Goal: Information Seeking & Learning: Learn about a topic

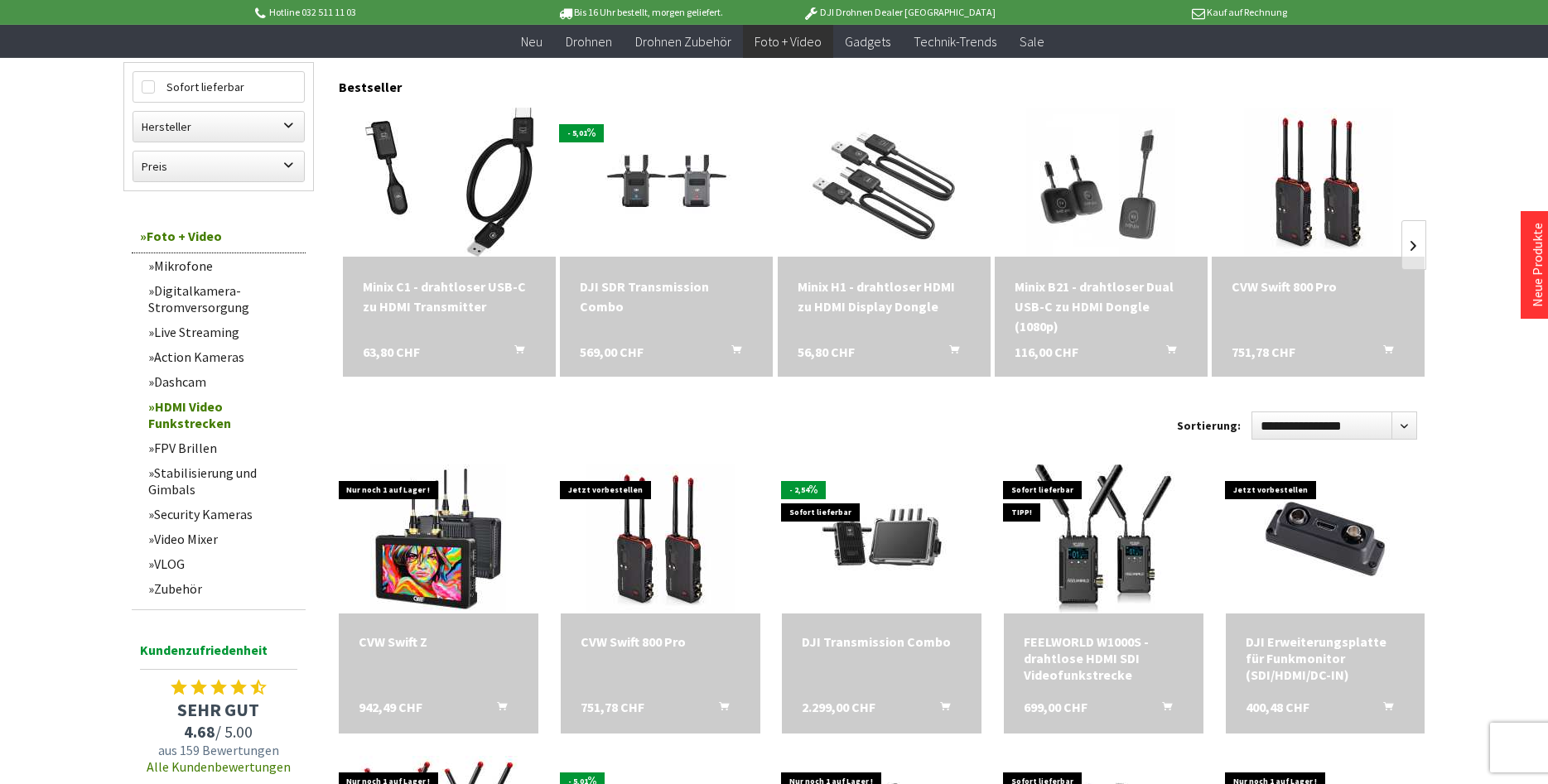
scroll to position [506, 0]
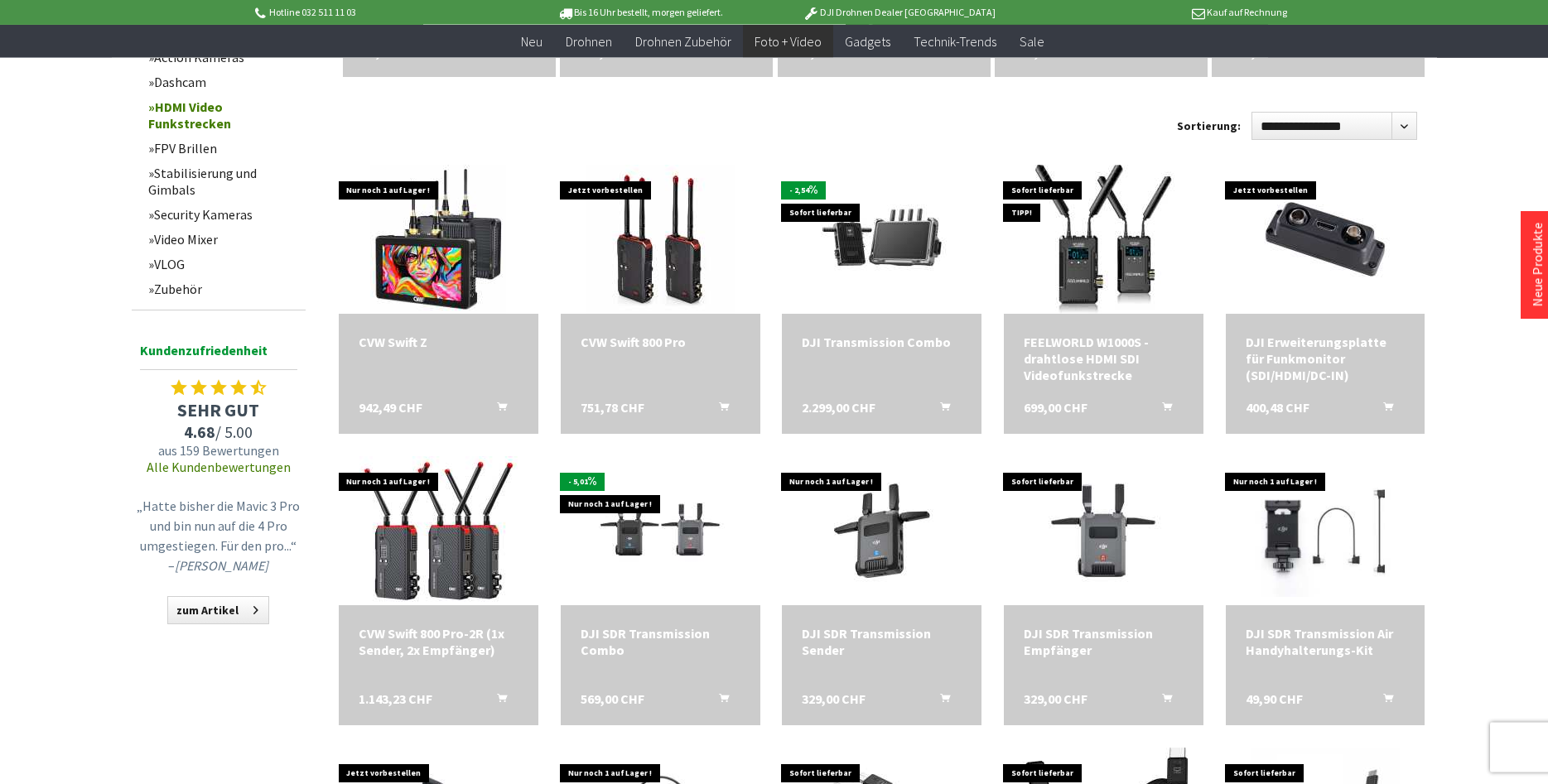
scroll to position [928, 0]
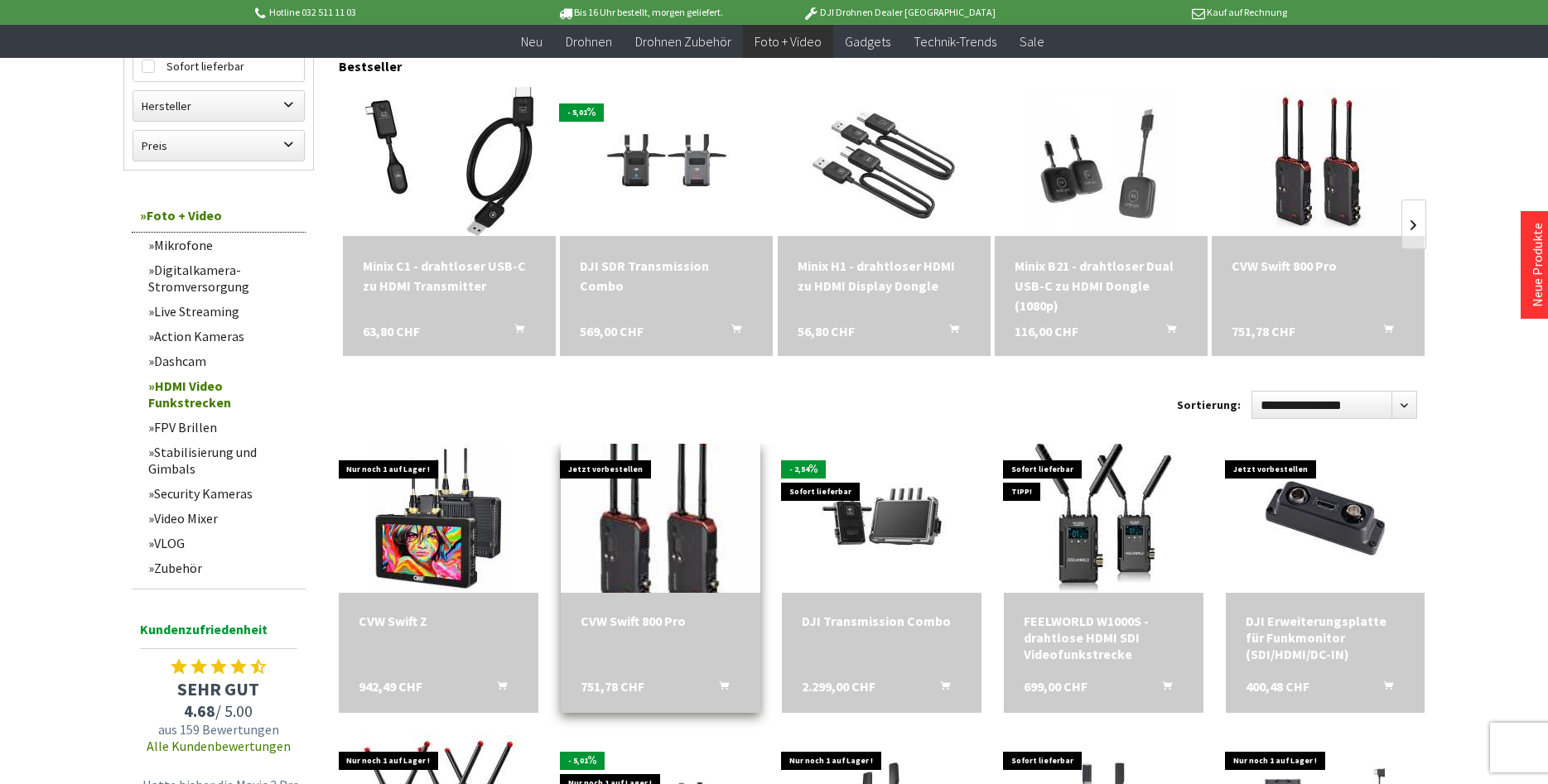
scroll to position [422, 0]
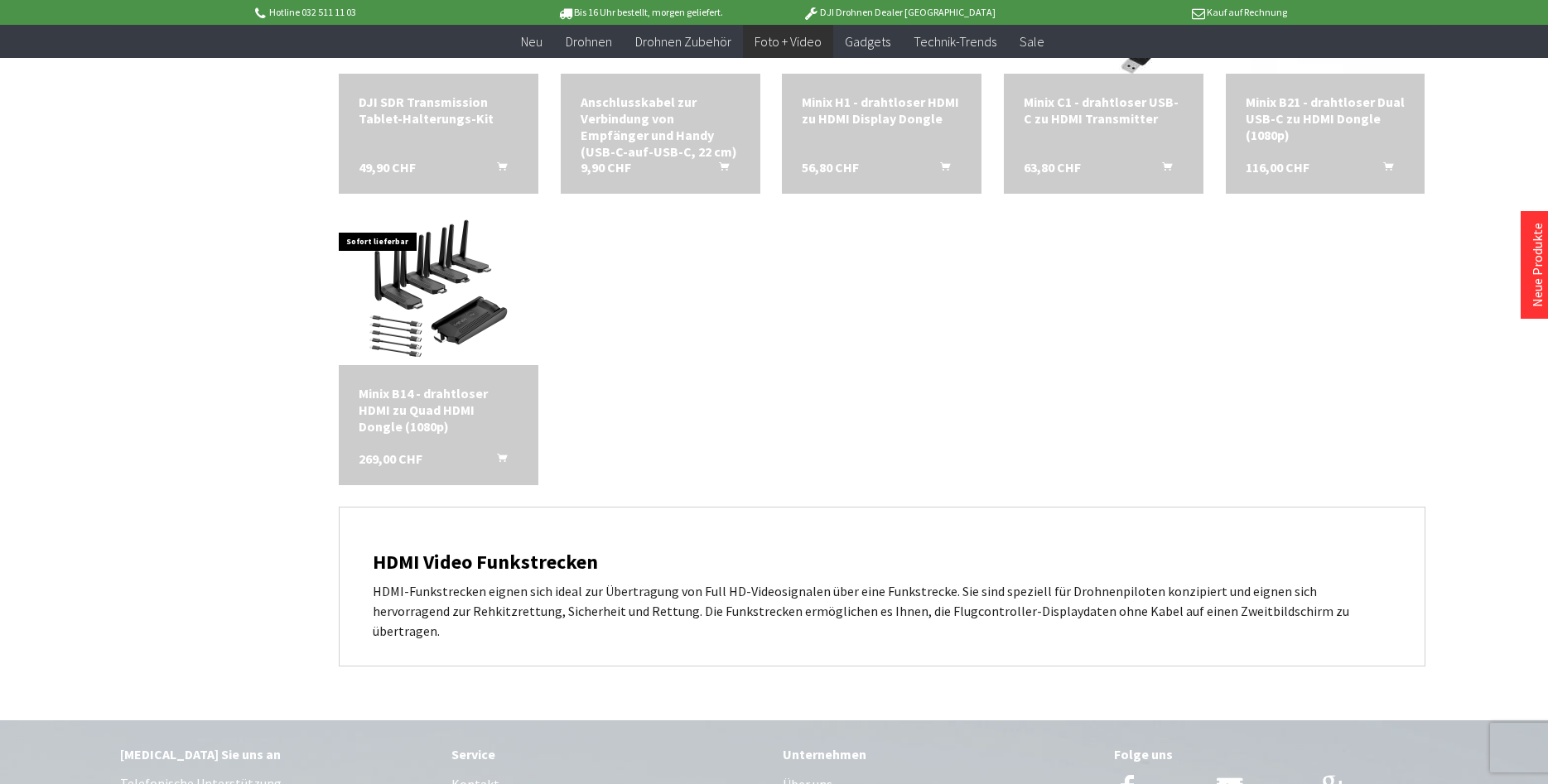
scroll to position [1604, 0]
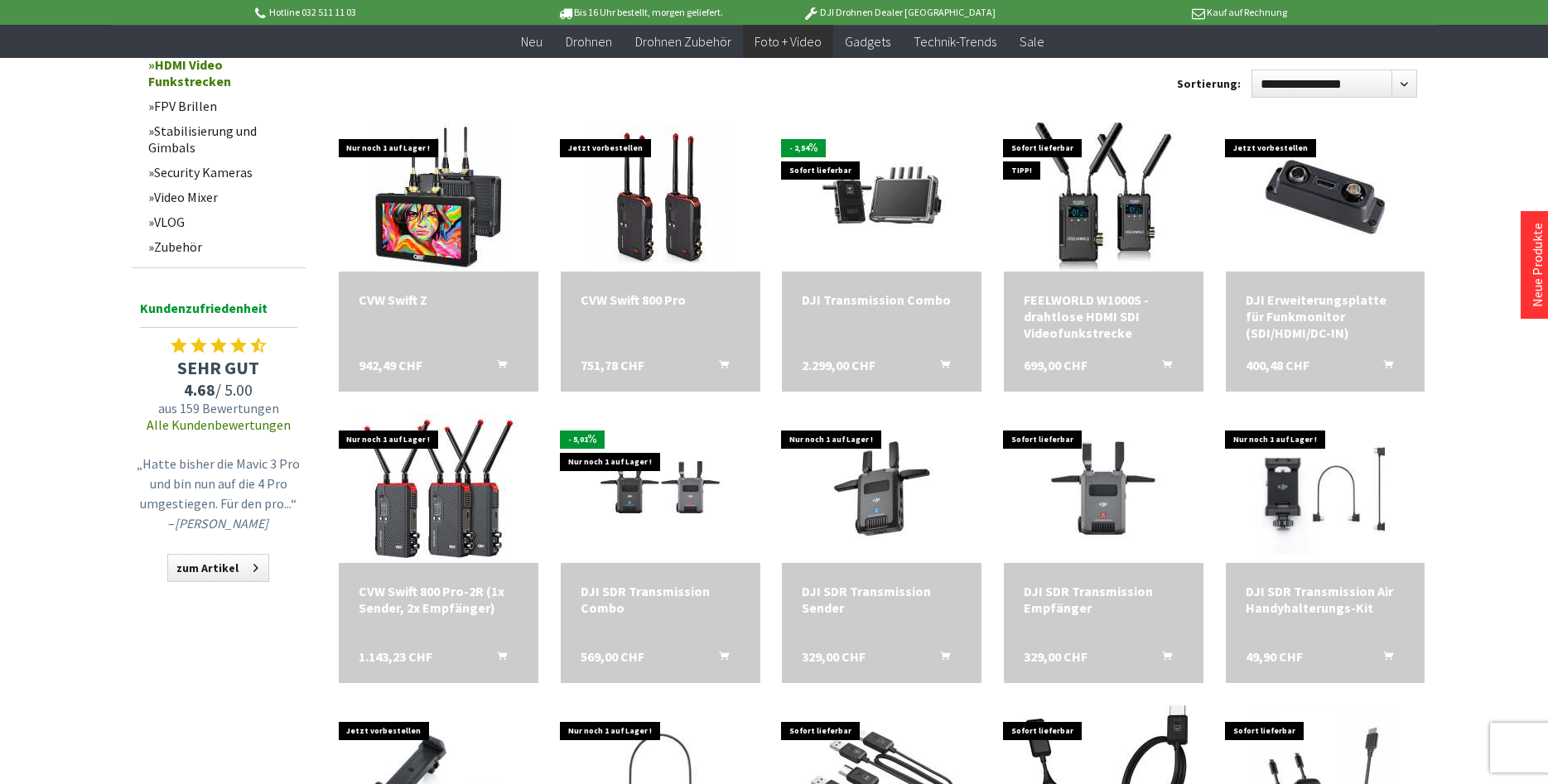
scroll to position [675, 0]
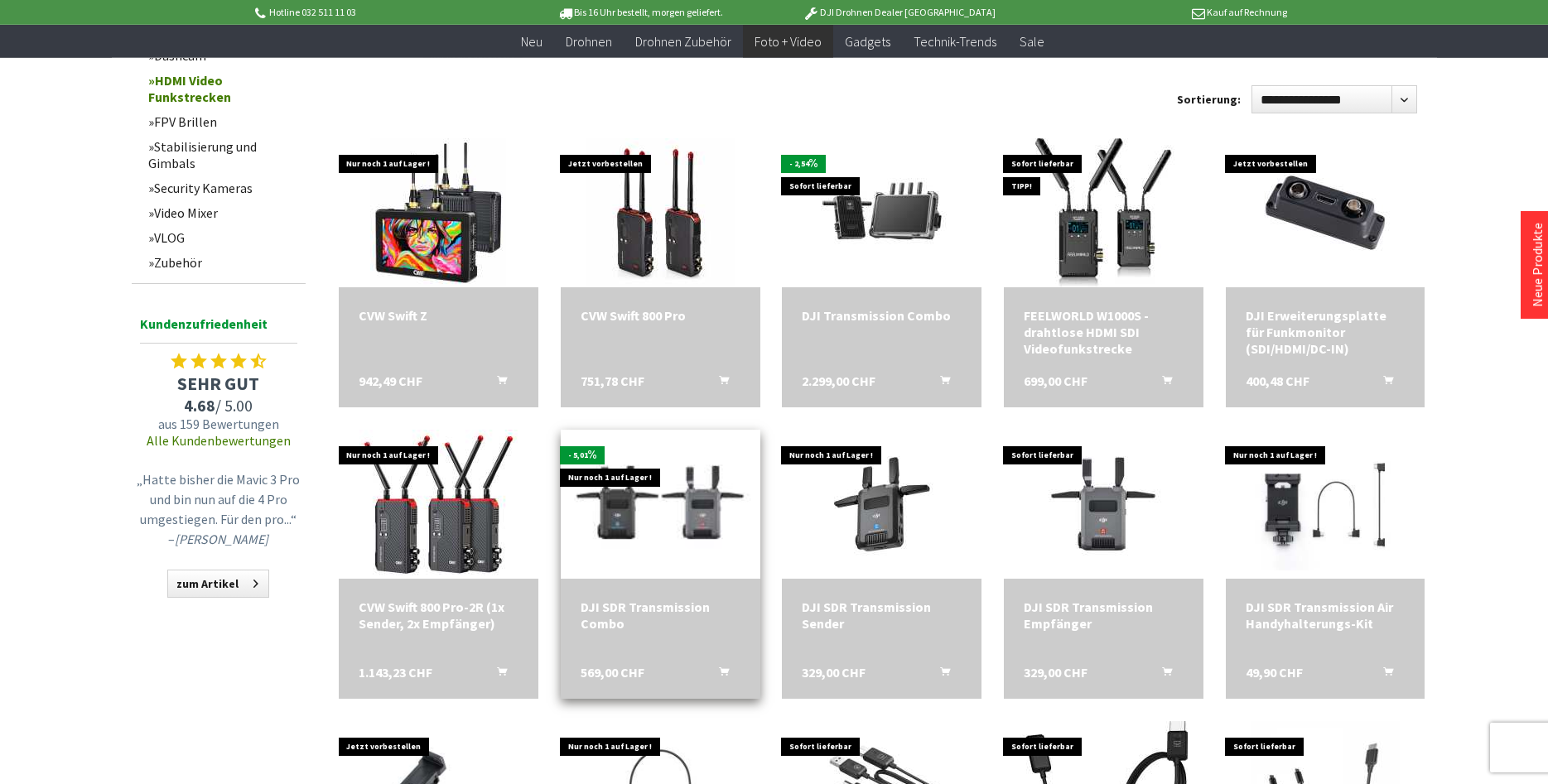
scroll to position [844, 0]
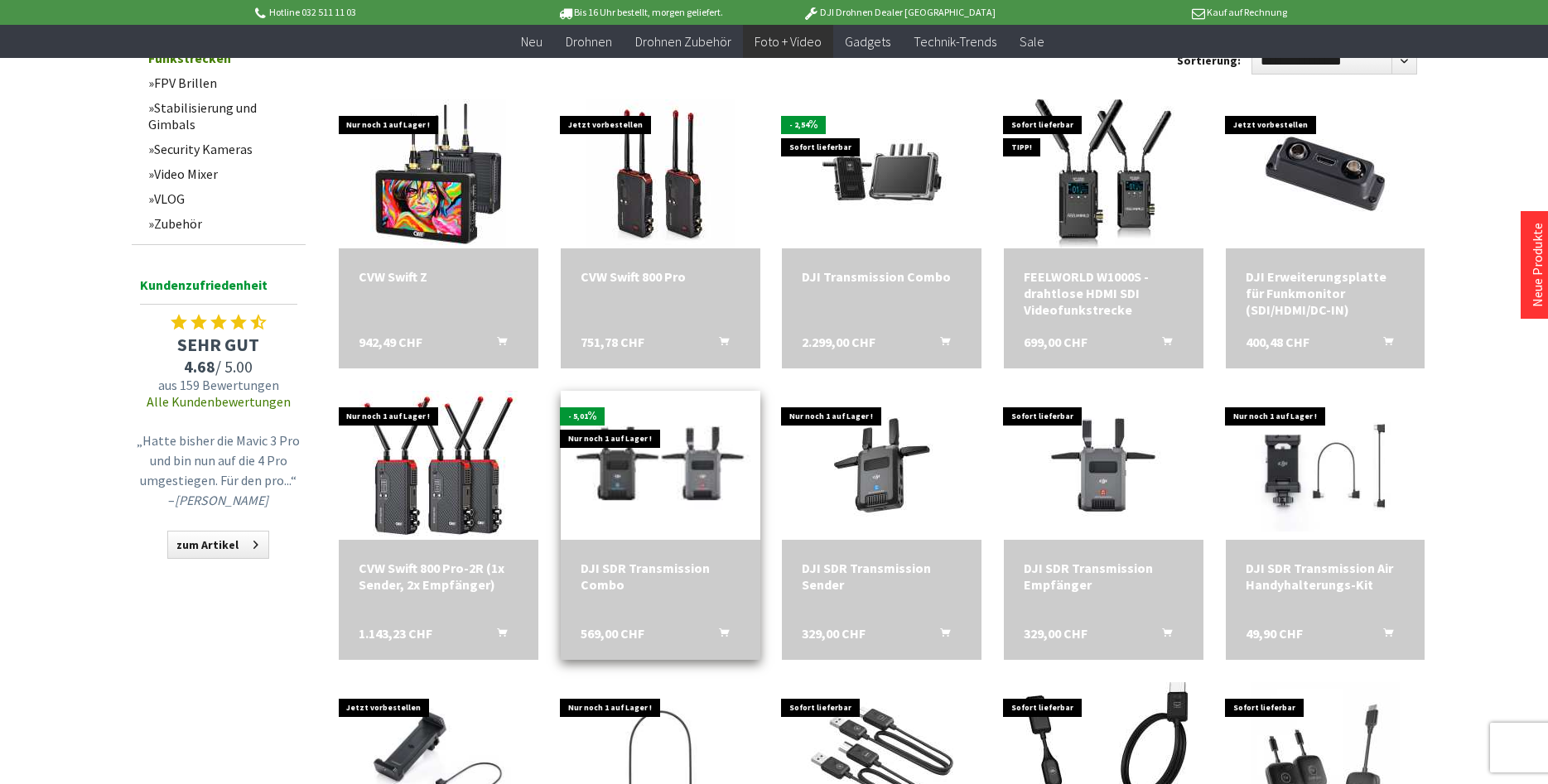
click at [693, 499] on img at bounding box center [660, 465] width 209 height 209
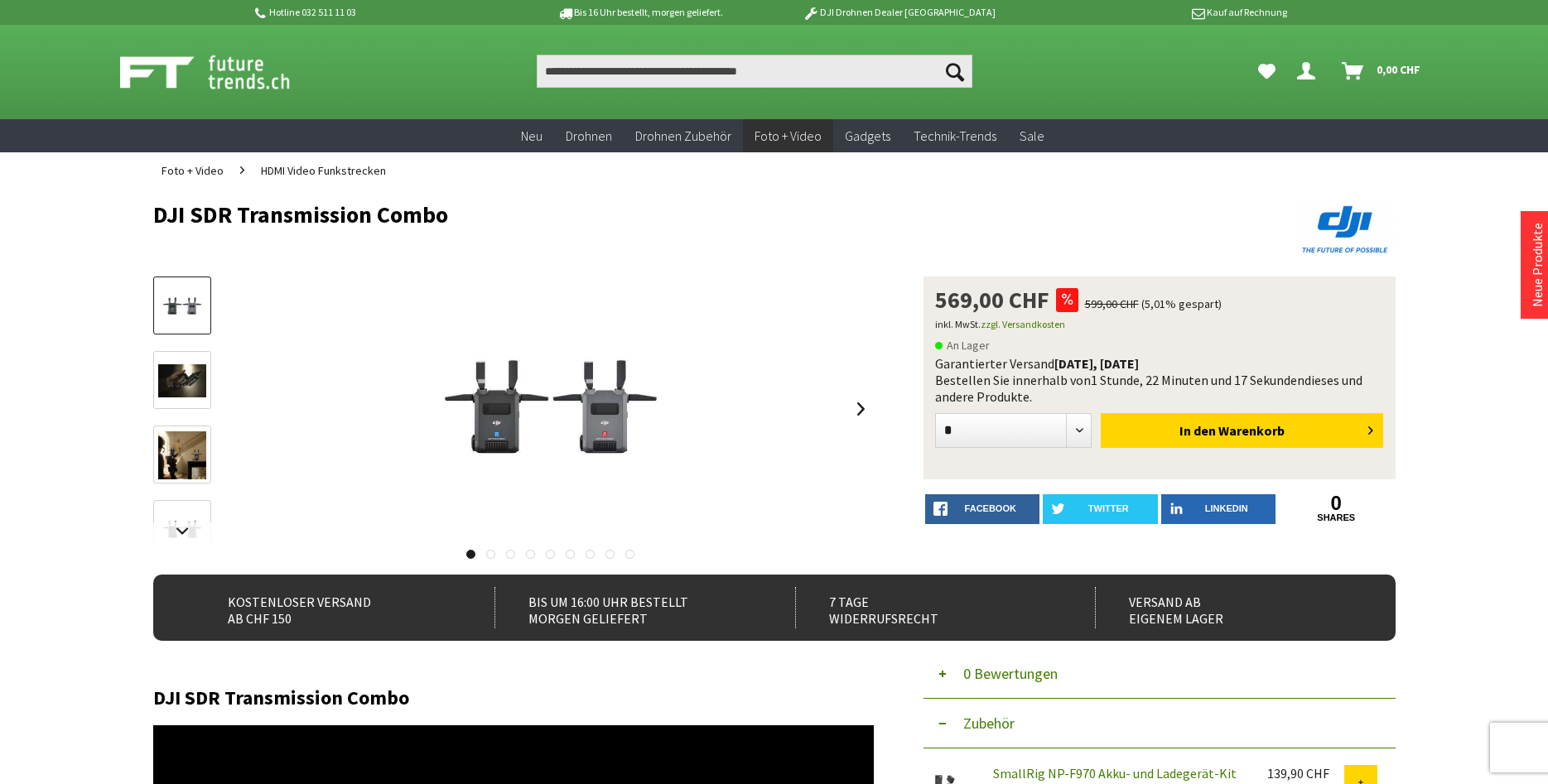
click at [174, 364] on link at bounding box center [182, 380] width 58 height 58
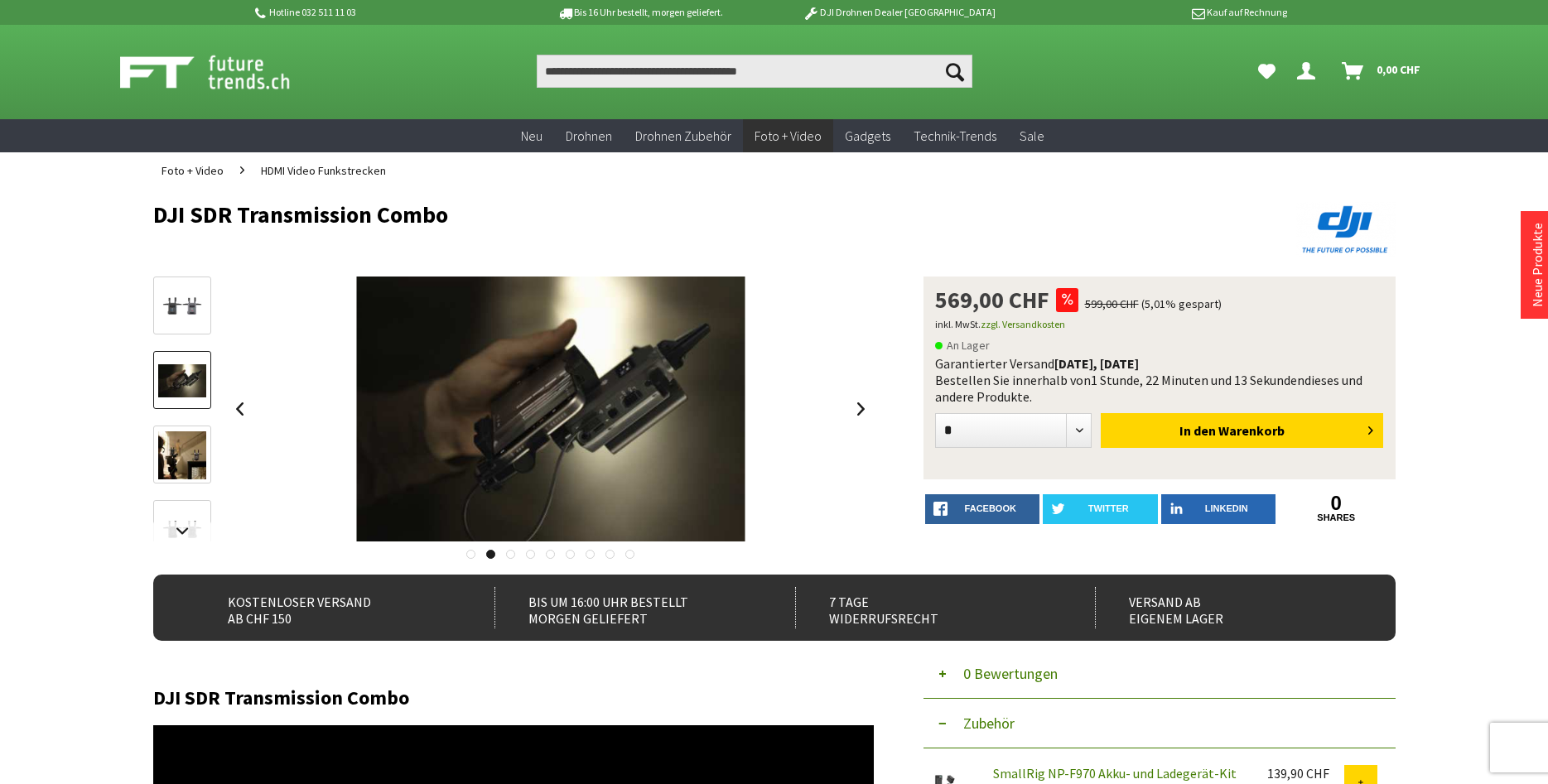
click at [174, 452] on img at bounding box center [182, 454] width 48 height 48
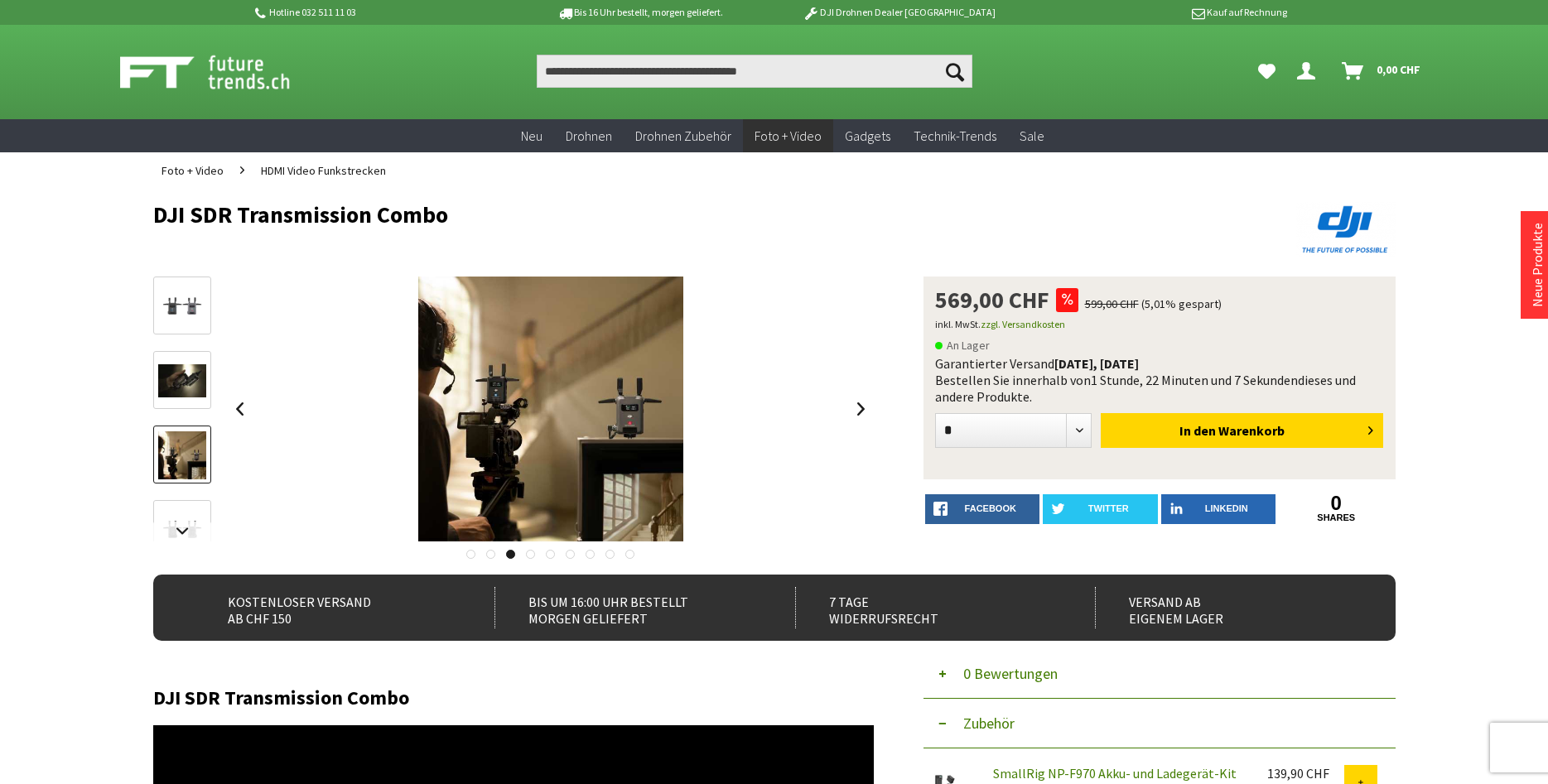
click at [173, 505] on link at bounding box center [182, 528] width 58 height 58
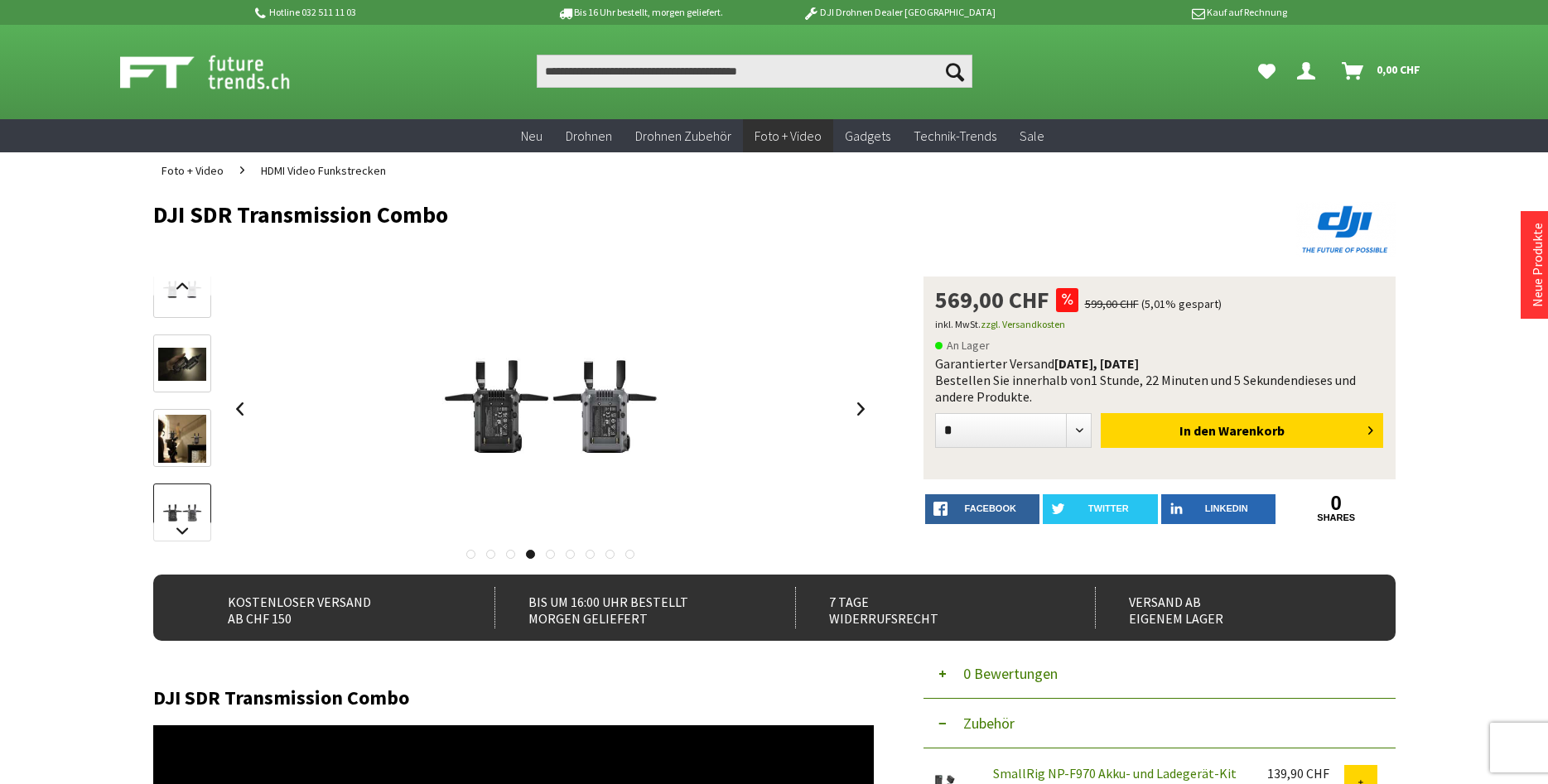
click at [183, 453] on img at bounding box center [182, 439] width 48 height 48
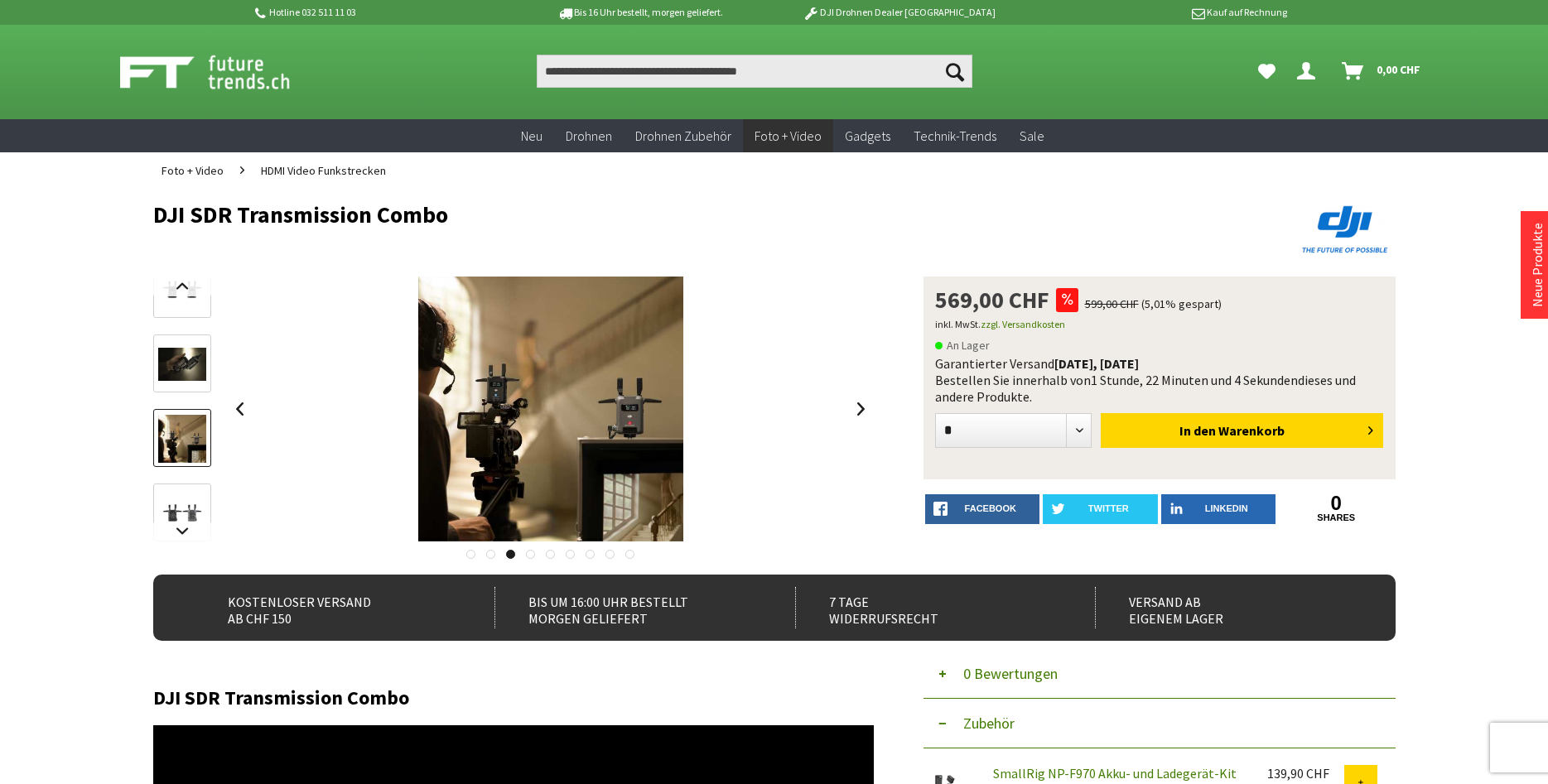
click at [185, 510] on img at bounding box center [182, 513] width 48 height 48
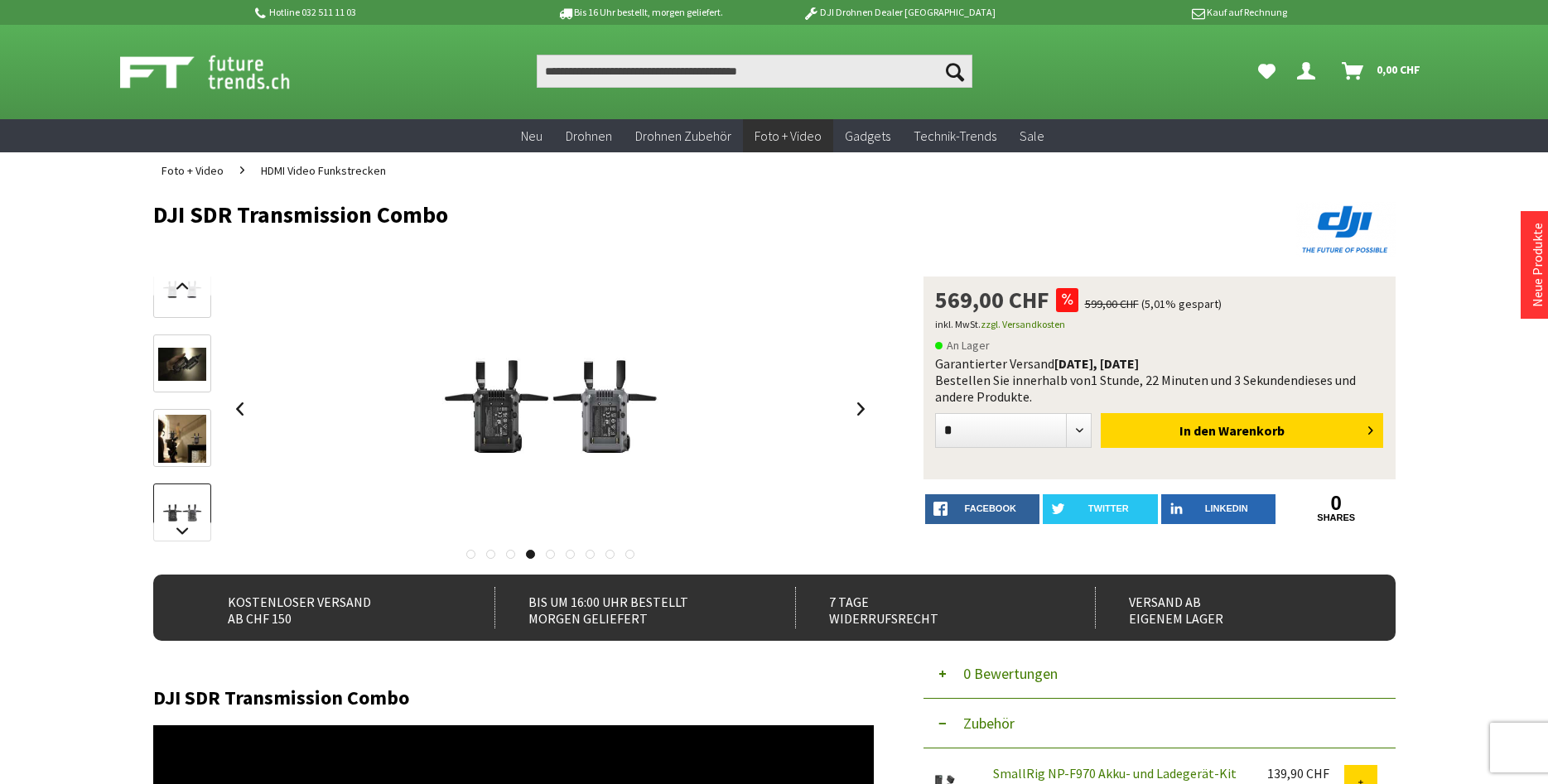
scroll to position [84, 0]
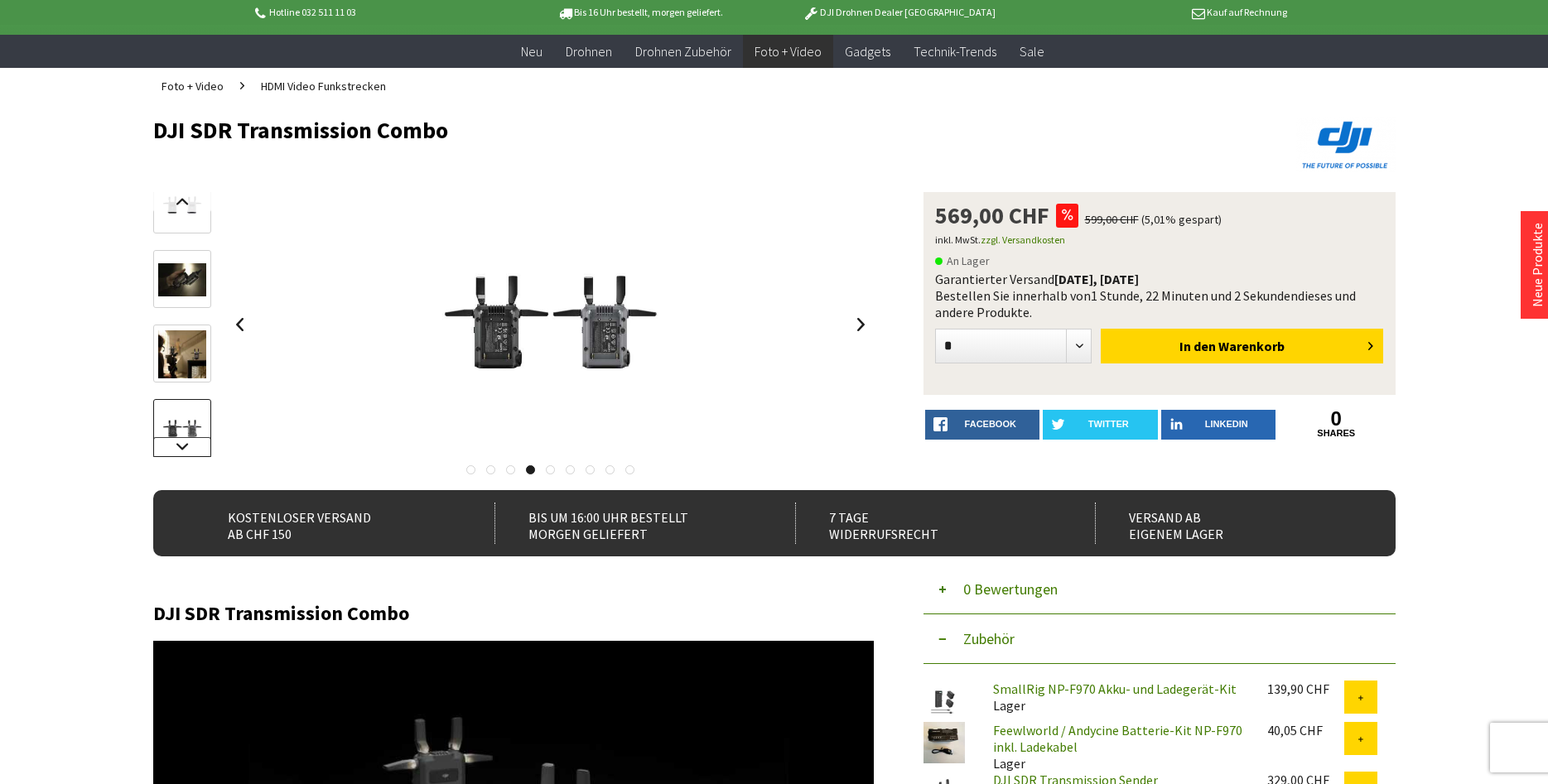
click at [191, 446] on link at bounding box center [182, 446] width 58 height 20
click at [191, 384] on img at bounding box center [182, 370] width 48 height 48
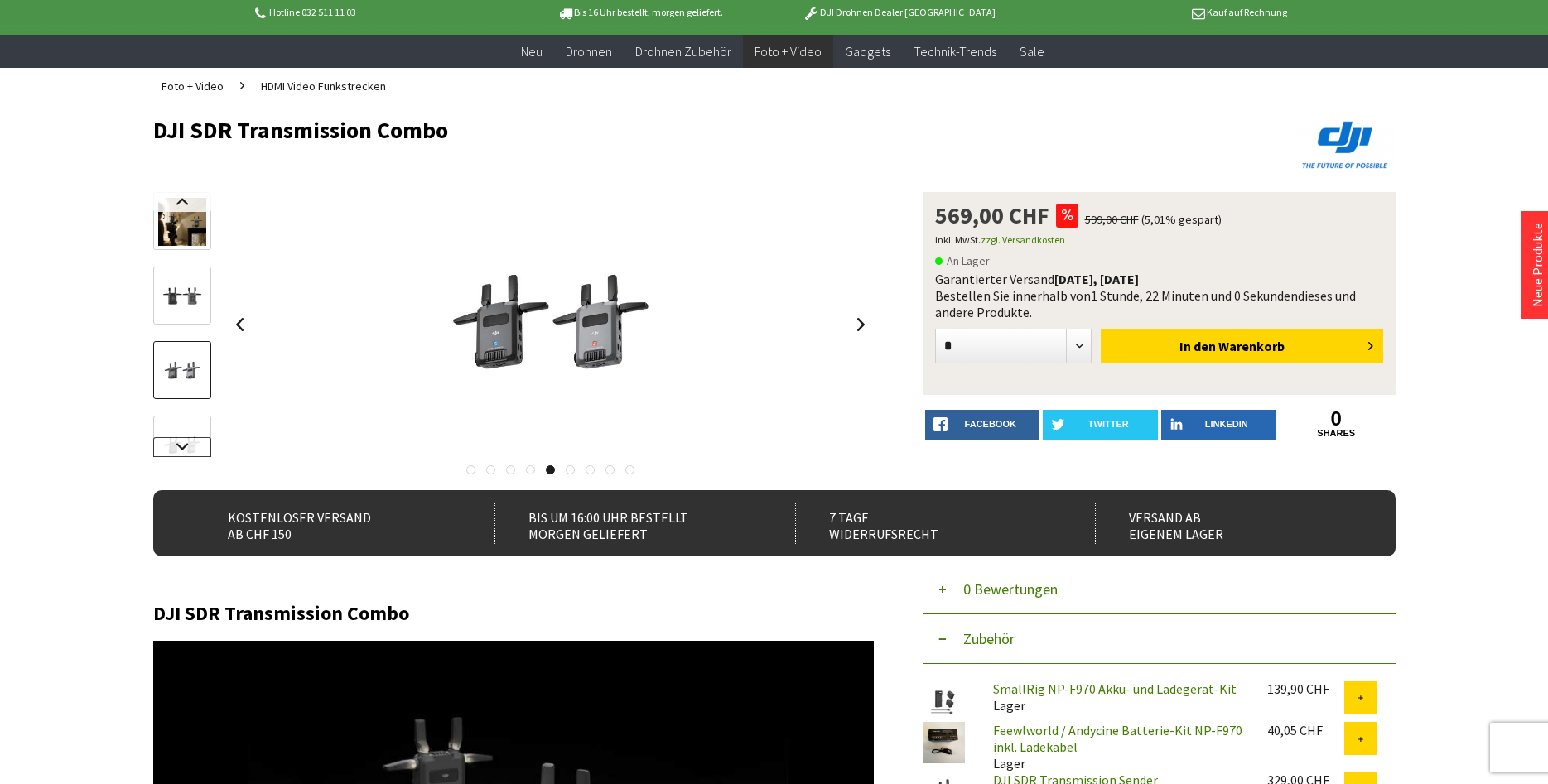
click at [183, 438] on link at bounding box center [182, 446] width 58 height 20
click at [199, 336] on img at bounding box center [182, 339] width 48 height 37
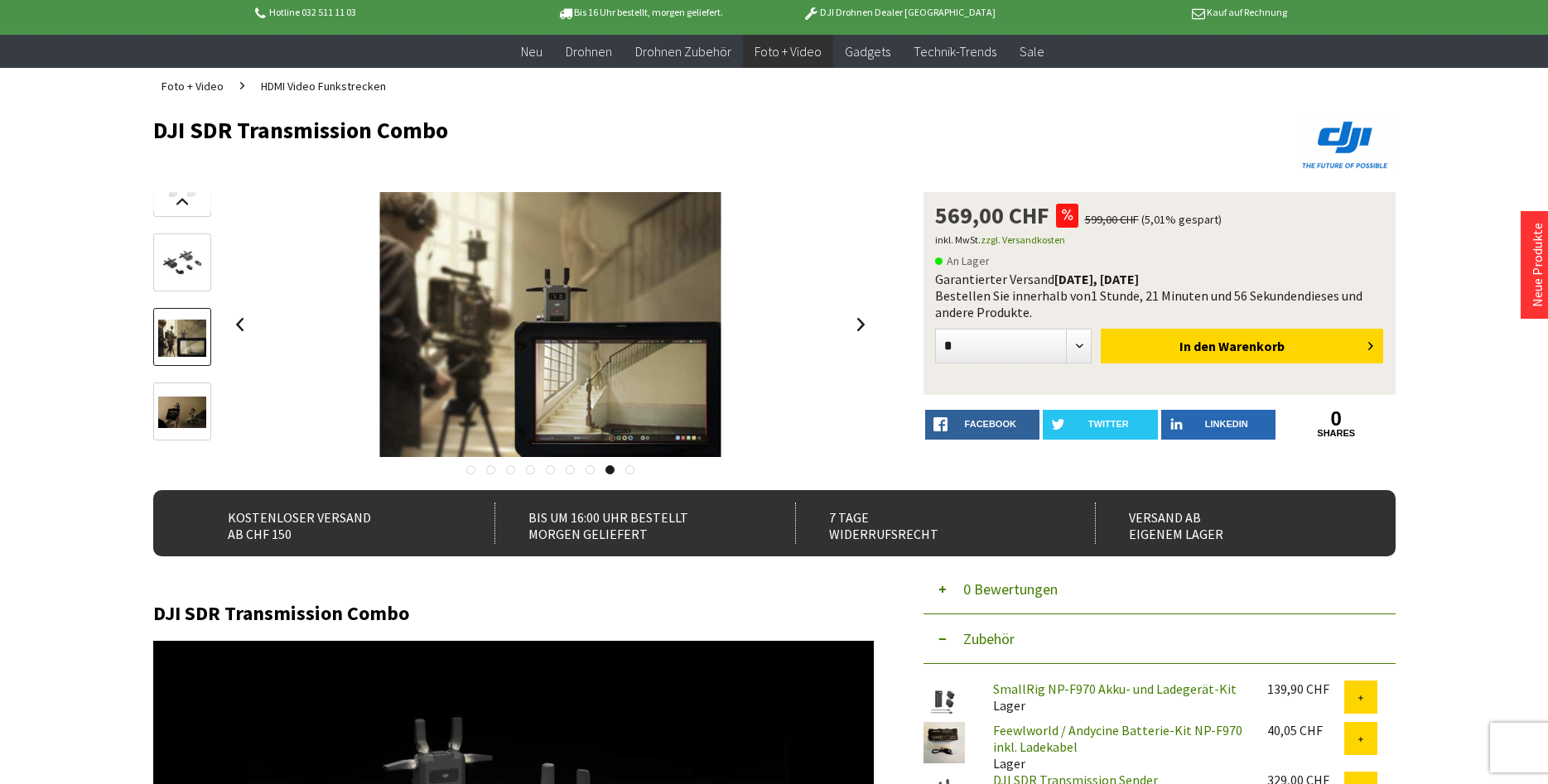
scroll to position [0, 0]
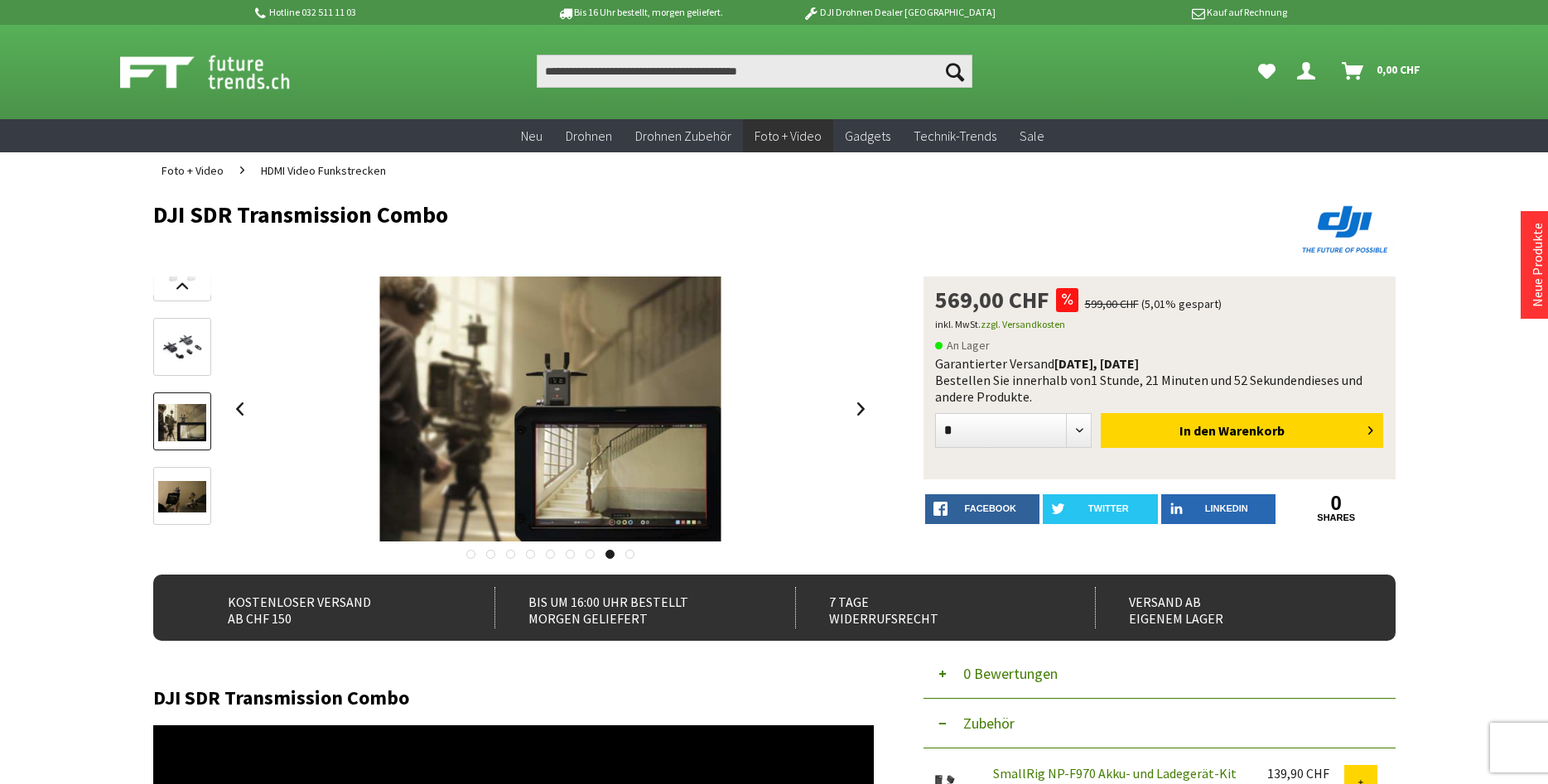
drag, startPoint x: 155, startPoint y: 207, endPoint x: 460, endPoint y: 210, distance: 305.0
click at [460, 210] on h1 "DJI SDR Transmission Combo" at bounding box center [650, 214] width 993 height 25
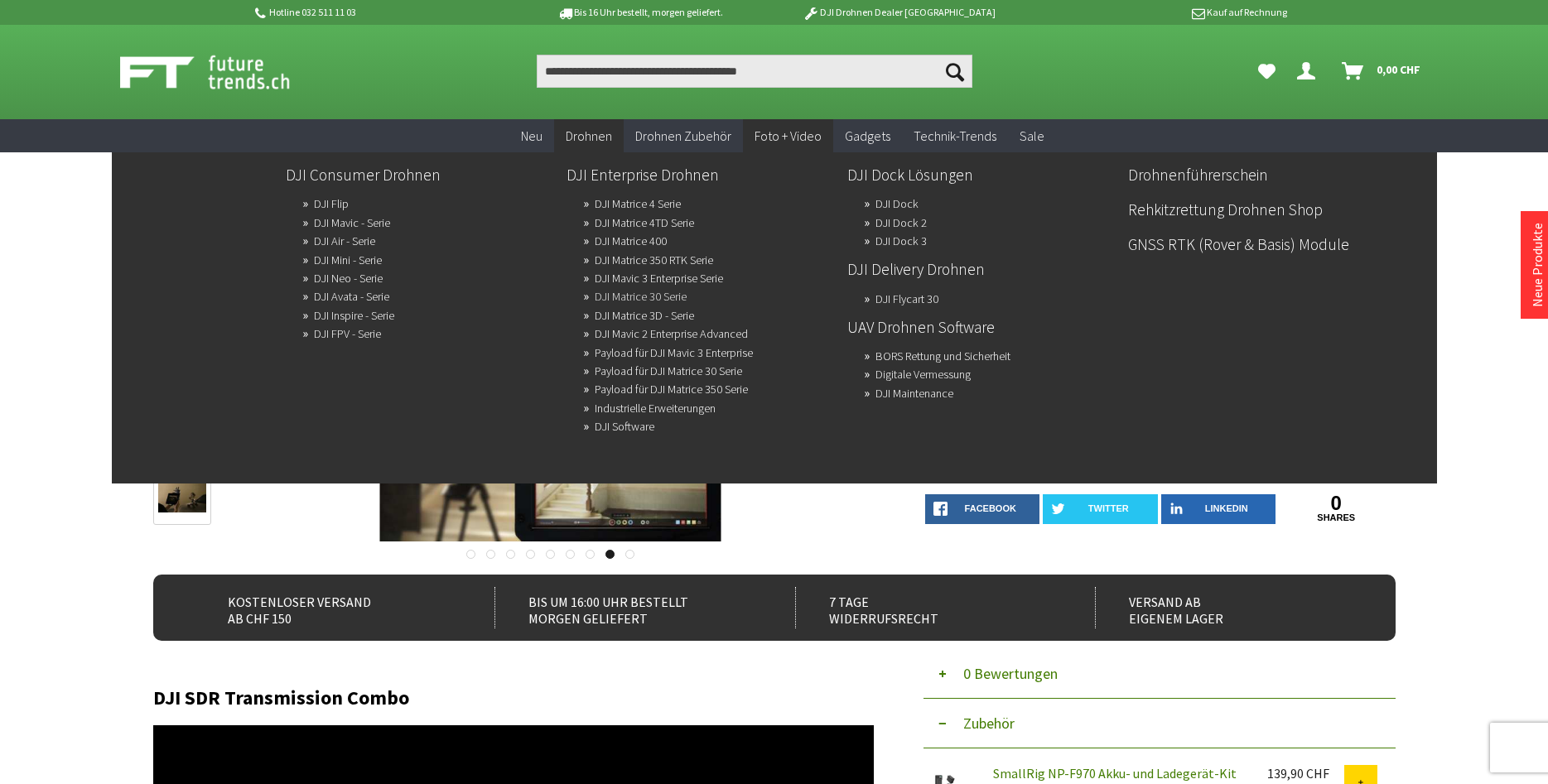
click at [652, 297] on link "DJI Matrice 30 Serie" at bounding box center [641, 296] width 92 height 24
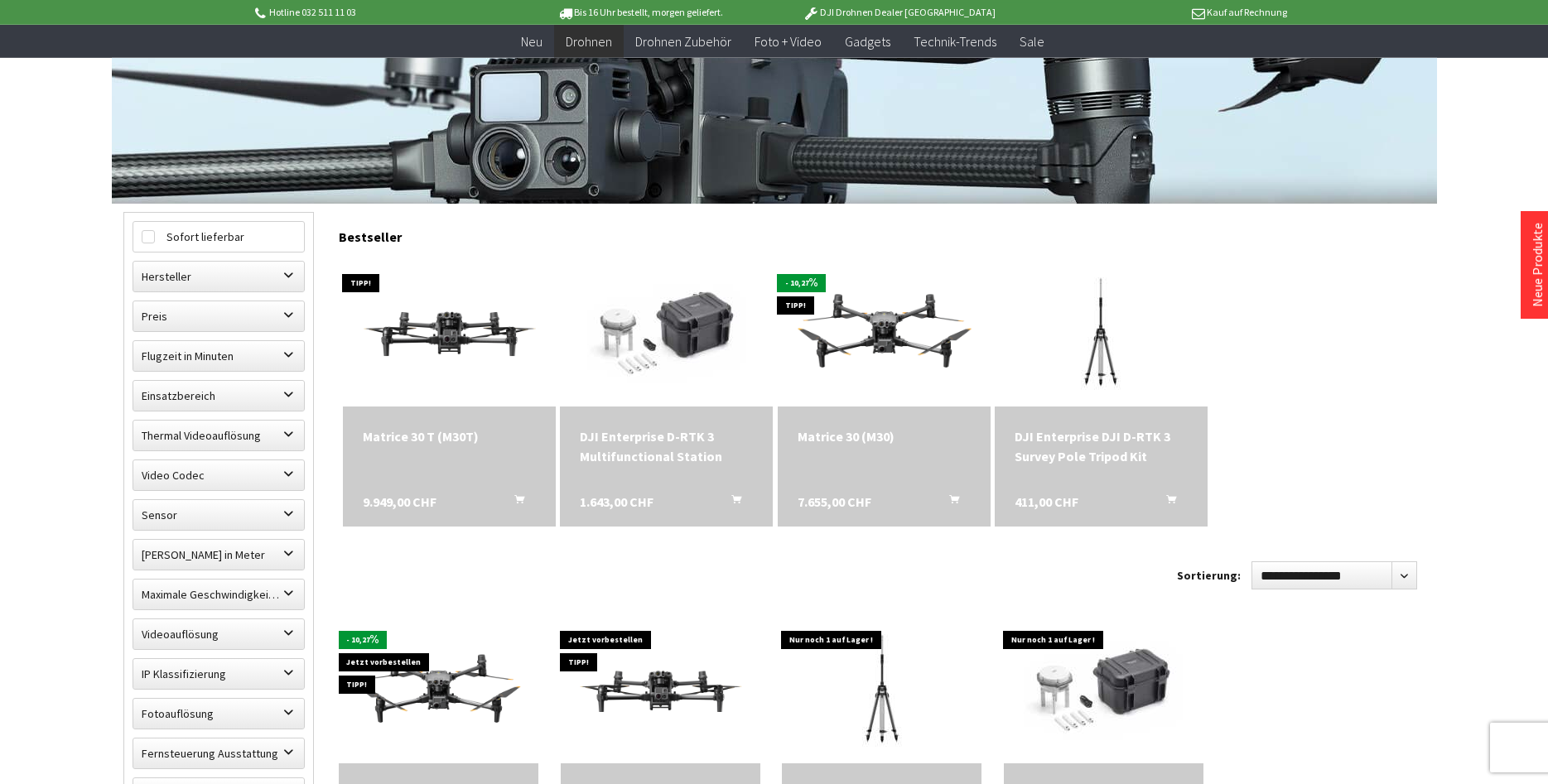
scroll to position [338, 0]
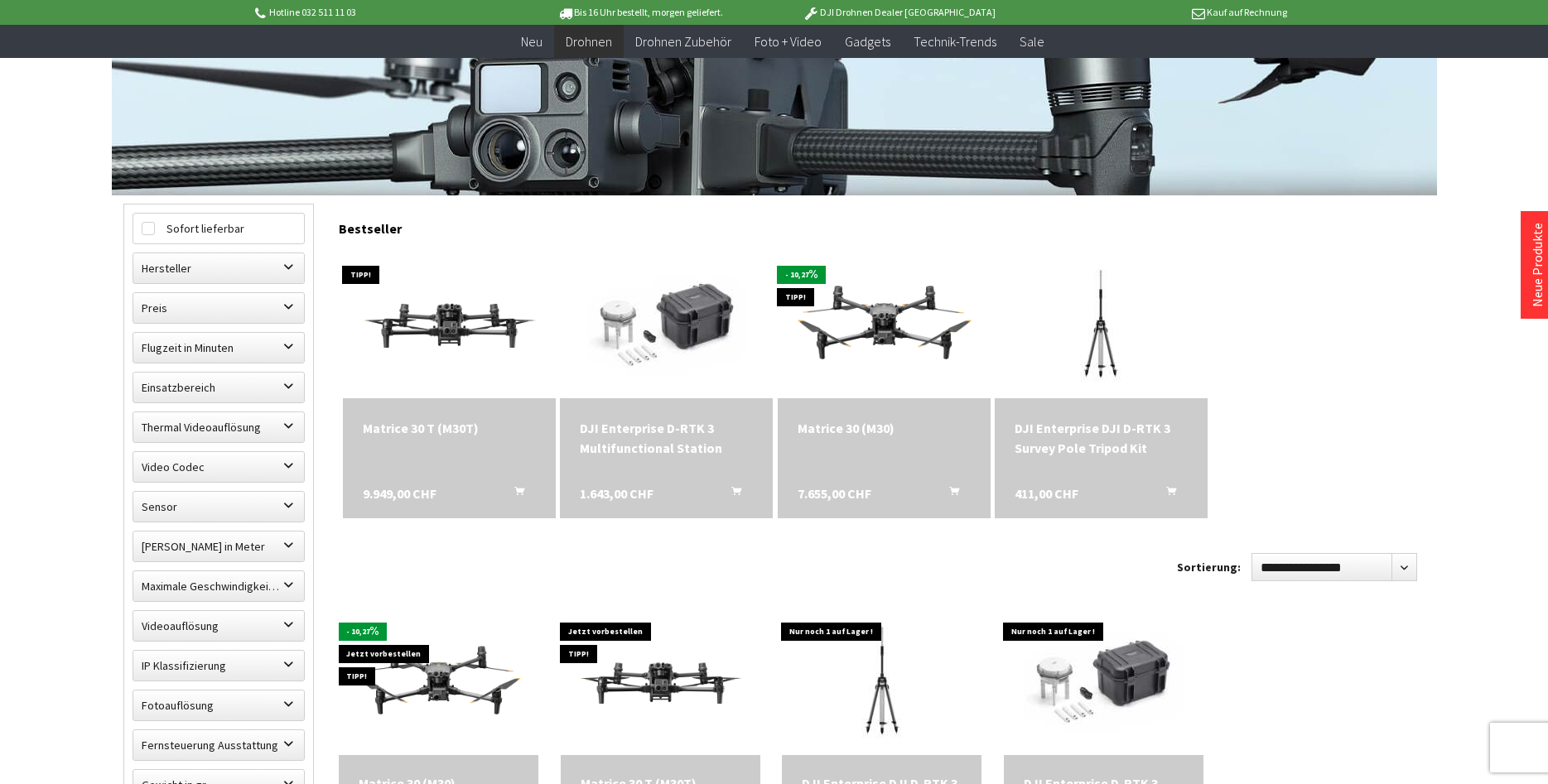
click at [447, 432] on div "Matrice 30 T (M30T)" at bounding box center [449, 428] width 173 height 20
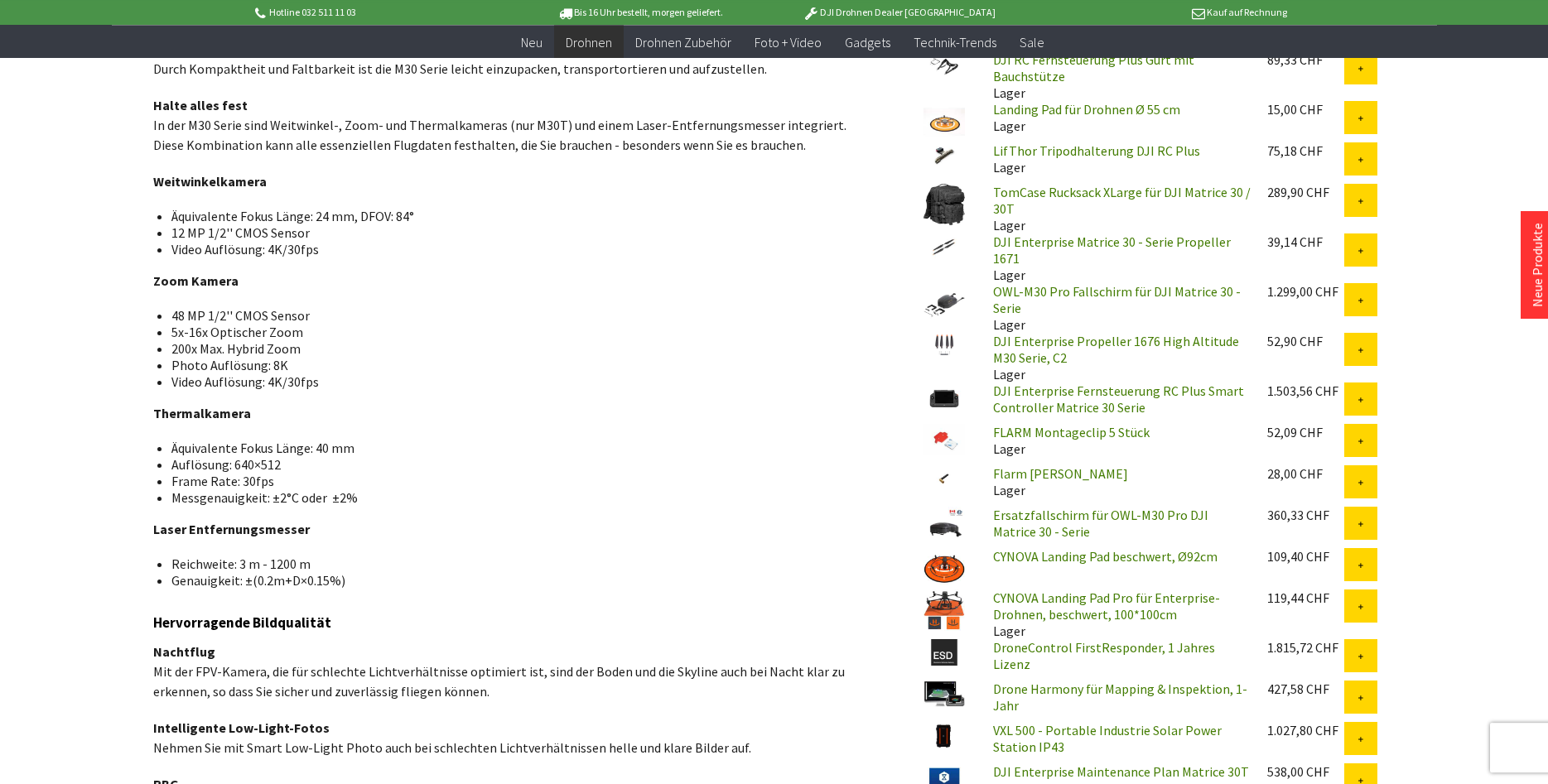
scroll to position [1182, 0]
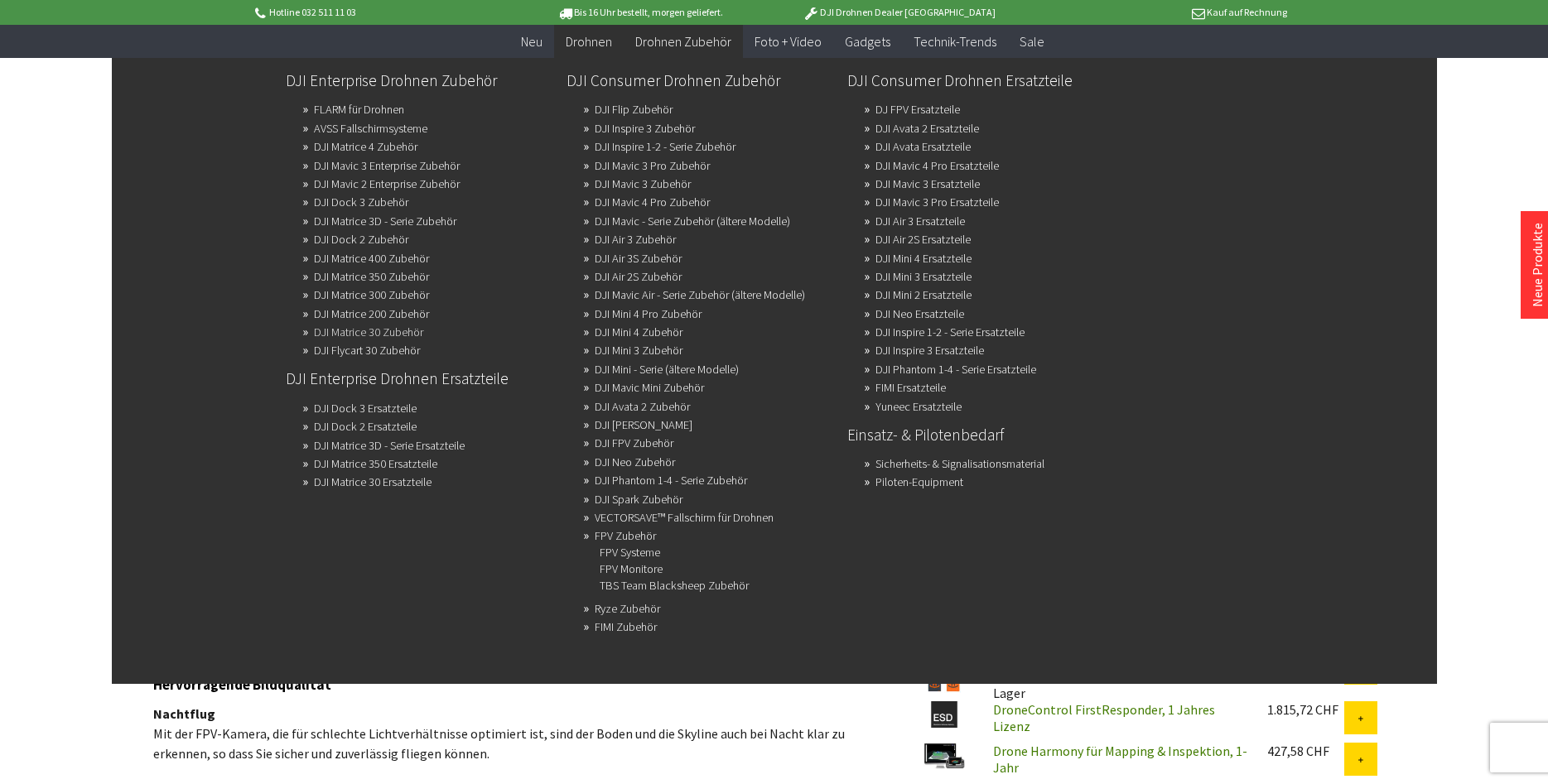
click at [400, 329] on link "DJI Matrice 30 Zubehör" at bounding box center [368, 332] width 109 height 24
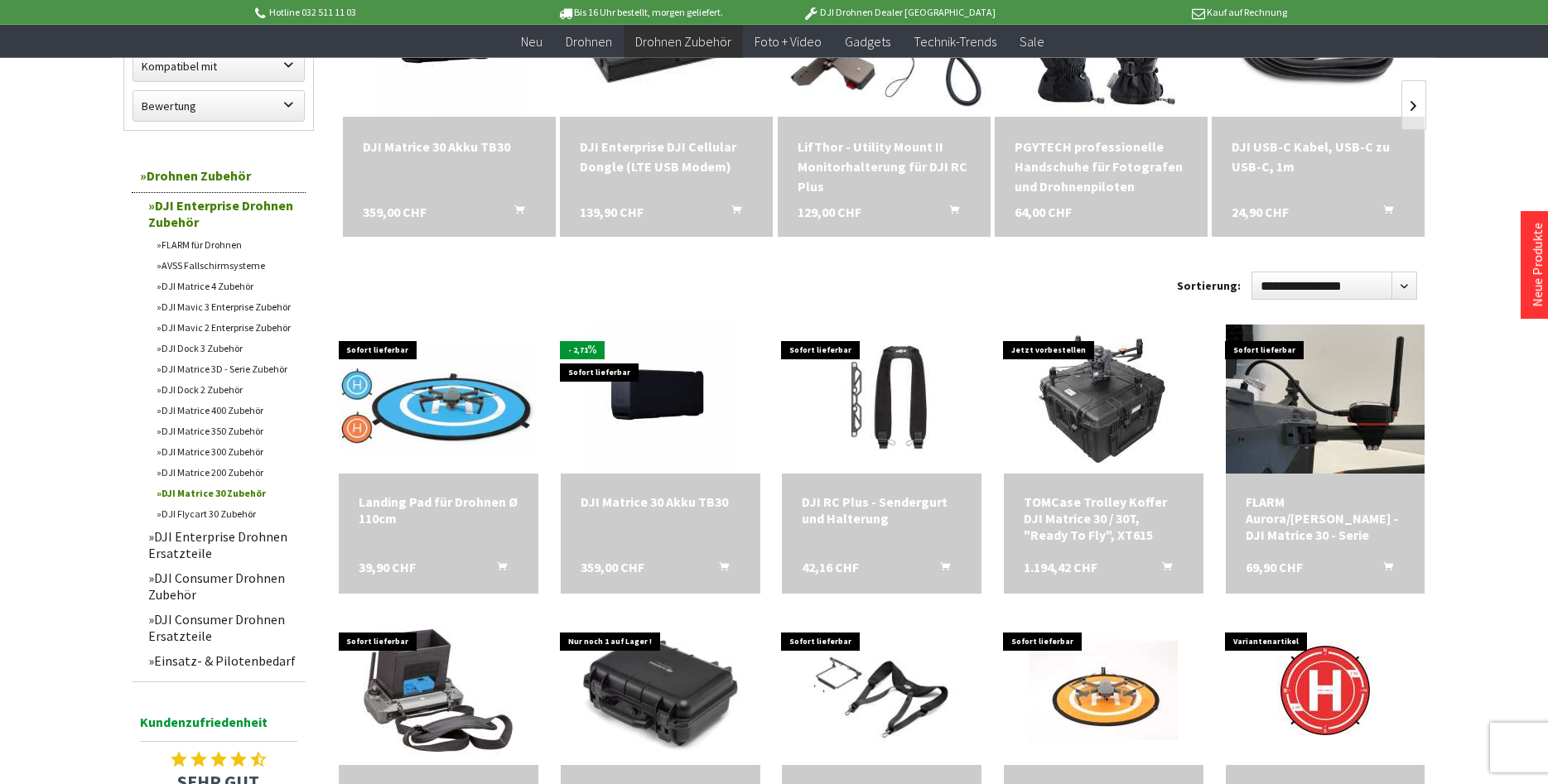
scroll to position [338, 0]
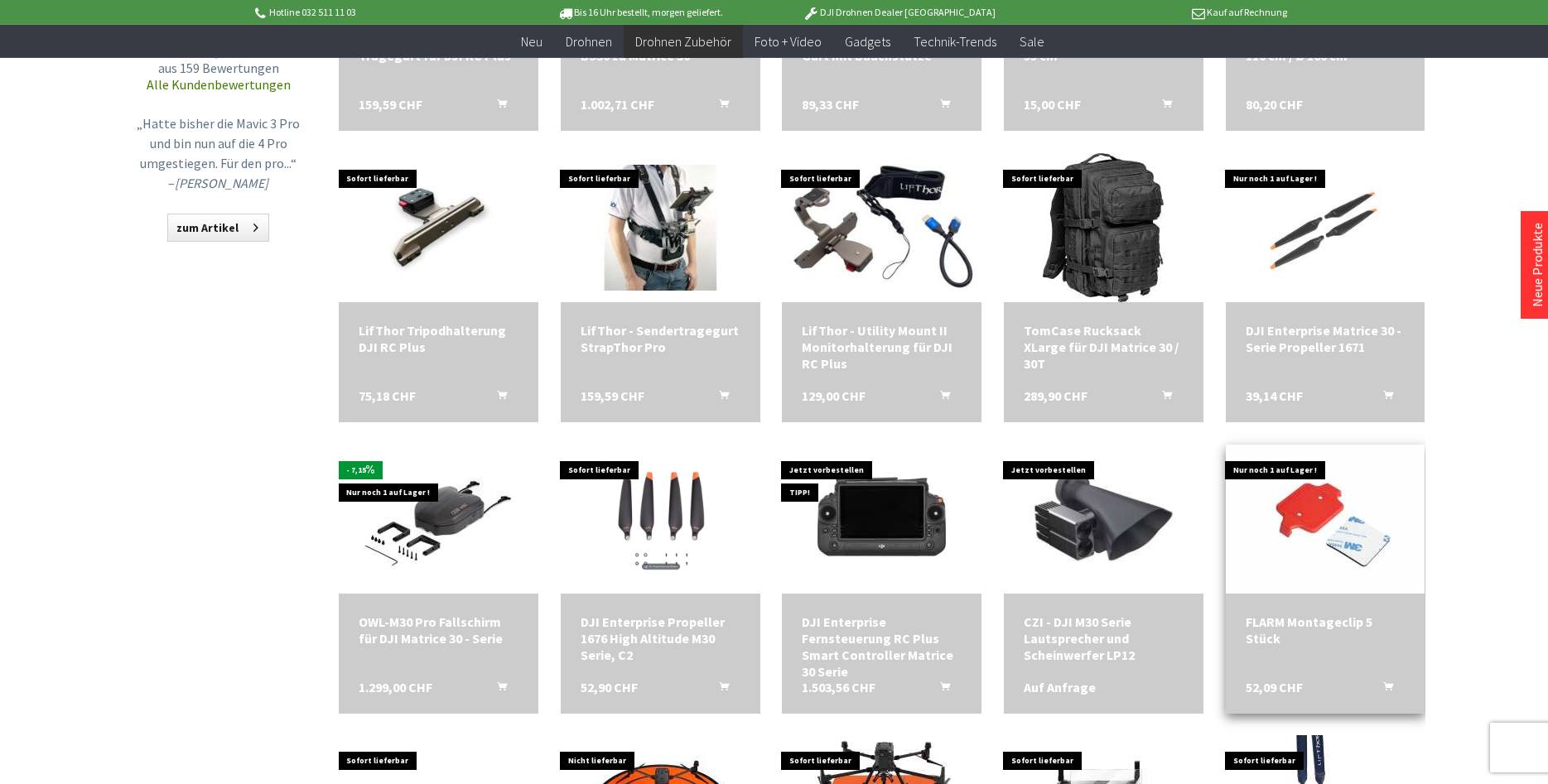
scroll to position [1013, 0]
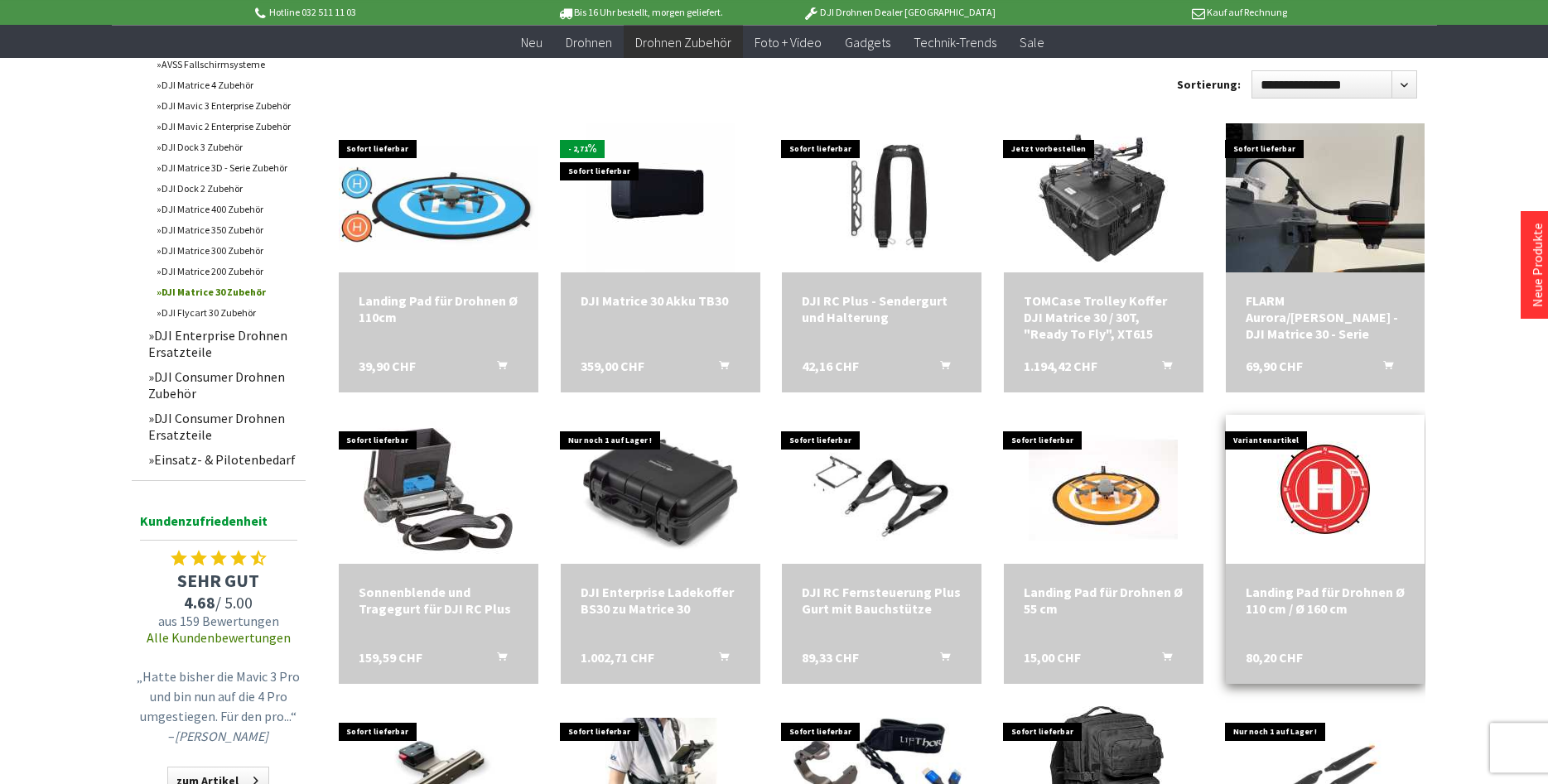
scroll to position [506, 0]
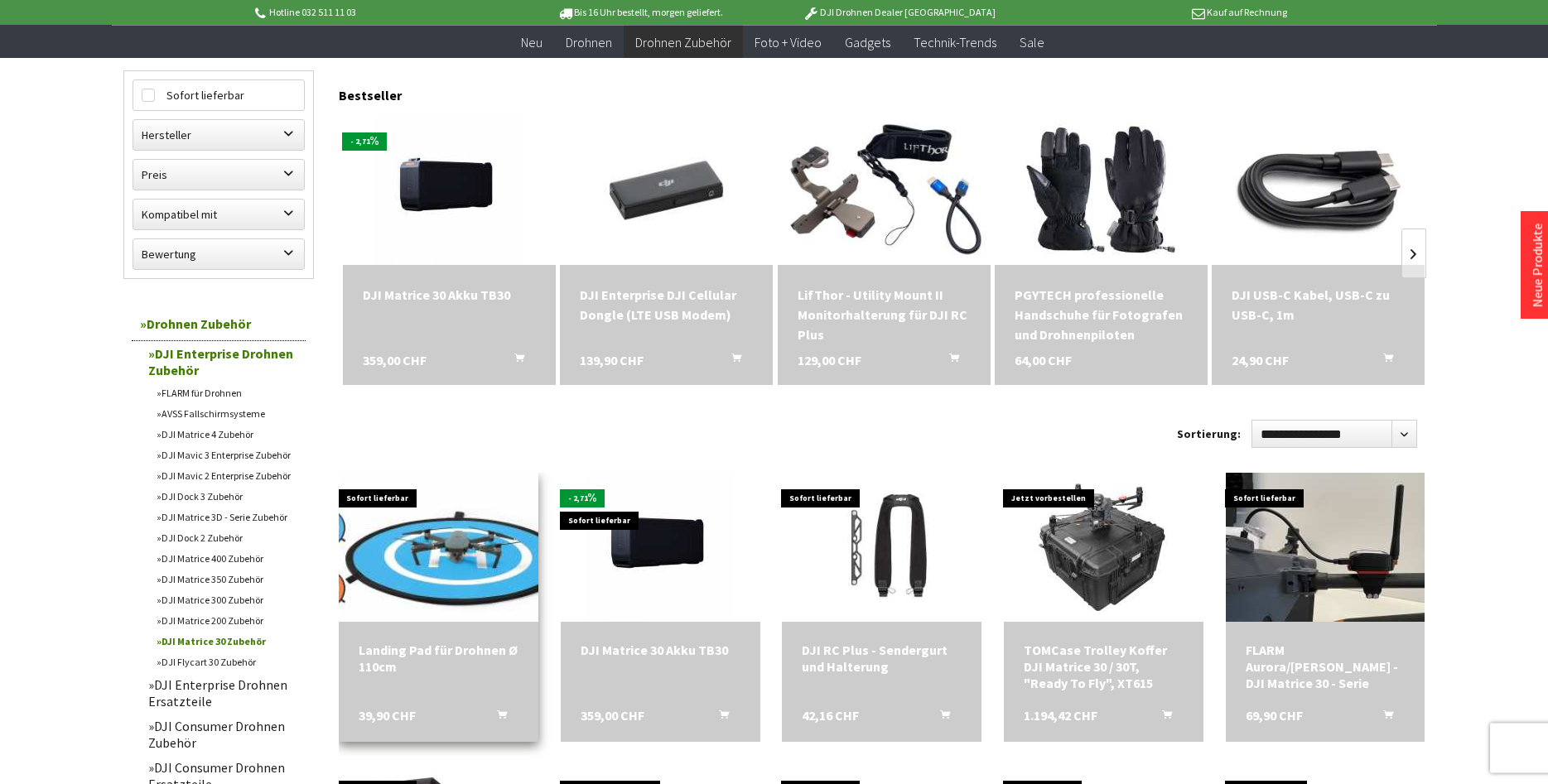
scroll to position [84, 0]
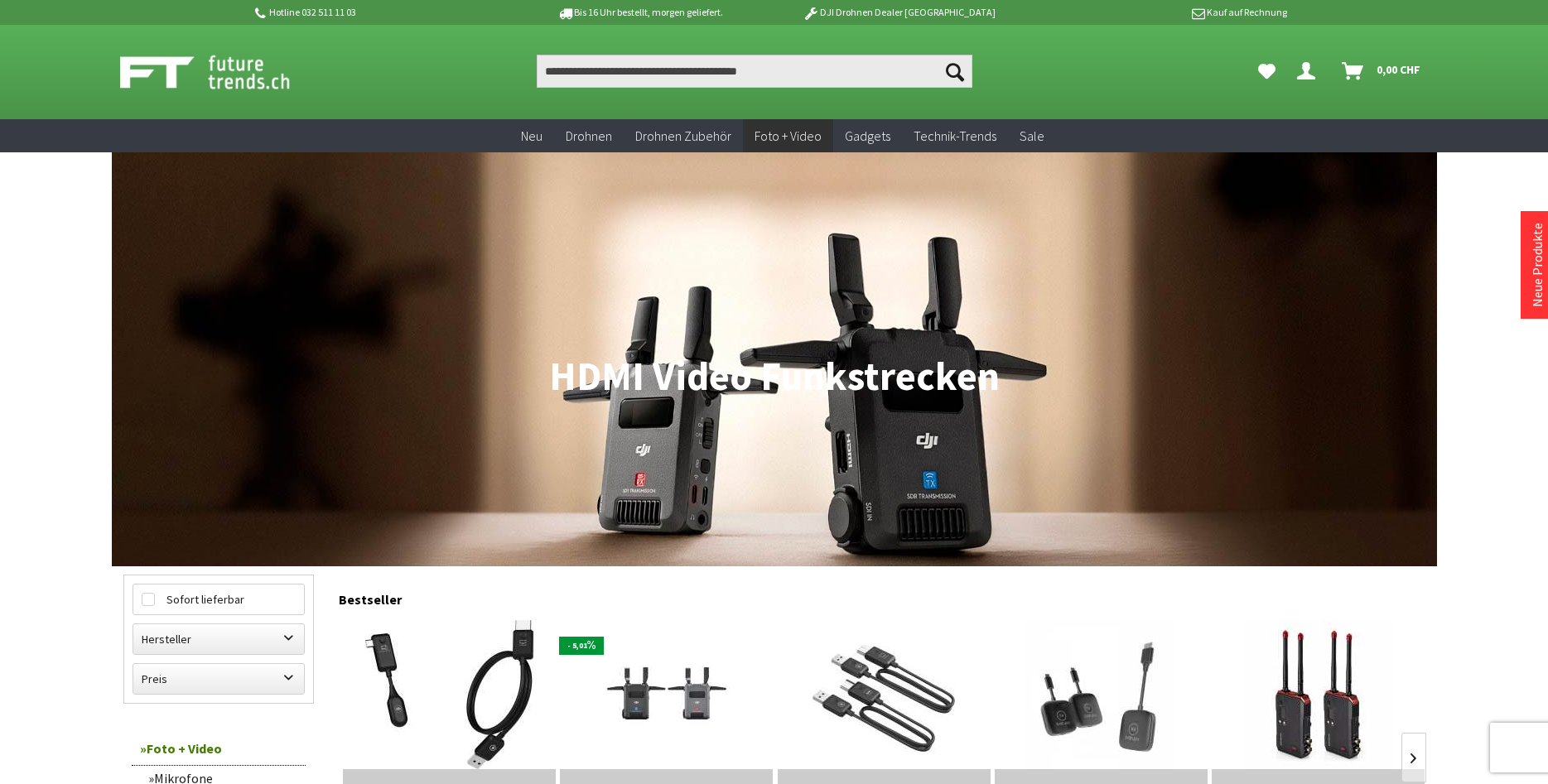
drag, startPoint x: 553, startPoint y: 378, endPoint x: 1016, endPoint y: 378, distance: 463.0
click at [1016, 378] on h1 "HDMI Video Funkstrecken" at bounding box center [774, 377] width 1302 height 41
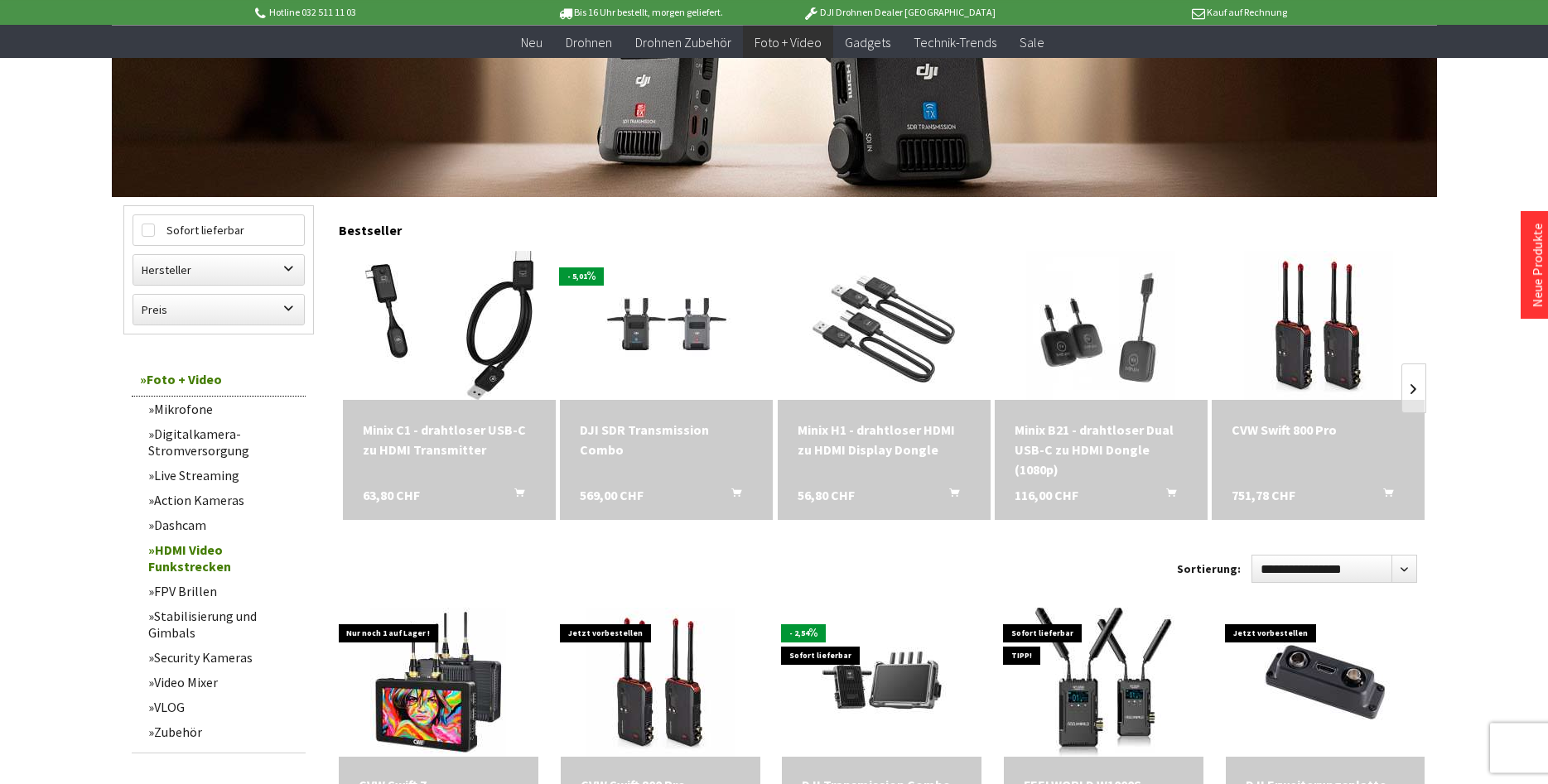
scroll to position [338, 0]
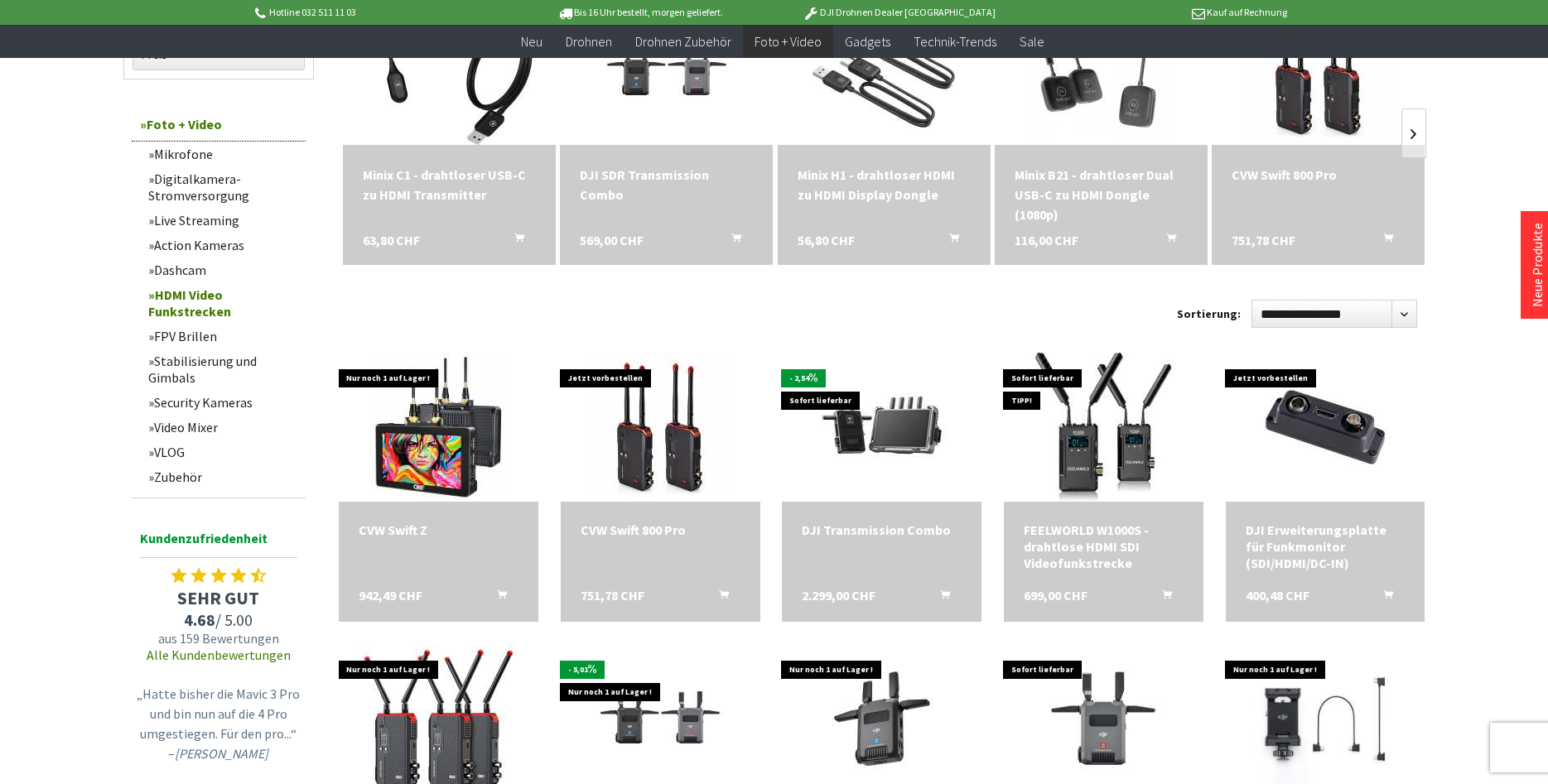
scroll to position [1097, 0]
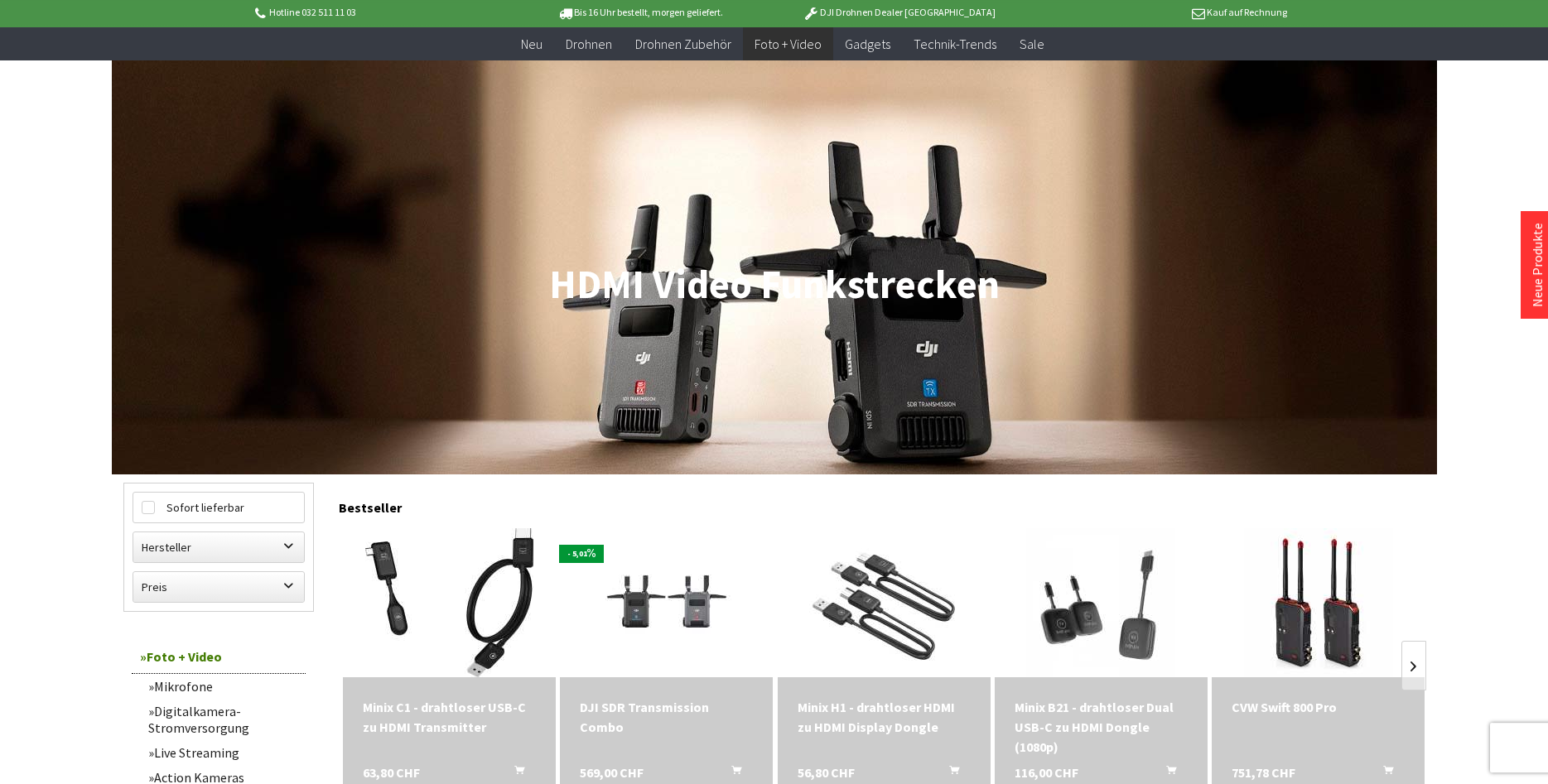
scroll to position [253, 0]
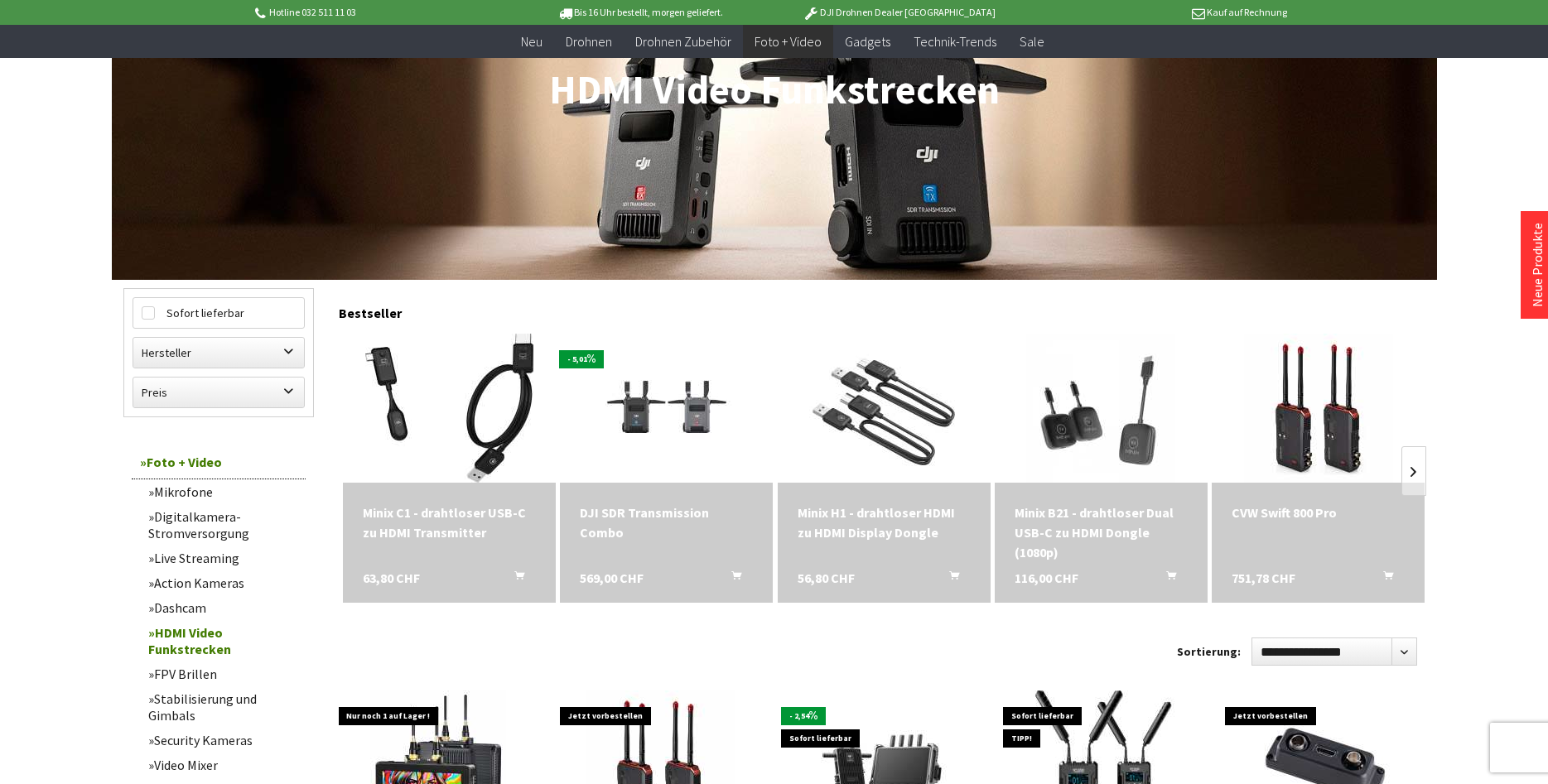
click at [918, 521] on div "Minix H1 - drahtloser HDMI zu HDMI Display Dongle" at bounding box center [883, 522] width 173 height 39
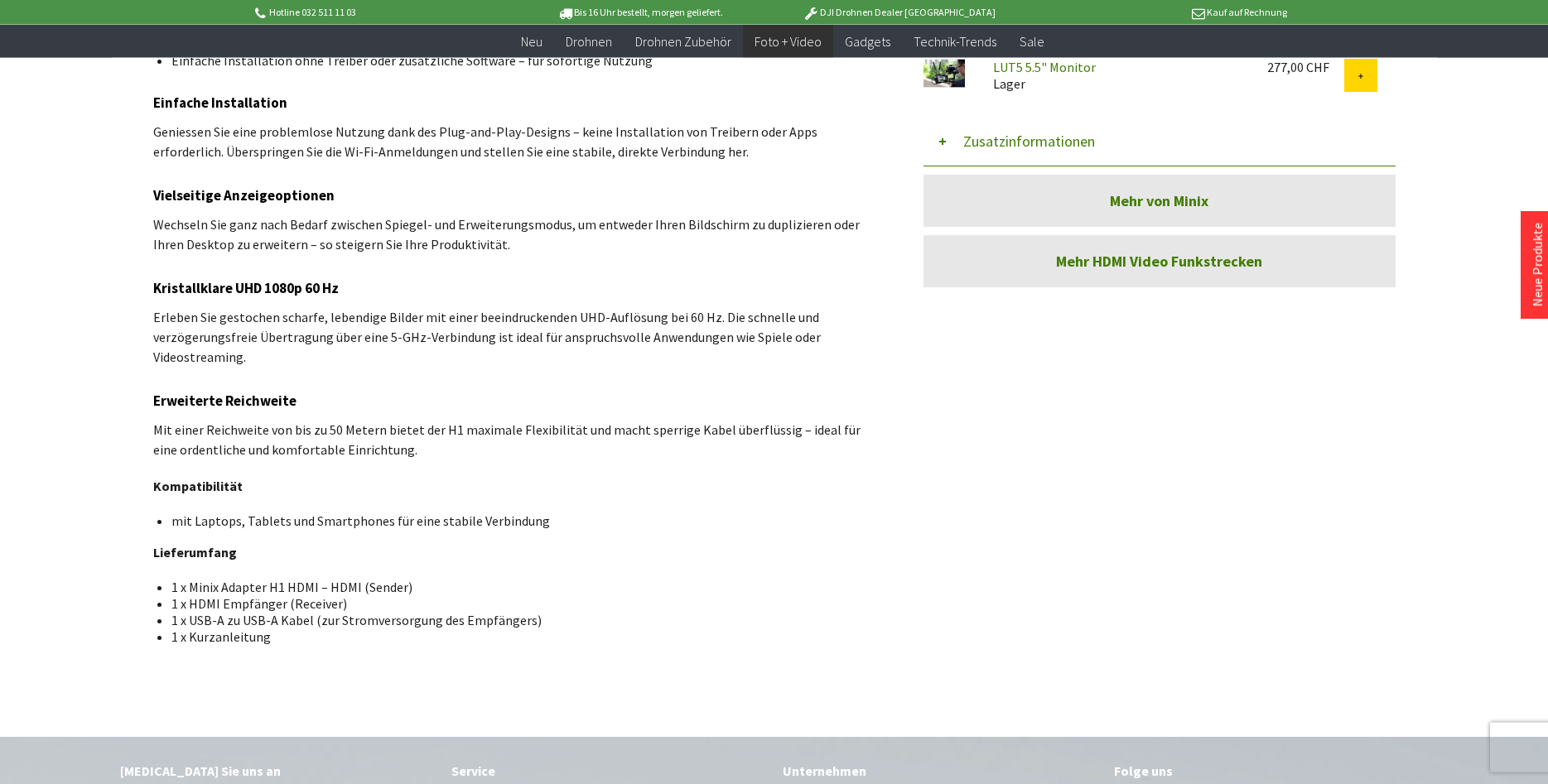
scroll to position [1097, 0]
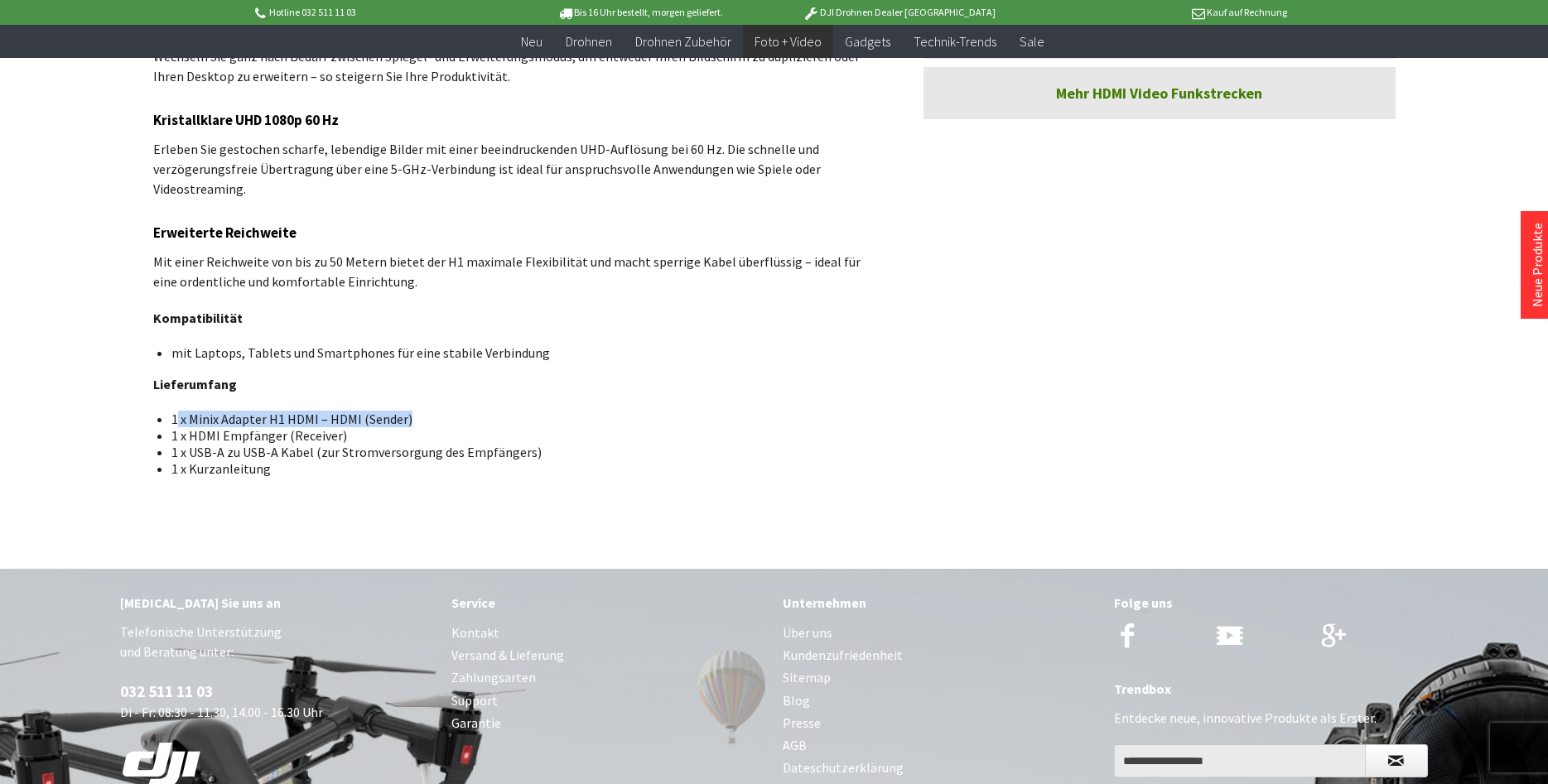
drag, startPoint x: 178, startPoint y: 420, endPoint x: 420, endPoint y: 423, distance: 242.0
click at [420, 423] on li "1 x Minix Adapter H1 HDMI – HDMI (Sender)" at bounding box center [516, 418] width 689 height 17
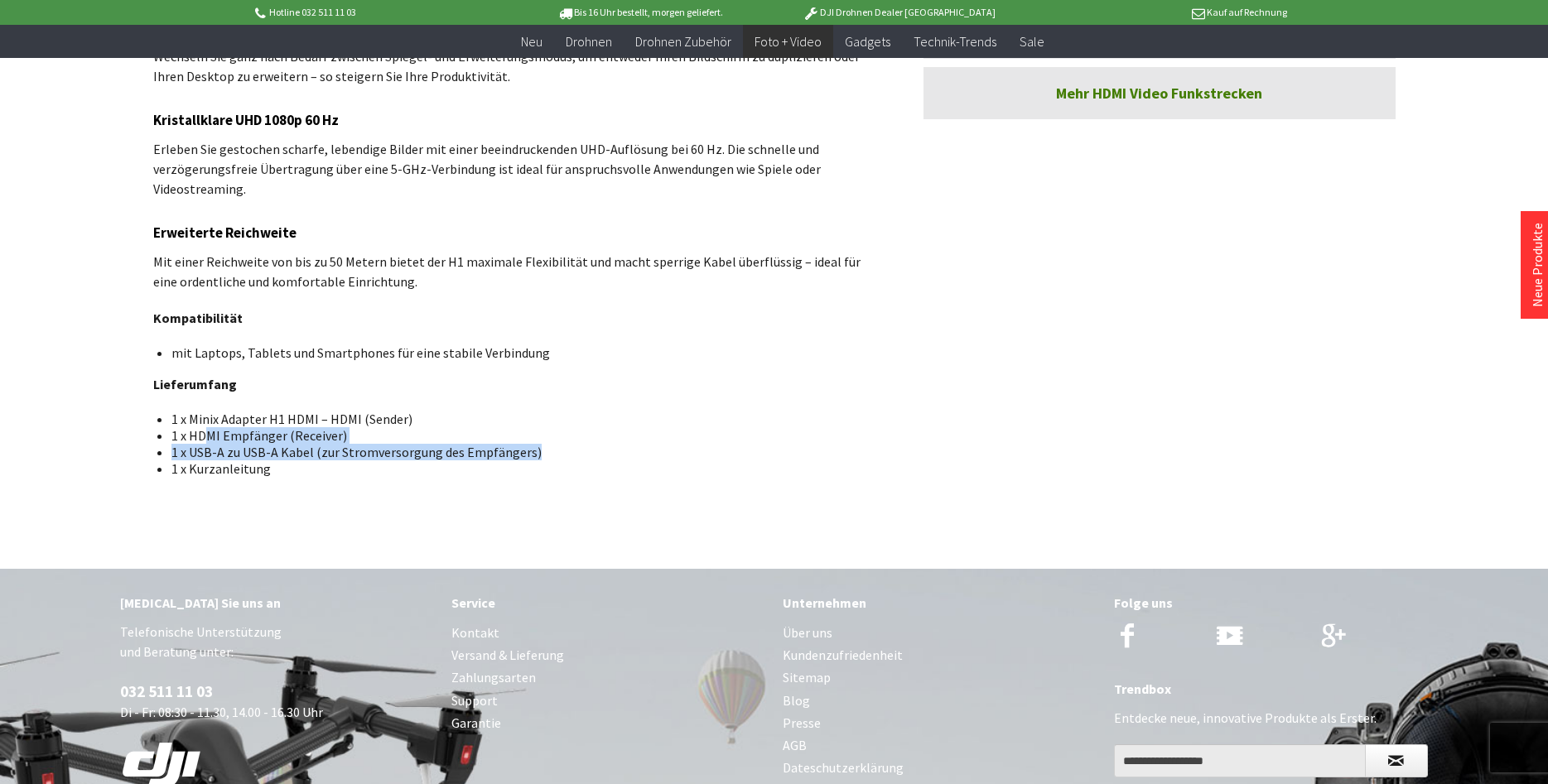
drag, startPoint x: 204, startPoint y: 437, endPoint x: 534, endPoint y: 457, distance: 330.6
click at [534, 457] on ul "1 x Minix Adapter H1 HDMI – HDMI (Sender) 1 x HDMI Empfänger (Receiver) 1 x USB…" at bounding box center [513, 443] width 694 height 66
click at [542, 463] on li "1 x Kurzanleitung" at bounding box center [516, 468] width 689 height 17
drag, startPoint x: 174, startPoint y: 453, endPoint x: 342, endPoint y: 476, distance: 169.6
click at [326, 472] on ul "1 x Minix Adapter H1 HDMI – HDMI (Sender) 1 x HDMI Empfänger (Receiver) 1 x USB…" at bounding box center [513, 443] width 694 height 66
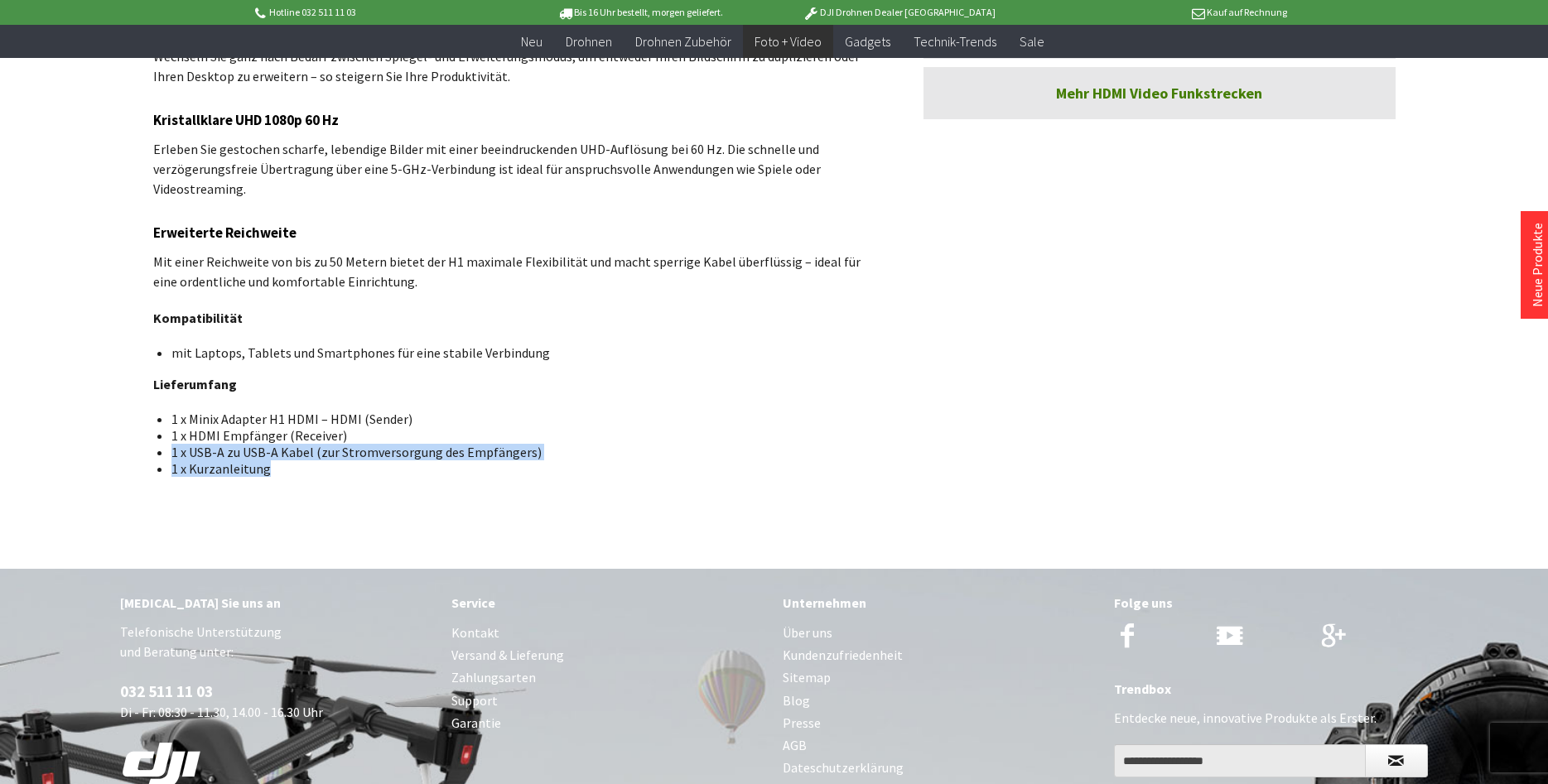
click at [342, 476] on li "1 x Kurzanleitung" at bounding box center [516, 468] width 689 height 17
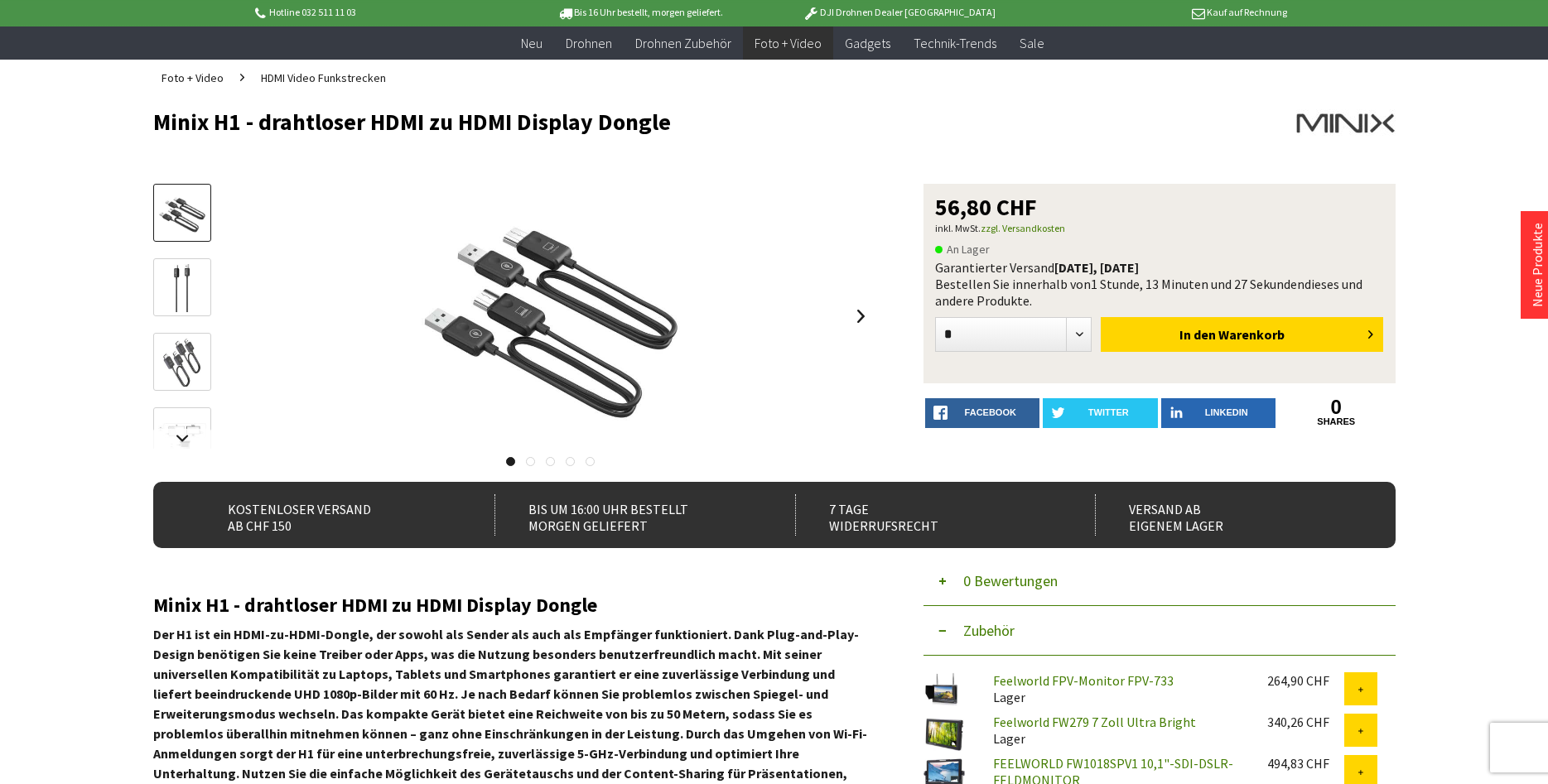
scroll to position [0, 0]
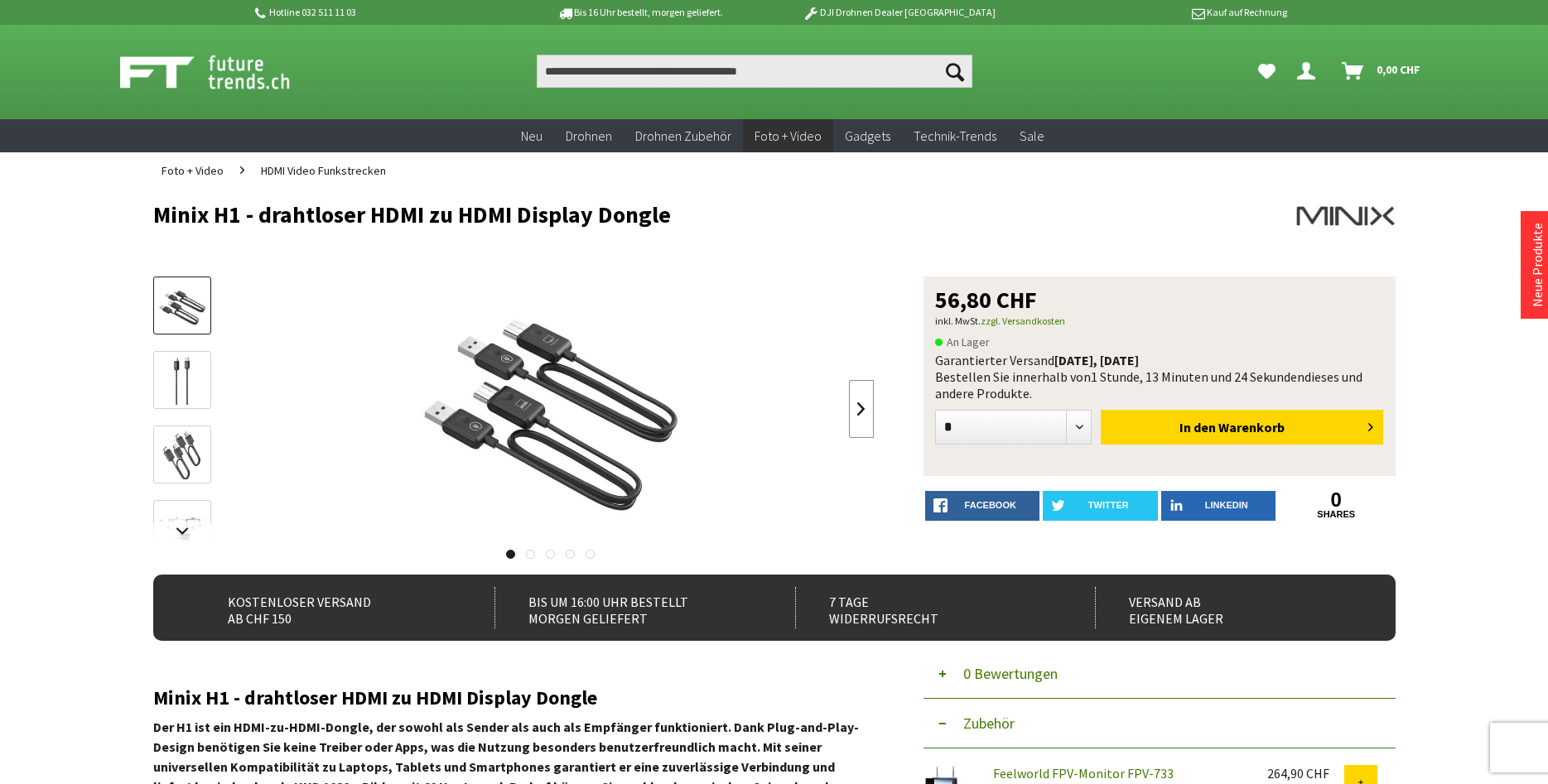
click at [863, 416] on link at bounding box center [861, 408] width 25 height 58
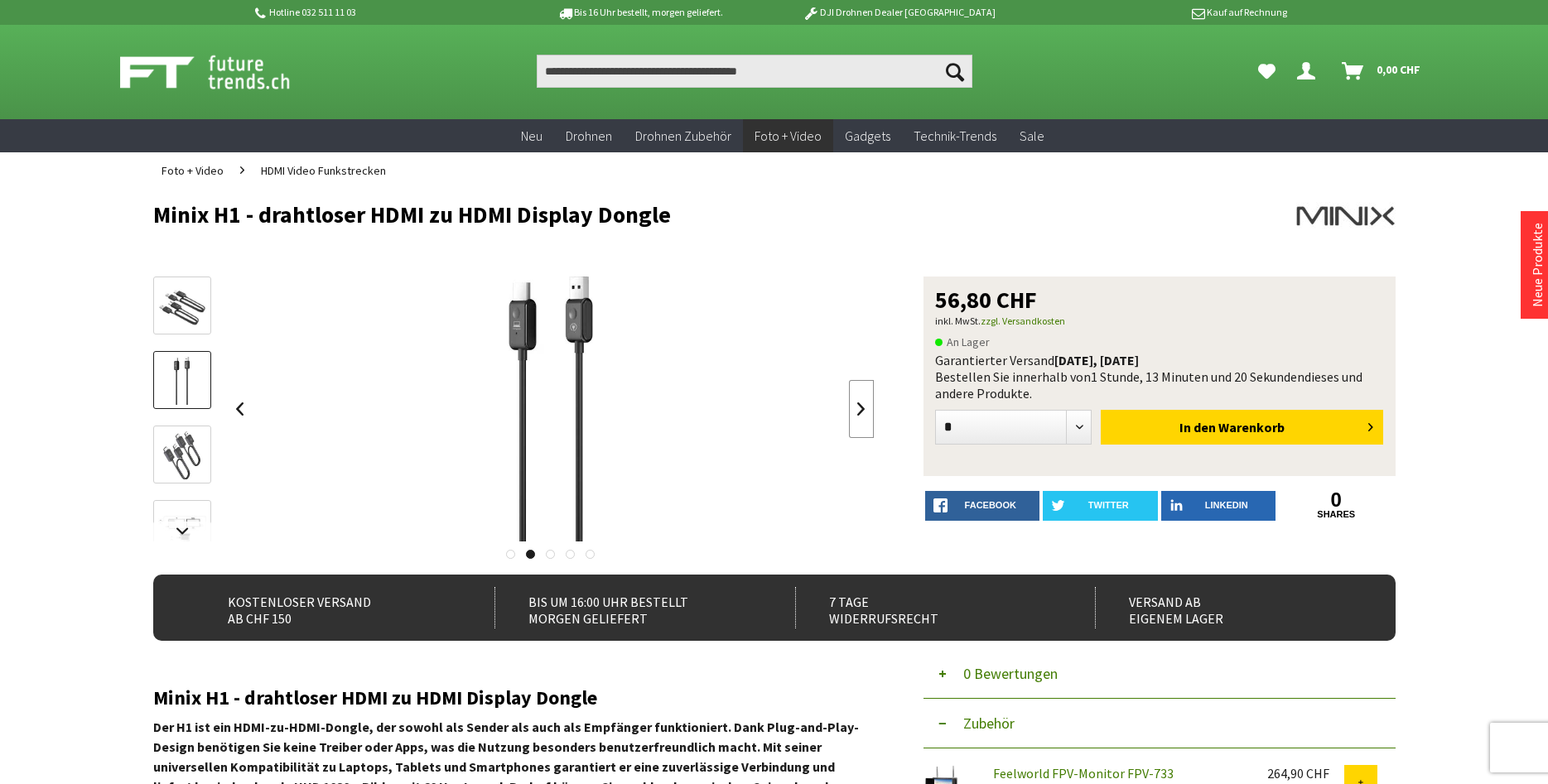
click at [863, 416] on link at bounding box center [861, 408] width 25 height 58
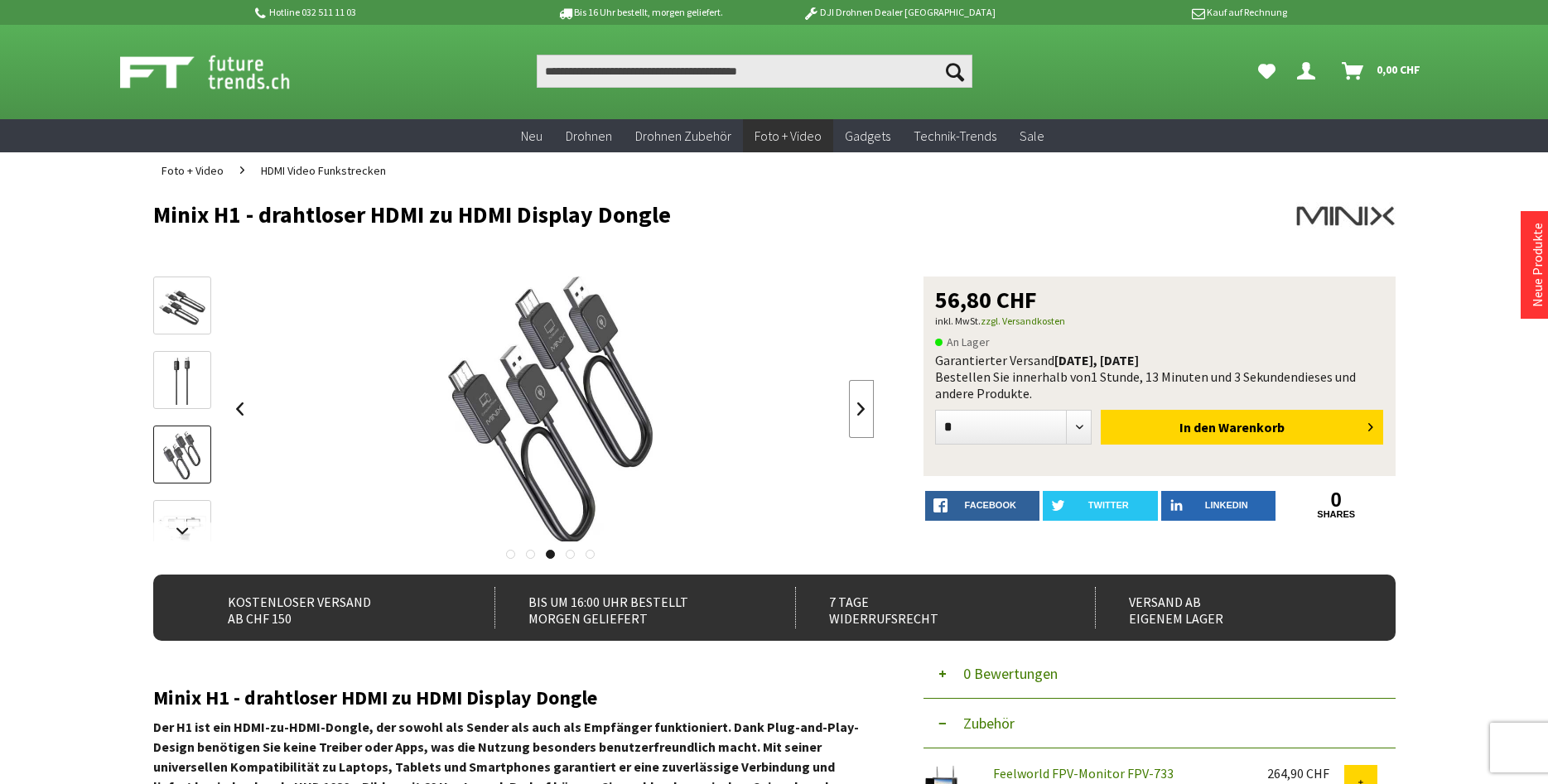
click at [856, 415] on link at bounding box center [861, 408] width 25 height 58
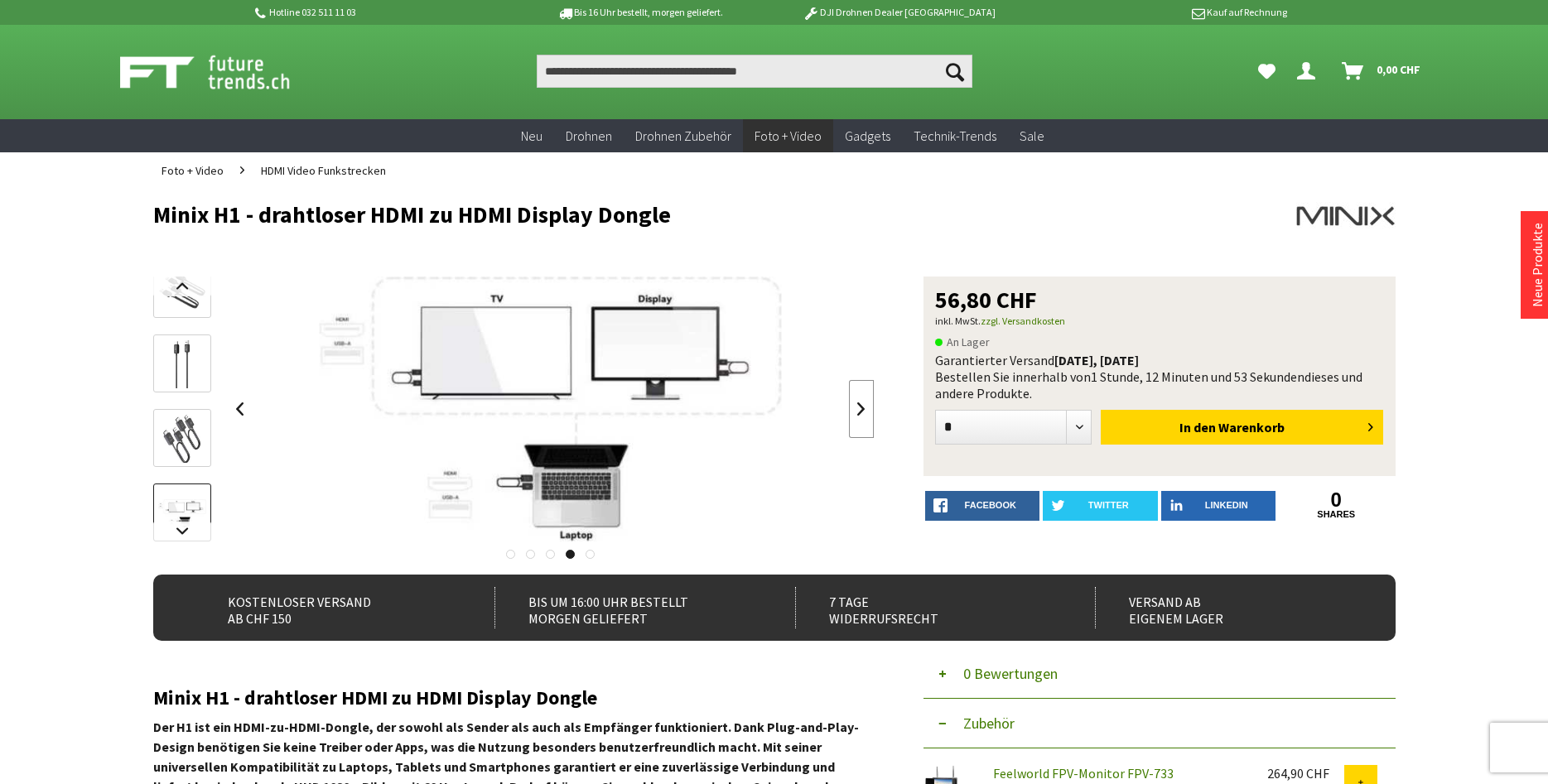
click at [855, 410] on link at bounding box center [861, 408] width 25 height 58
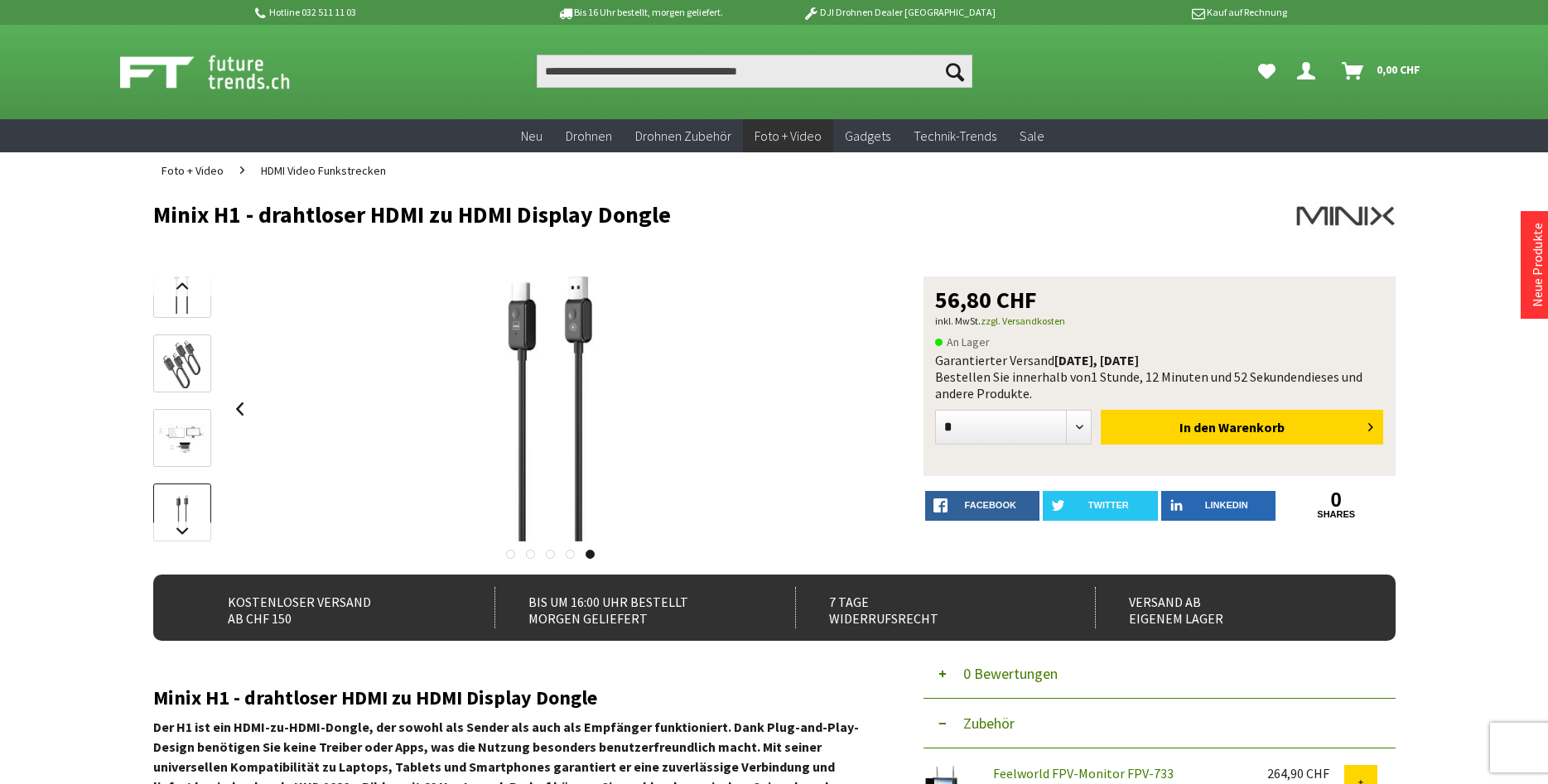
click at [855, 410] on div at bounding box center [551, 409] width 647 height 265
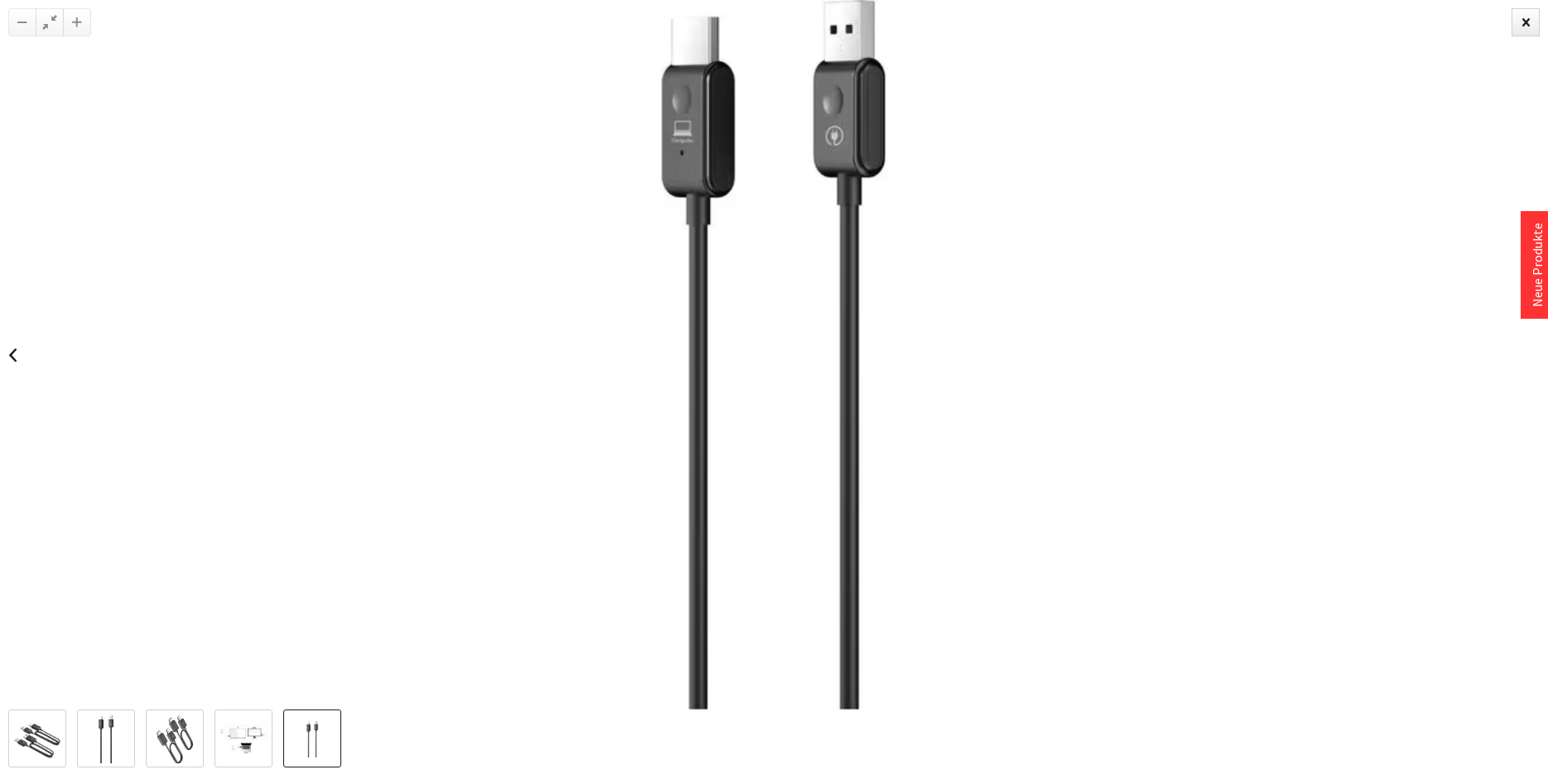
click at [705, 405] on img at bounding box center [773, 354] width 945 height 709
click at [845, 408] on img at bounding box center [773, 354] width 945 height 709
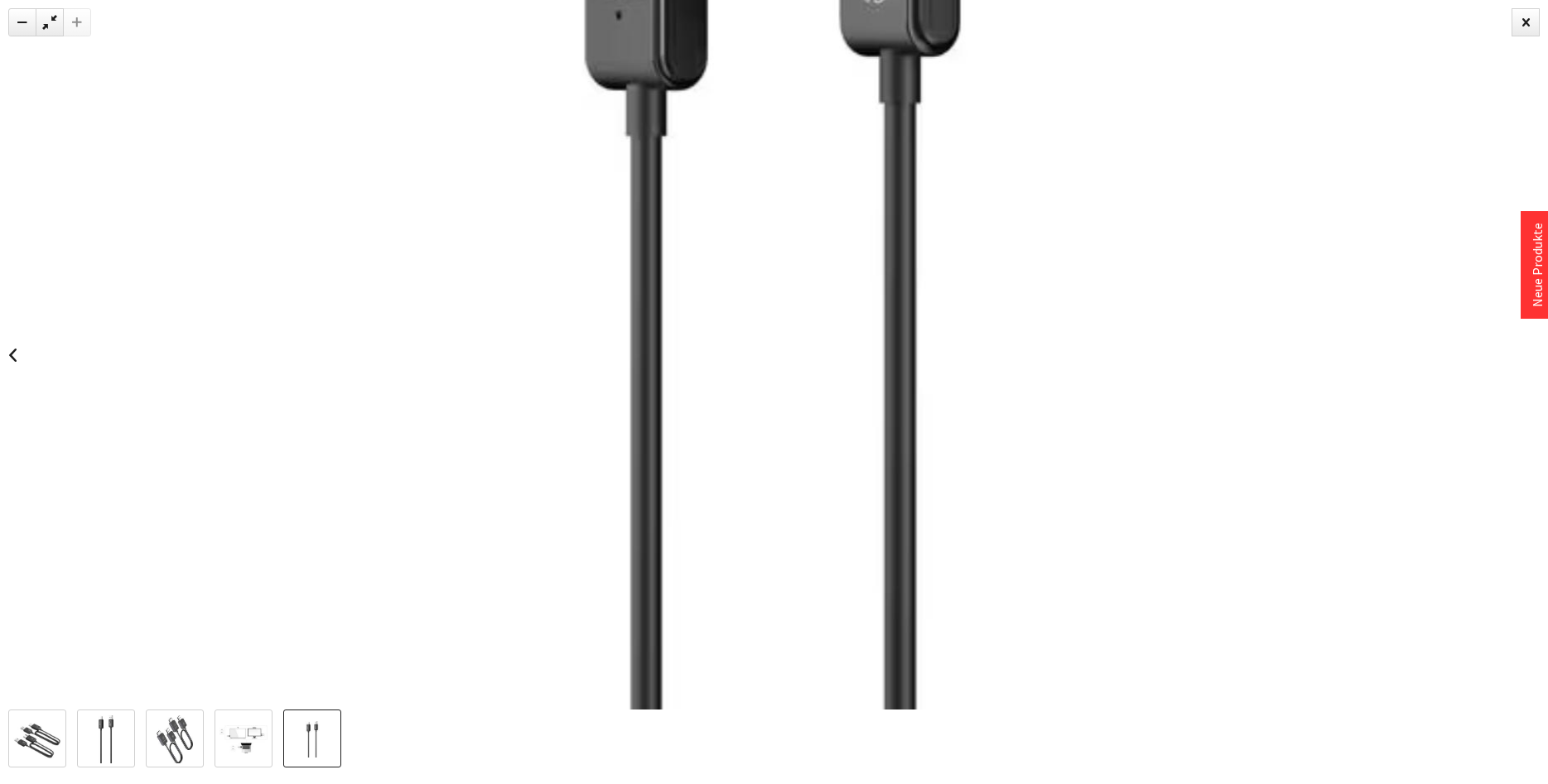
click at [65, 746] on link at bounding box center [36, 738] width 58 height 58
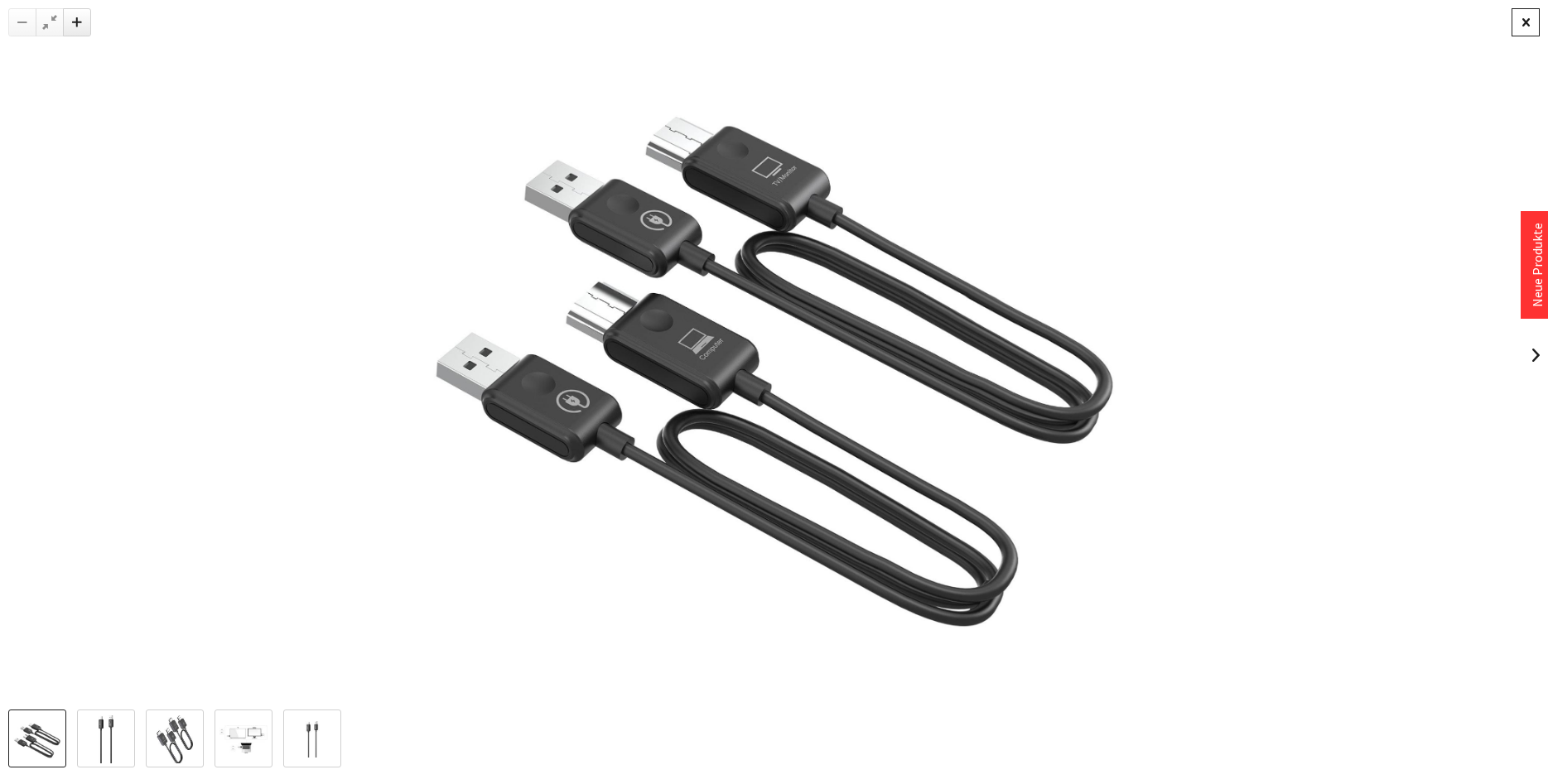
click at [1519, 24] on div at bounding box center [1524, 22] width 28 height 28
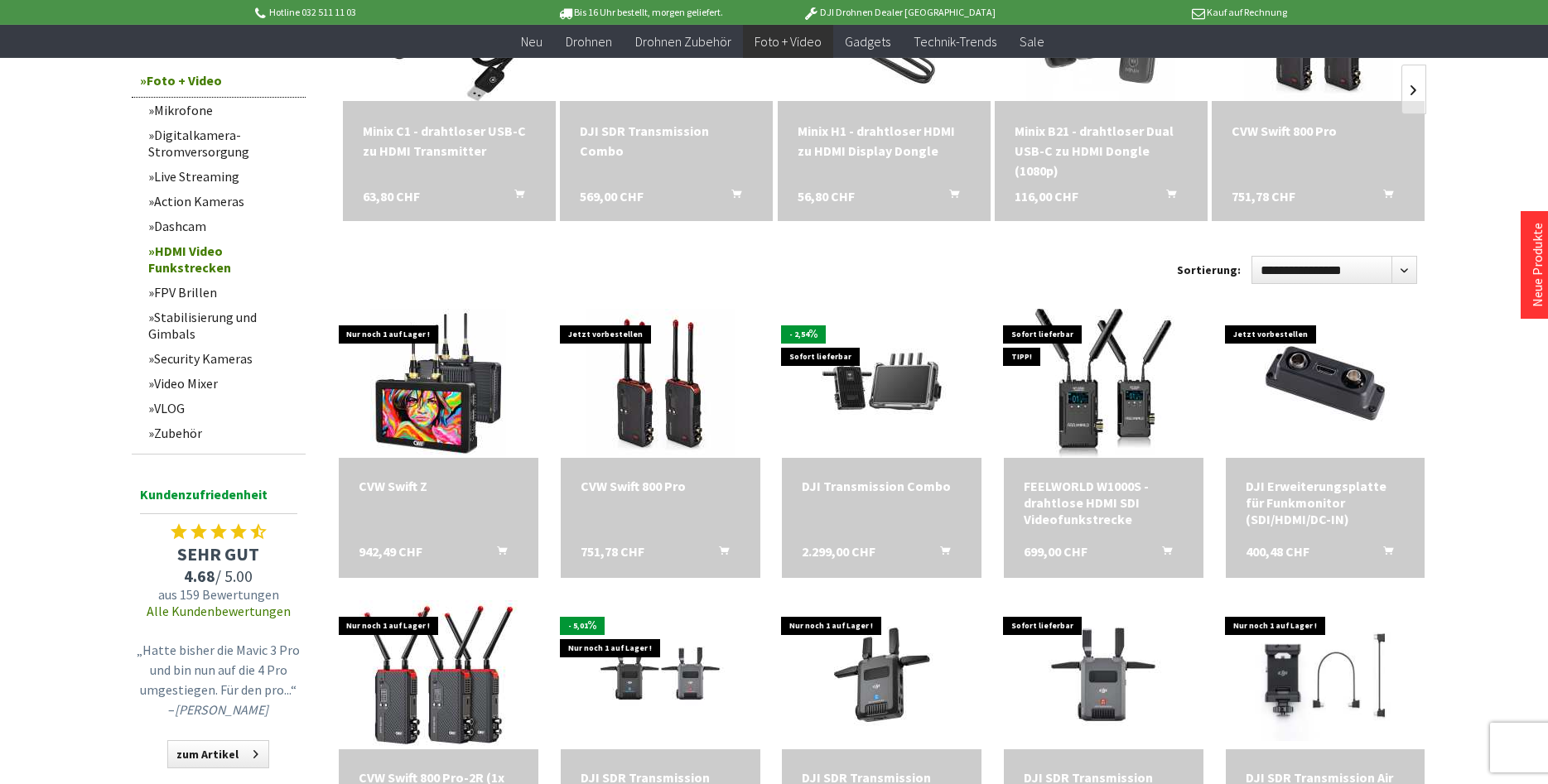
scroll to position [675, 0]
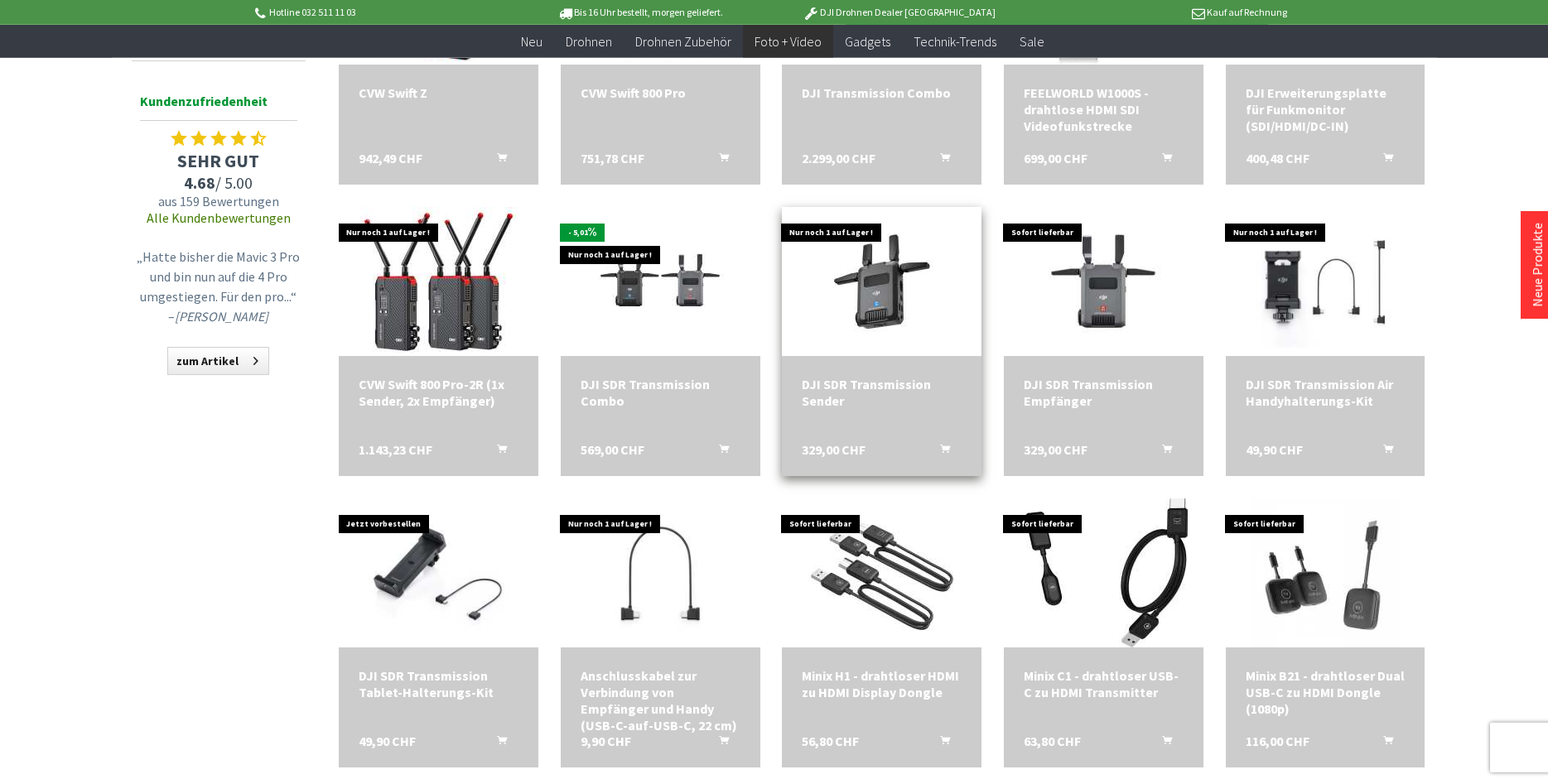
scroll to position [1013, 0]
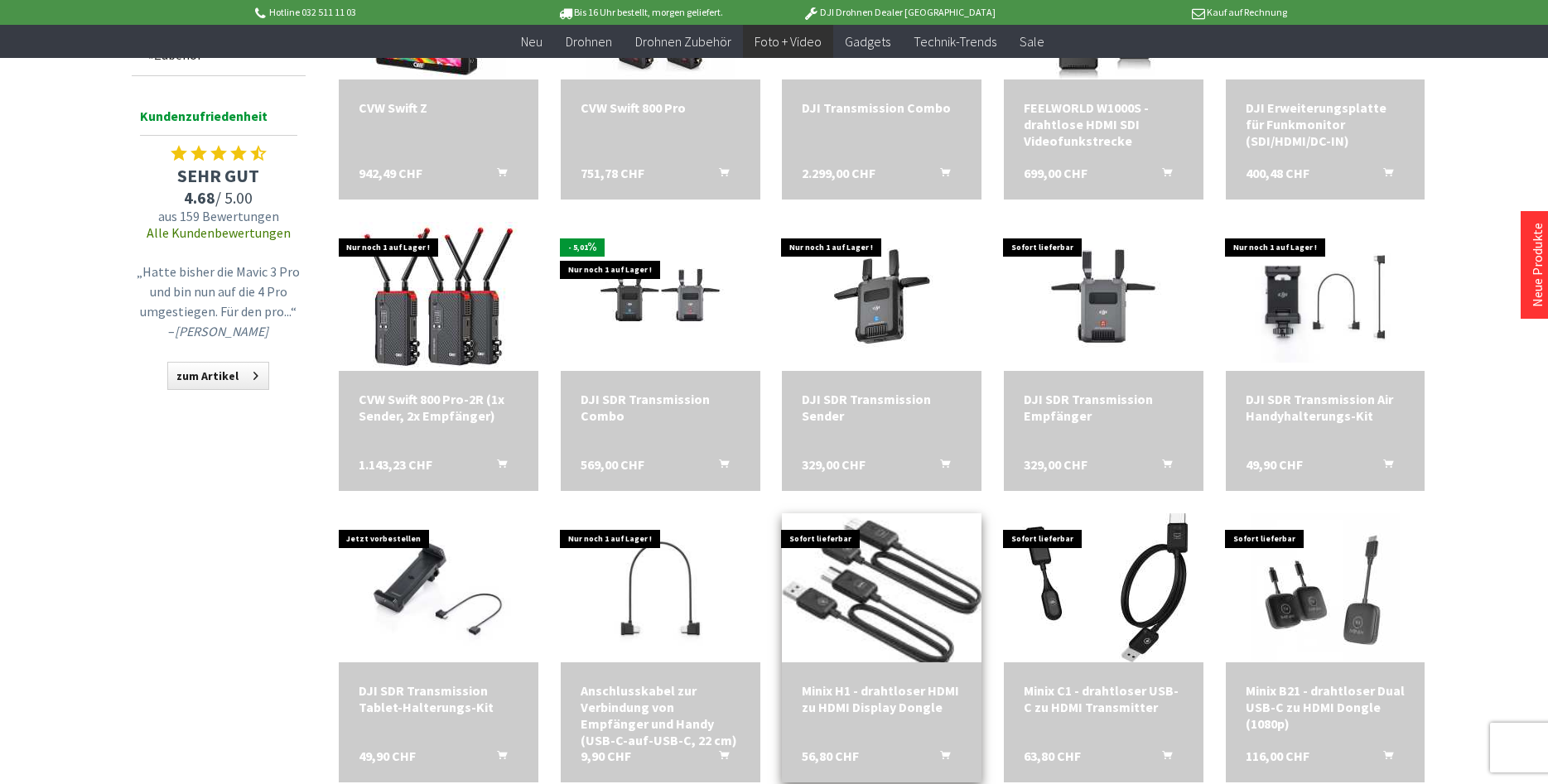
click at [833, 598] on img at bounding box center [881, 588] width 209 height 209
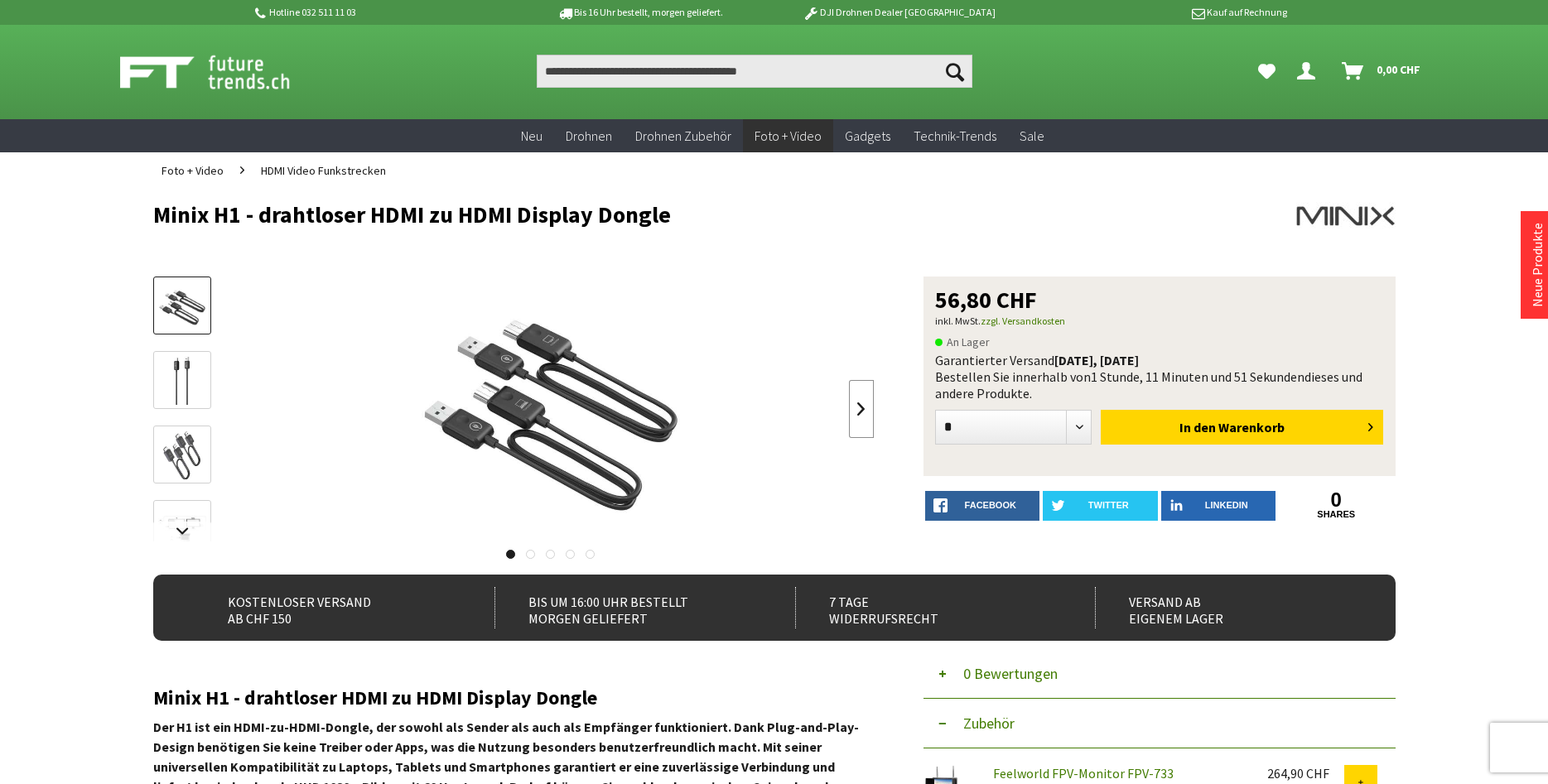
click at [864, 409] on link at bounding box center [861, 408] width 25 height 58
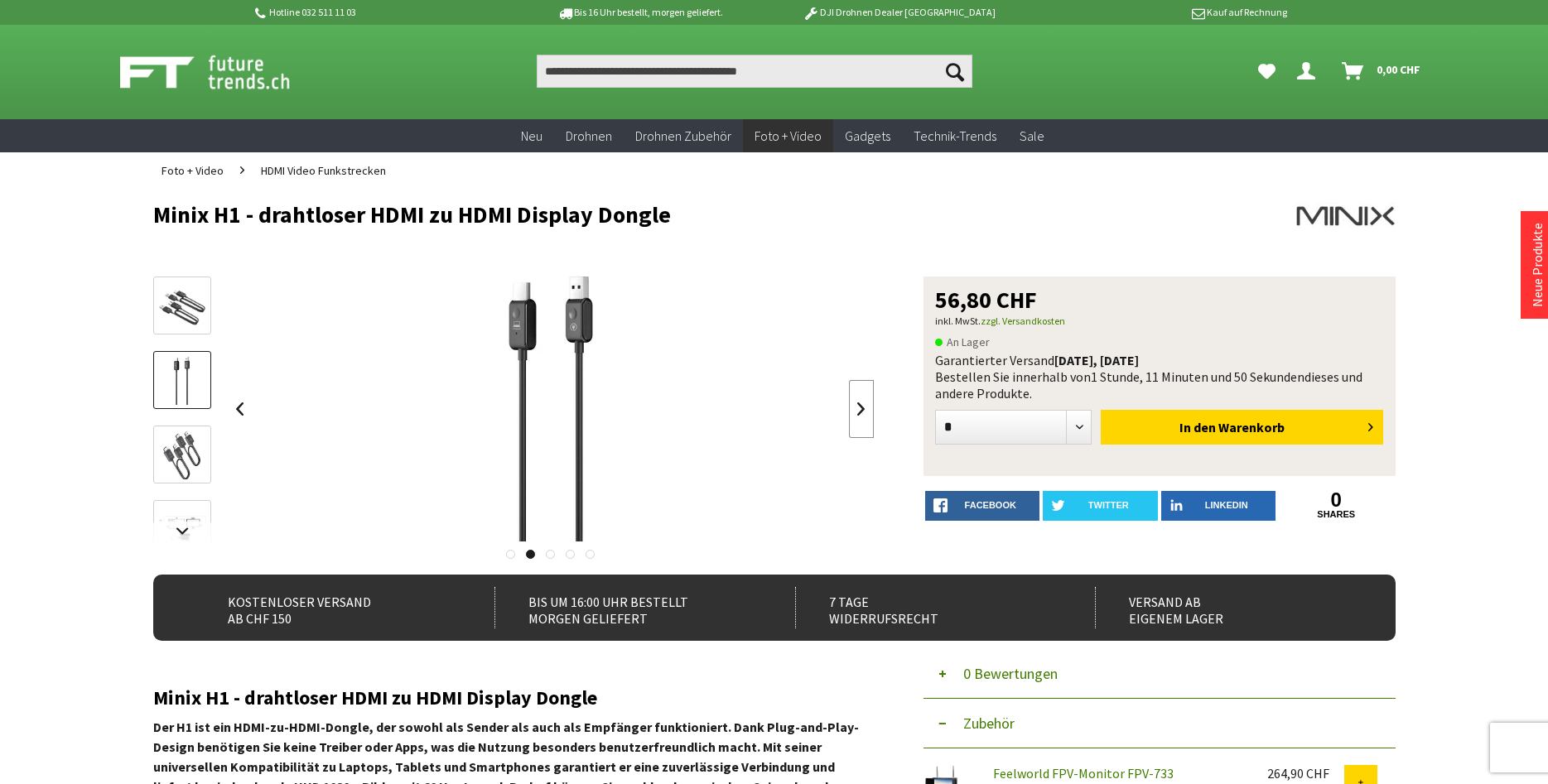
click at [864, 409] on link at bounding box center [861, 408] width 25 height 58
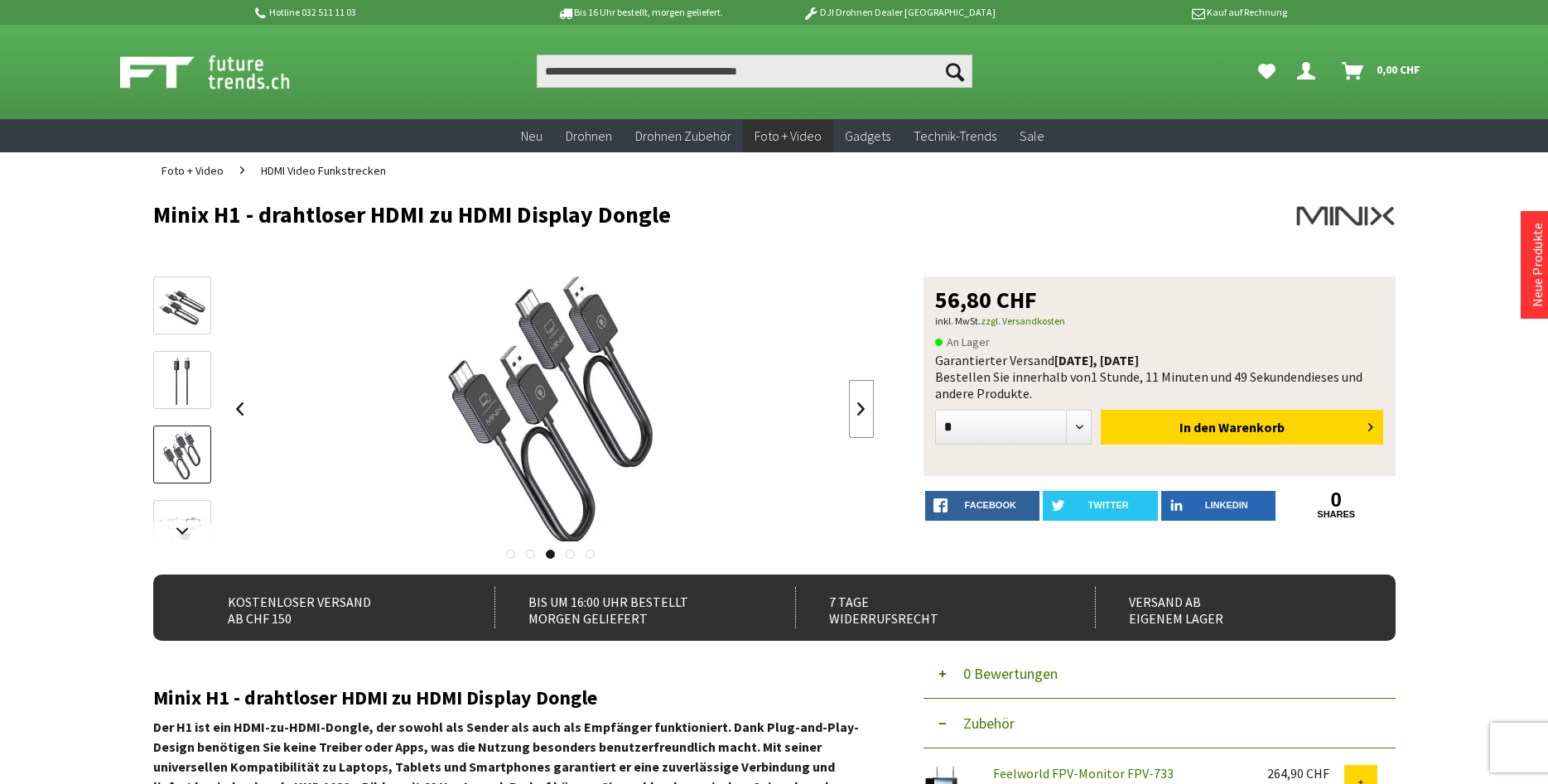
click at [864, 410] on link at bounding box center [861, 408] width 25 height 58
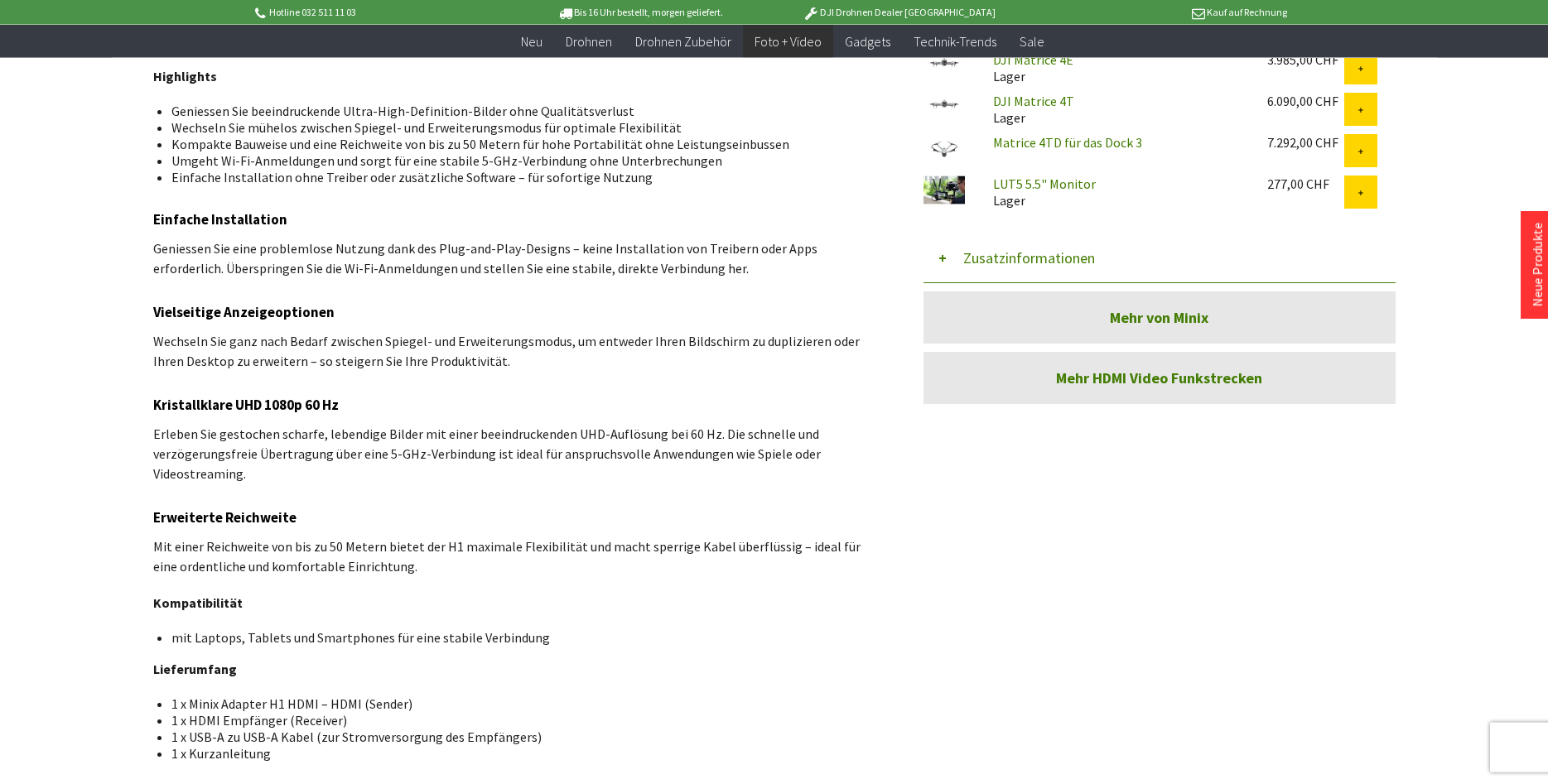
scroll to position [844, 0]
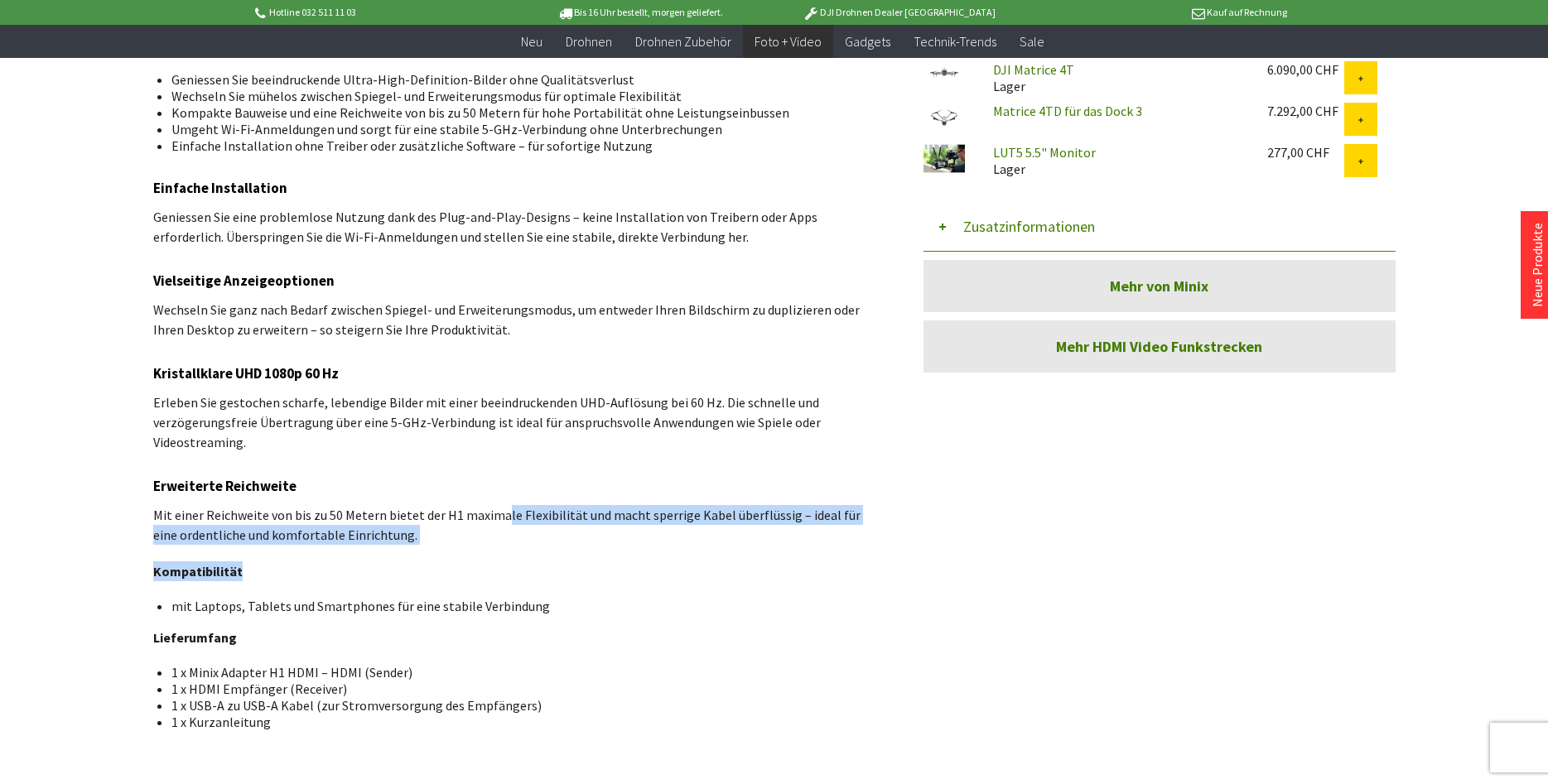
drag, startPoint x: 498, startPoint y: 521, endPoint x: 849, endPoint y: 554, distance: 352.5
click at [849, 554] on div "Minix H1 - drahtloser HDMI zu HDMI Display Dongle Highlights Geniessen Sie beei…" at bounding box center [513, 270] width 721 height 920
drag, startPoint x: 846, startPoint y: 556, endPoint x: 841, endPoint y: 563, distance: 8.6
click at [845, 558] on div "Minix H1 - drahtloser HDMI zu HDMI Display Dongle Highlights Geniessen Sie beei…" at bounding box center [513, 270] width 721 height 920
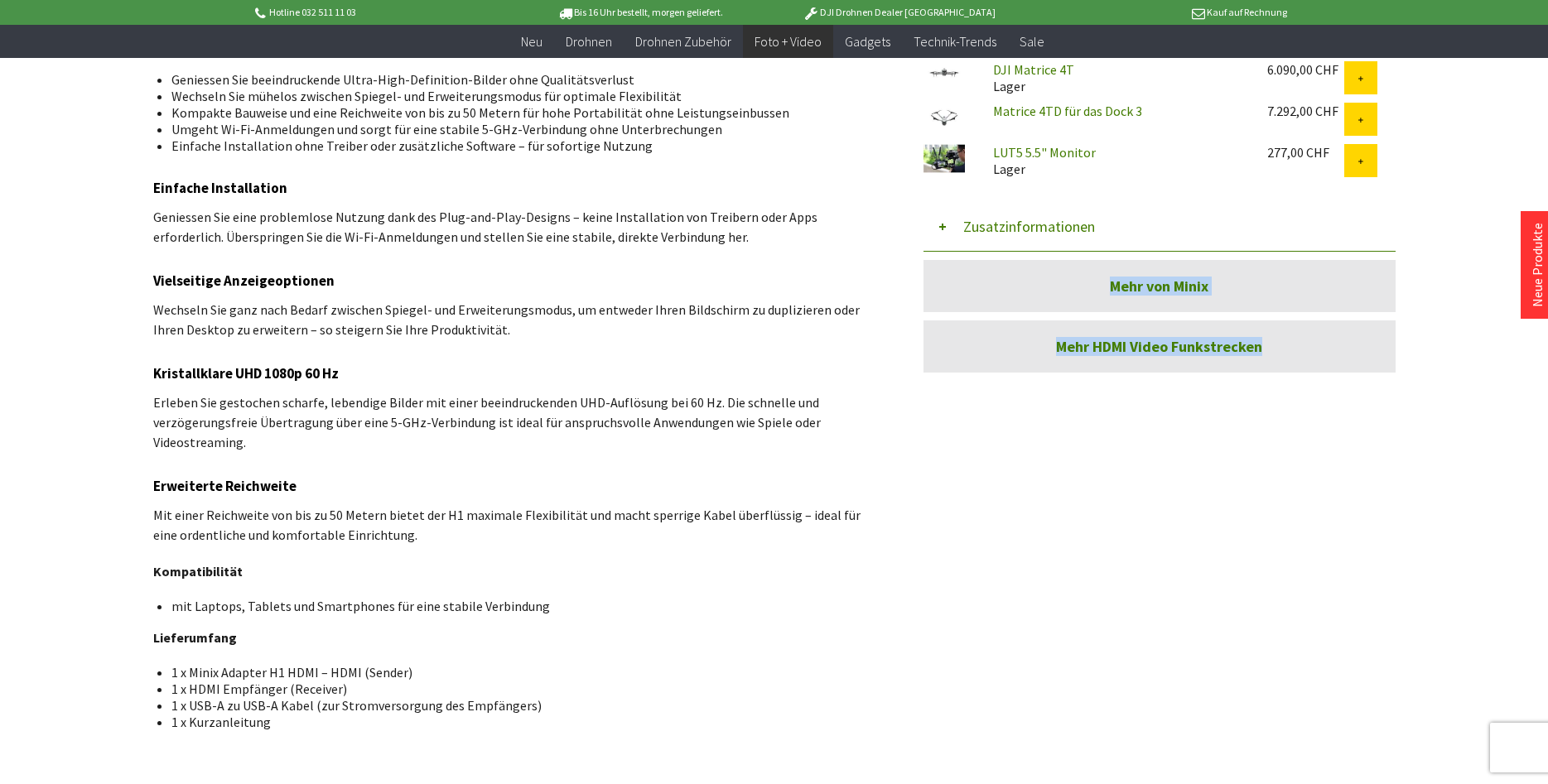
drag, startPoint x: 546, startPoint y: 606, endPoint x: 134, endPoint y: 605, distance: 412.0
click at [134, 605] on div "Menü schließen Kategorien Neu Drohnen Drohnen Zubehör Foto + Video Mikrofone Di…" at bounding box center [774, 47] width 1325 height 1473
click at [394, 659] on div "Minix H1 - drahtloser HDMI zu HDMI Display Dongle Highlights Geniessen Sie beei…" at bounding box center [513, 270] width 721 height 920
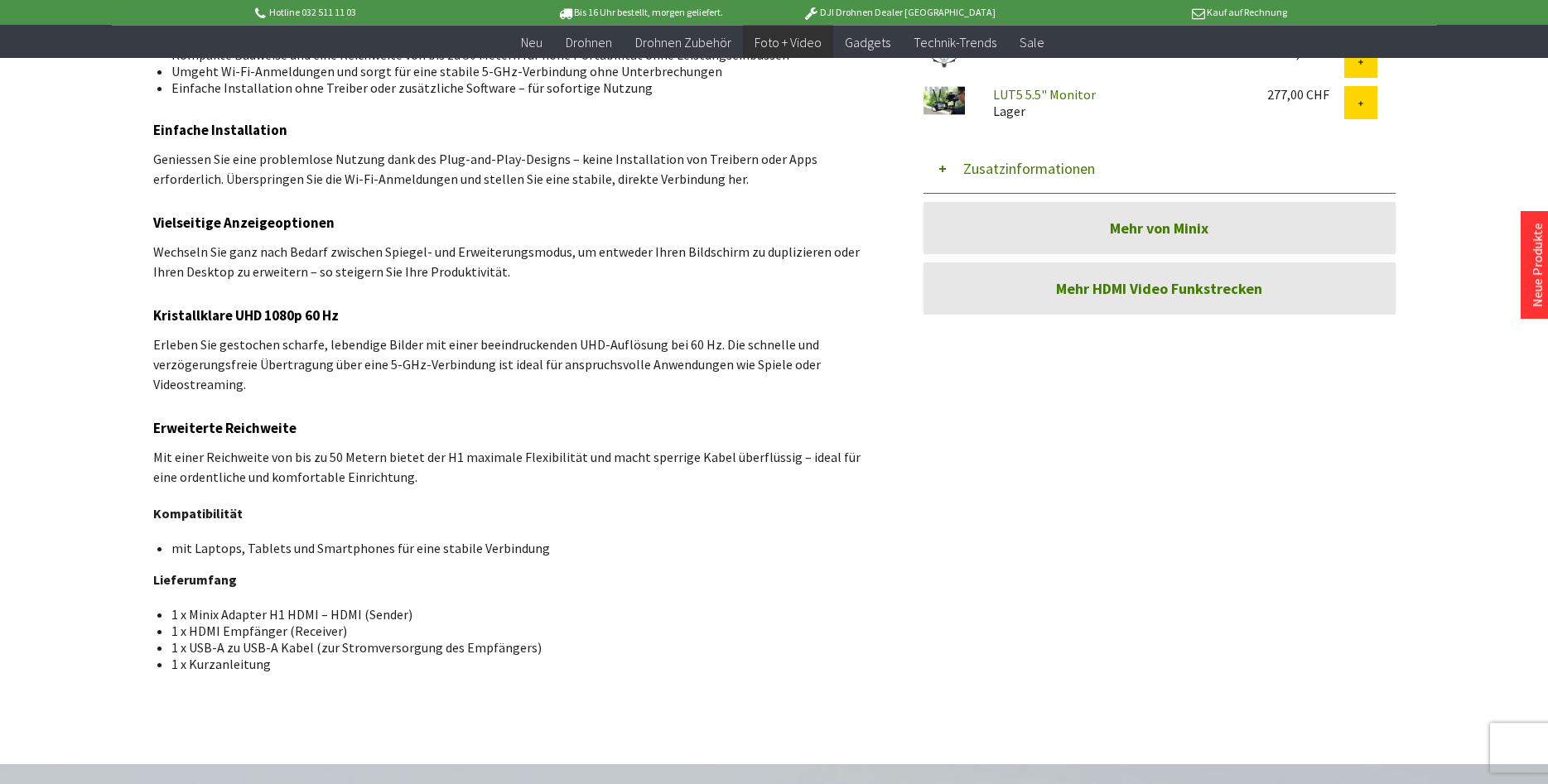
scroll to position [869, 0]
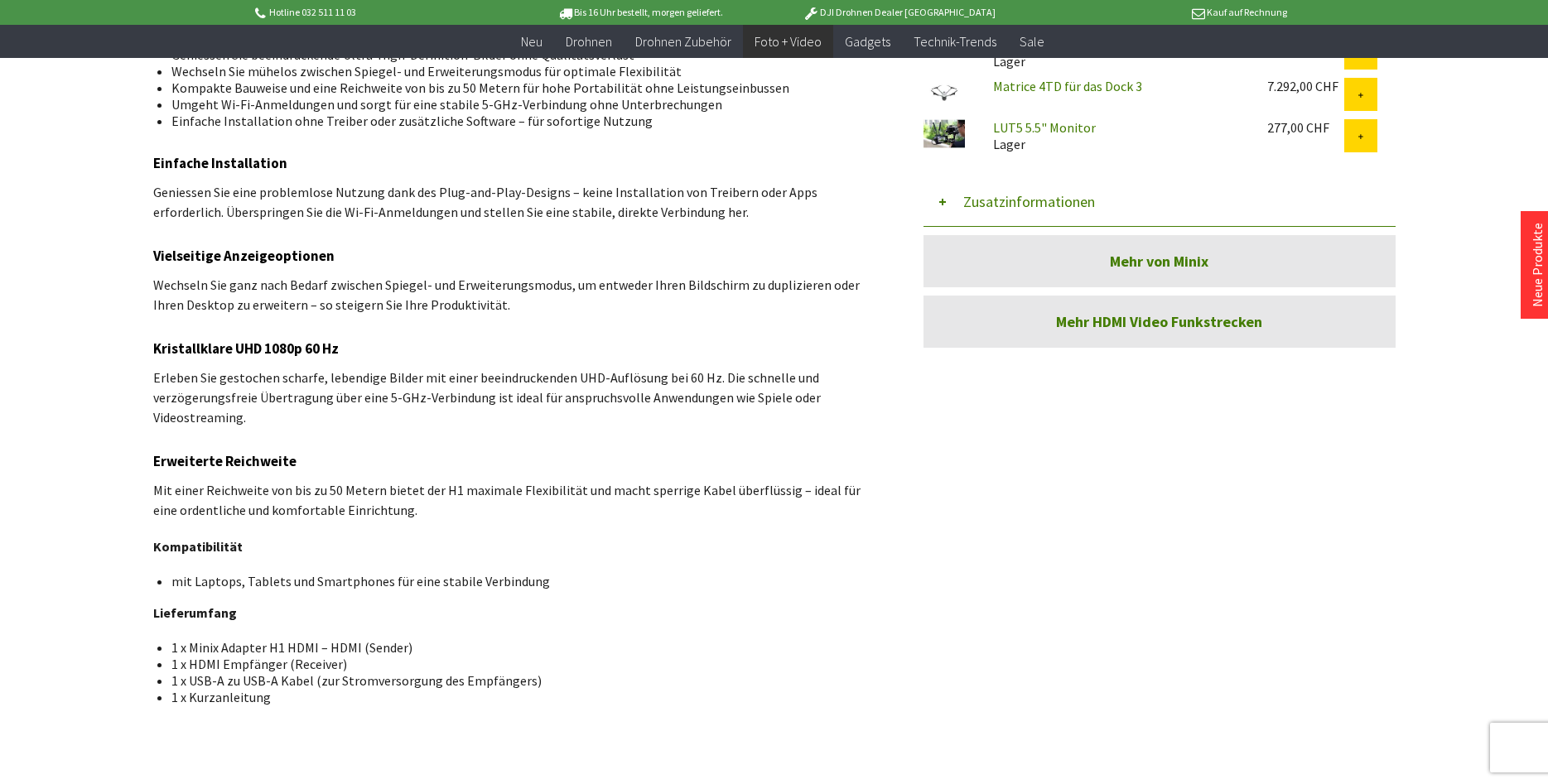
drag, startPoint x: 167, startPoint y: 651, endPoint x: 336, endPoint y: 698, distance: 175.4
click at [336, 698] on ul "1 x Minix Adapter H1 HDMI – HDMI (Sender) 1 x HDMI Empfänger (Receiver) 1 x USB…" at bounding box center [513, 671] width 694 height 66
click at [336, 698] on li "1 x Kurzanleitung" at bounding box center [516, 697] width 689 height 17
drag, startPoint x: 290, startPoint y: 698, endPoint x: 149, endPoint y: 477, distance: 262.1
click at [149, 477] on div "Menü schließen Kategorien Neu Drohnen Drohnen Zubehör Foto + Video Mikrofone Di…" at bounding box center [774, 23] width 1325 height 1473
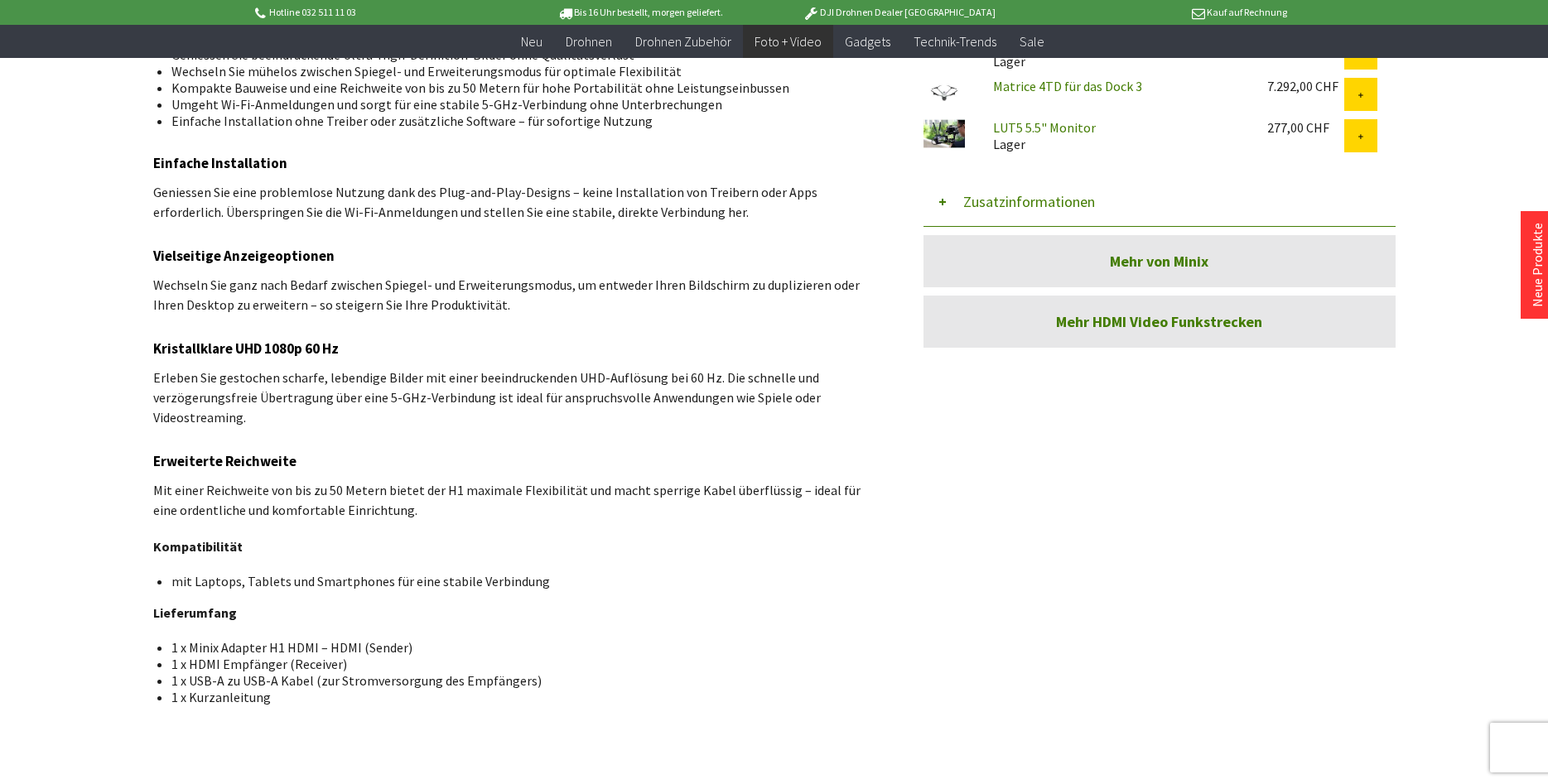
click at [378, 527] on div "Minix H1 - drahtloser HDMI zu HDMI Display Dongle Highlights Geniessen Sie beei…" at bounding box center [513, 245] width 721 height 920
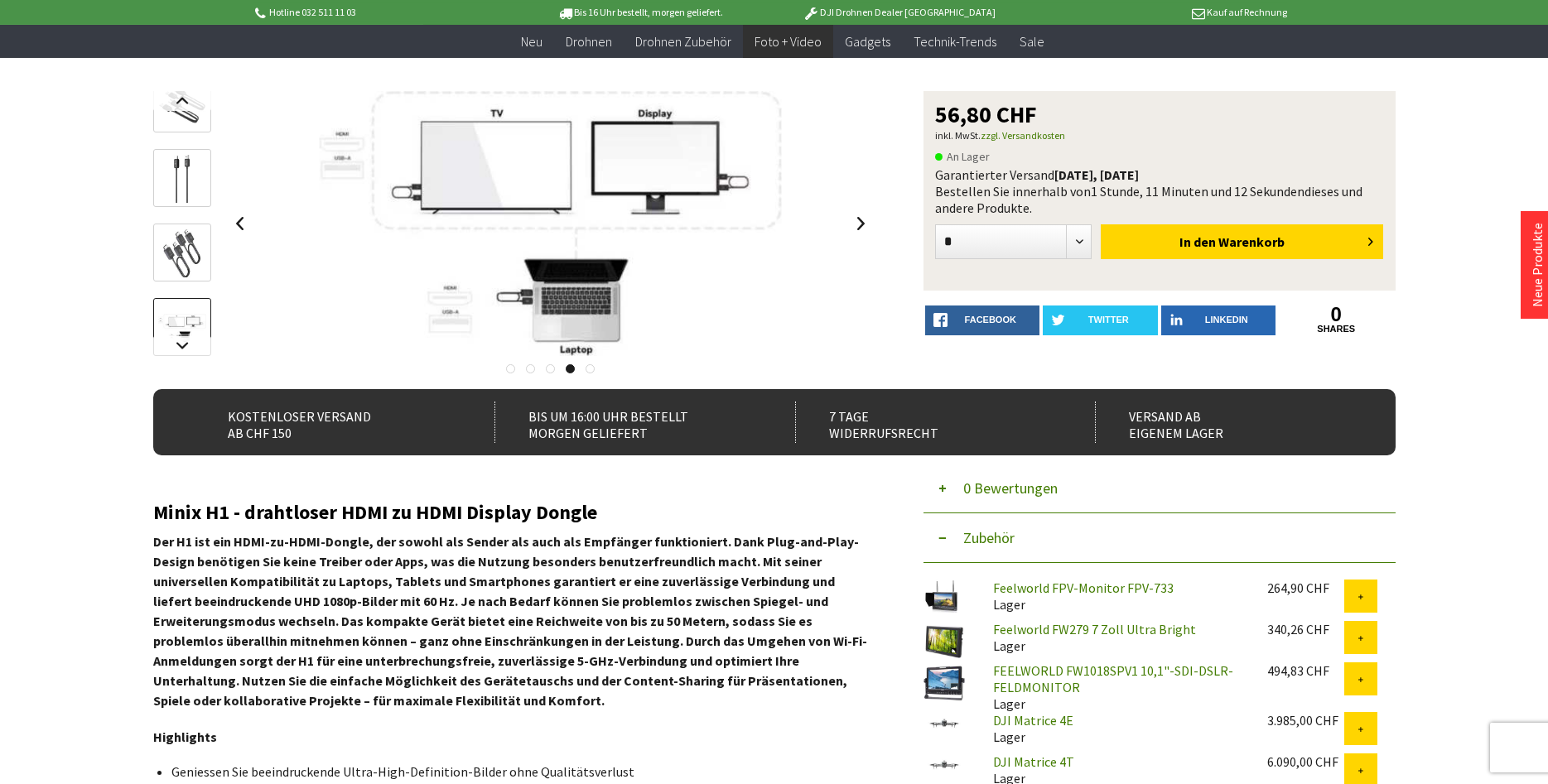
scroll to position [278, 0]
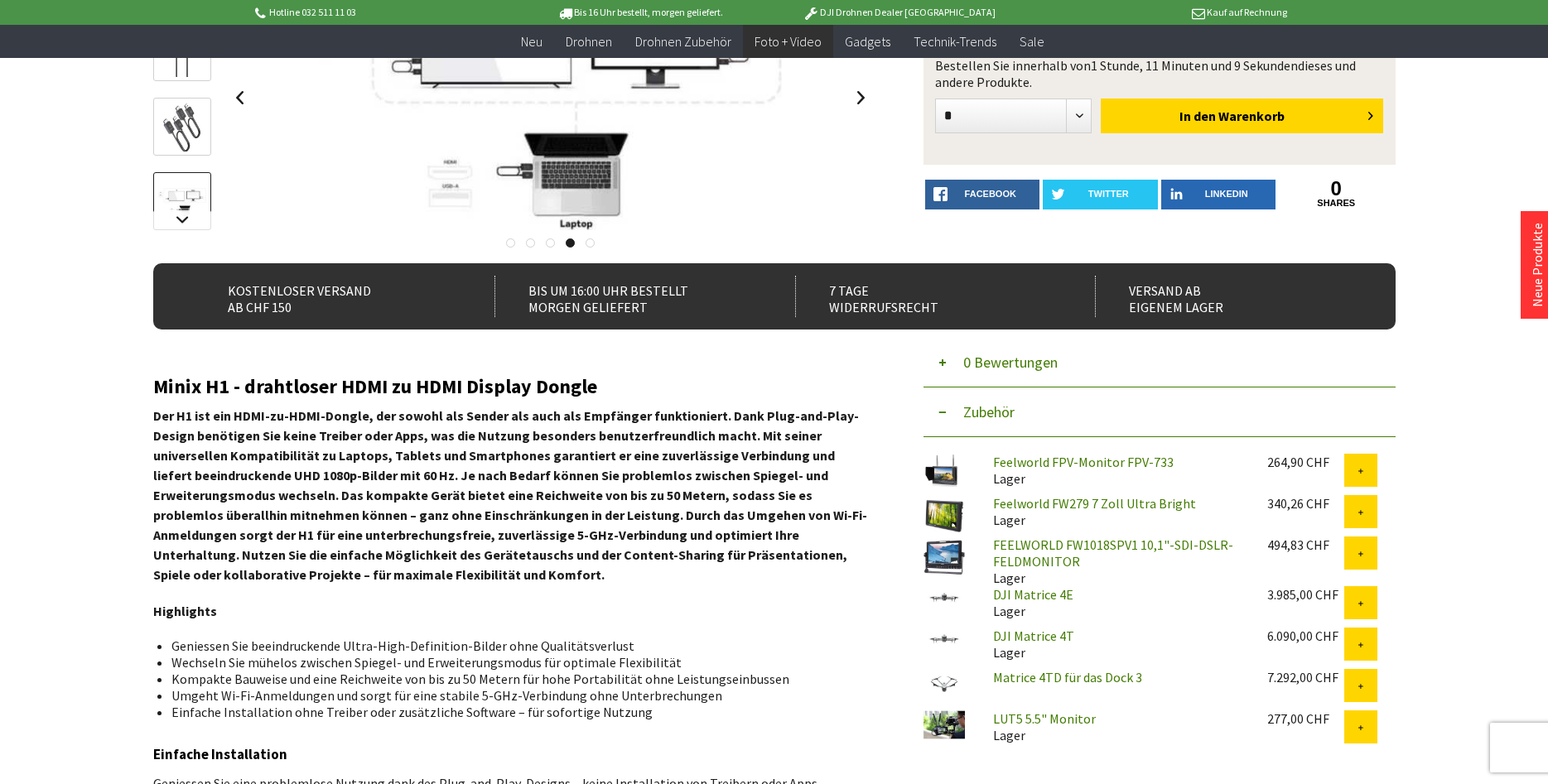
drag, startPoint x: 812, startPoint y: 552, endPoint x: 145, endPoint y: 370, distance: 691.4
click at [145, 370] on div "Menü schließen Kategorien Neu Drohnen Drohnen Zubehör Foto + Video Mikrofone Di…" at bounding box center [774, 613] width 1325 height 1473
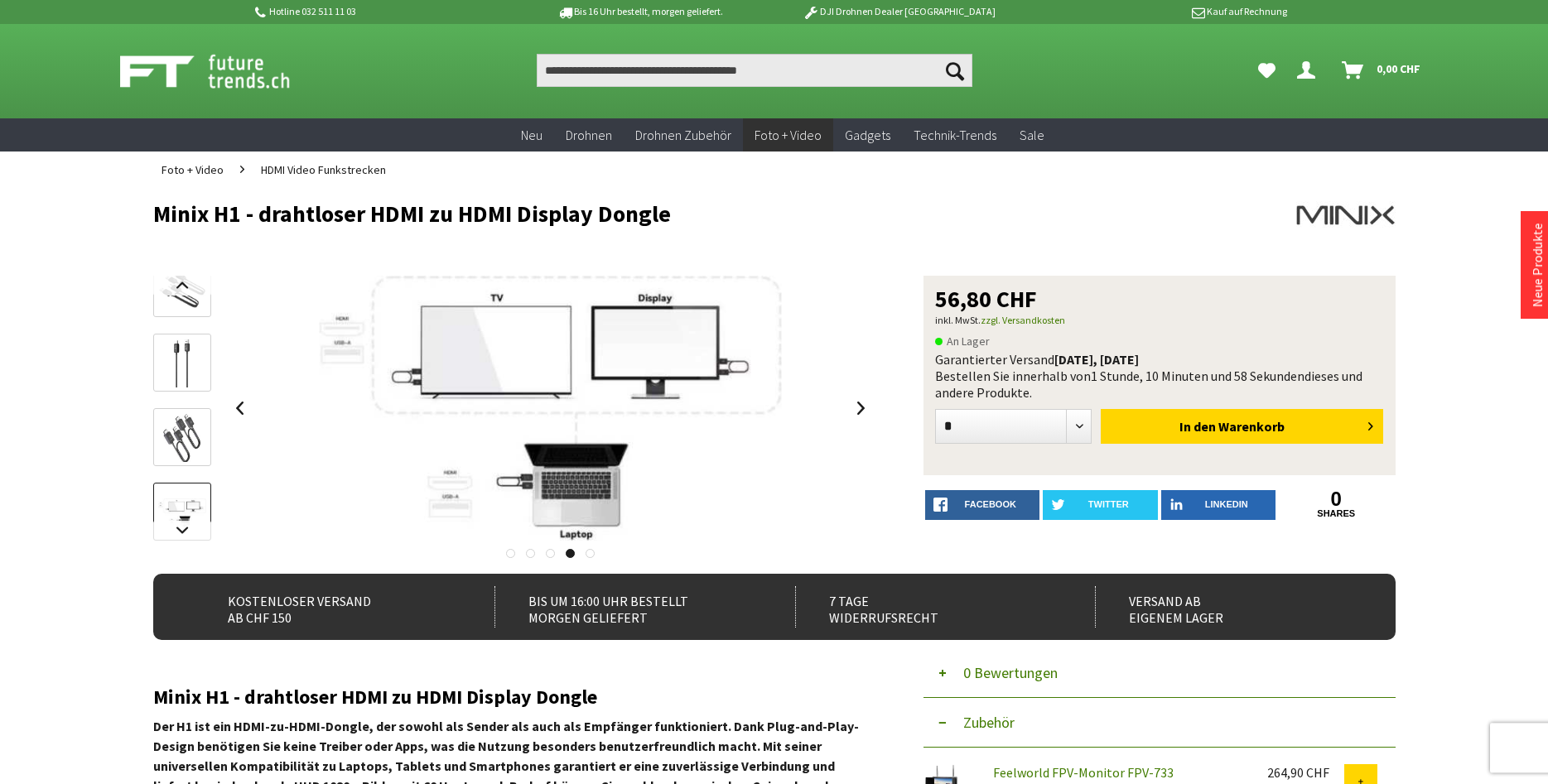
scroll to position [0, 0]
